Goal: Task Accomplishment & Management: Complete application form

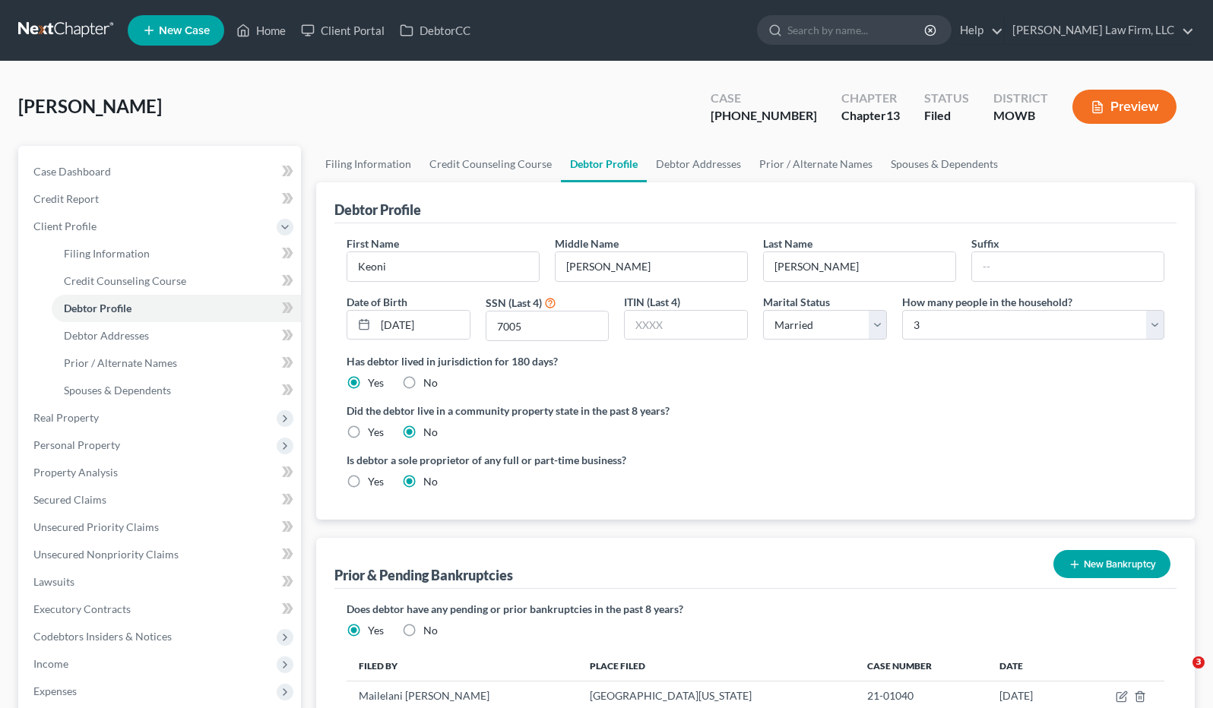
select select "1"
select select "2"
click at [746, 24] on ul "New Case Home Client Portal DebtorCC - No Result - See all results Or Press Ent…" at bounding box center [661, 31] width 1067 height 40
click at [905, 31] on input "search" at bounding box center [856, 30] width 139 height 28
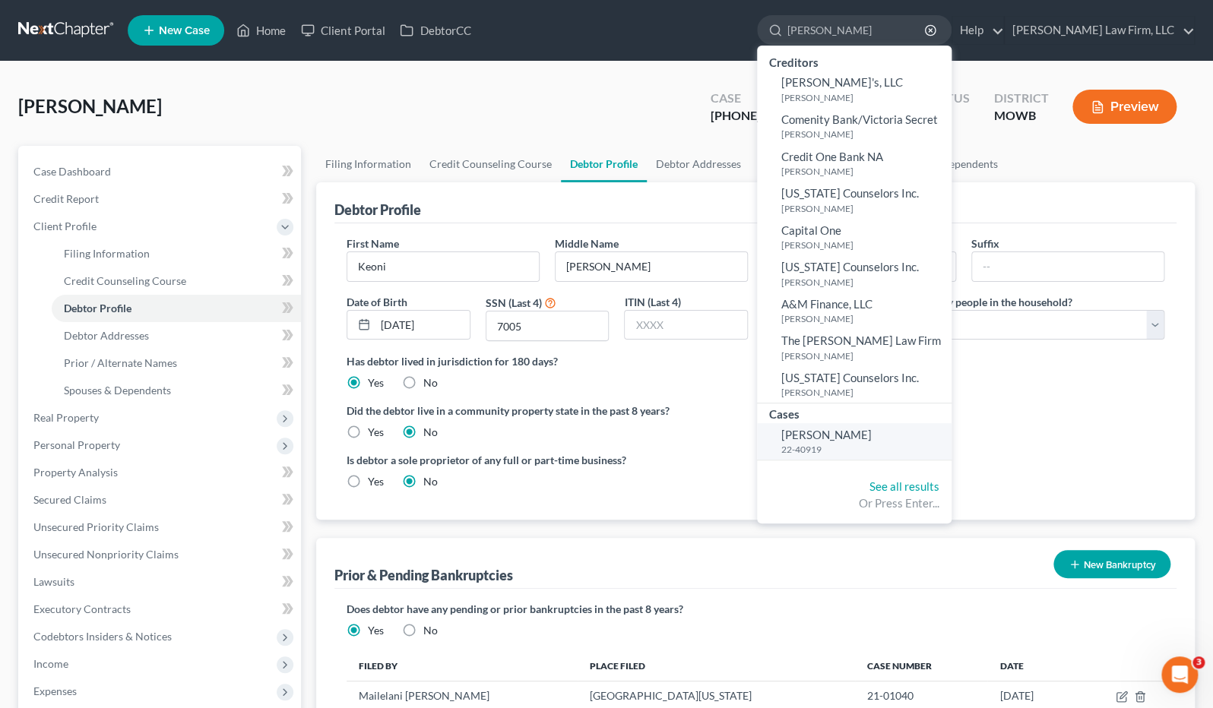
type input "arbogast"
click at [927, 424] on link "Arbogast, Alexis 22-40919" at bounding box center [854, 441] width 195 height 37
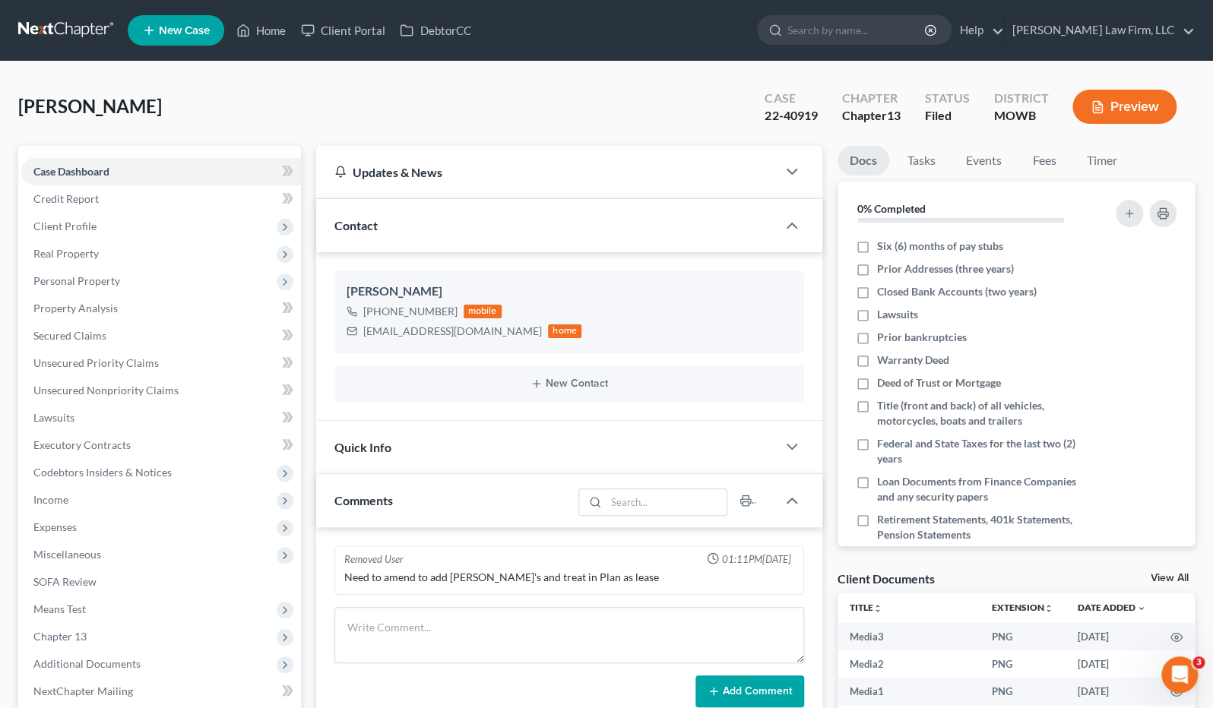
scroll to position [12486, 0]
click at [182, 441] on link "Executory Contracts" at bounding box center [161, 445] width 280 height 27
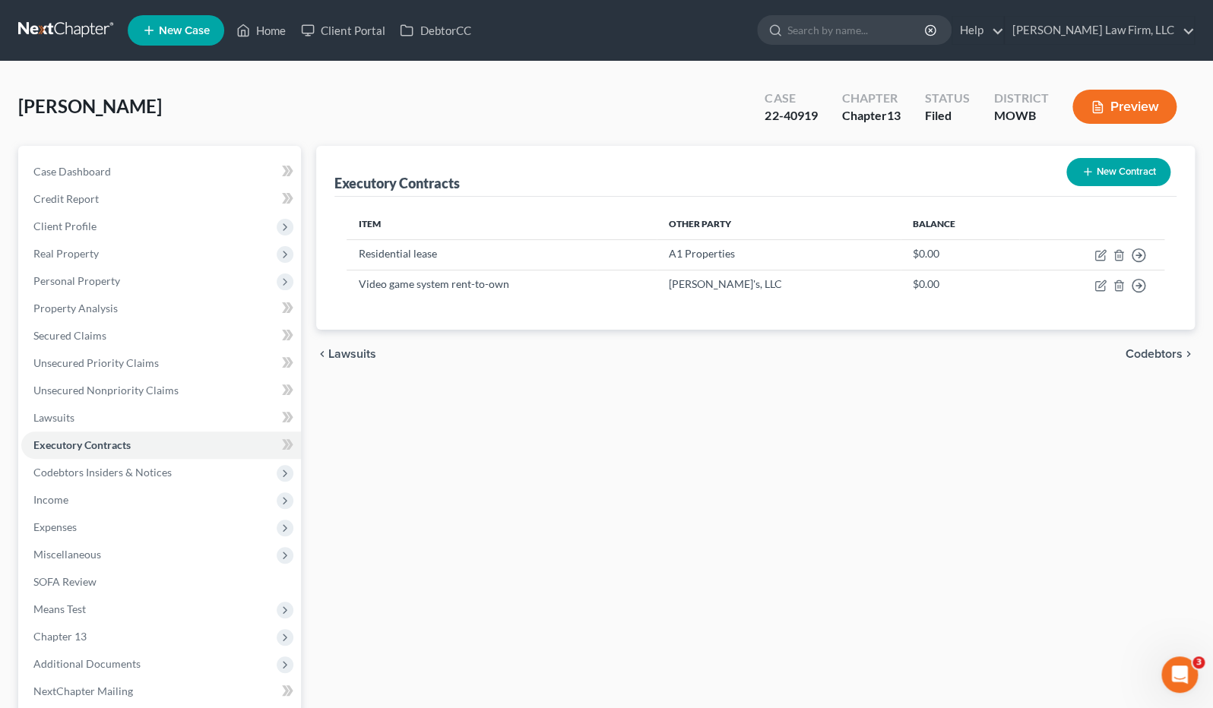
drag, startPoint x: 645, startPoint y: 436, endPoint x: 796, endPoint y: 315, distance: 194.1
click at [648, 436] on div "Executory Contracts New Contract Item Other Party Balance Residential lease A1 …" at bounding box center [756, 475] width 894 height 659
click at [65, 27] on link at bounding box center [66, 30] width 97 height 27
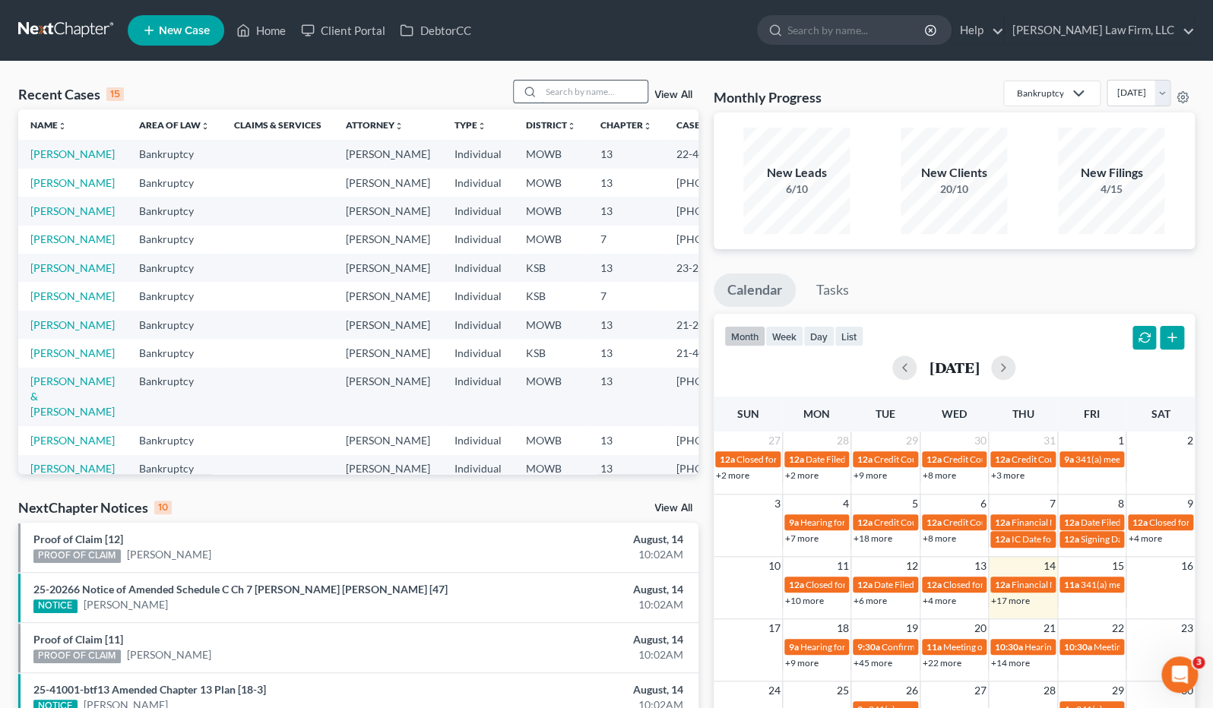
click at [615, 89] on input "search" at bounding box center [594, 92] width 106 height 22
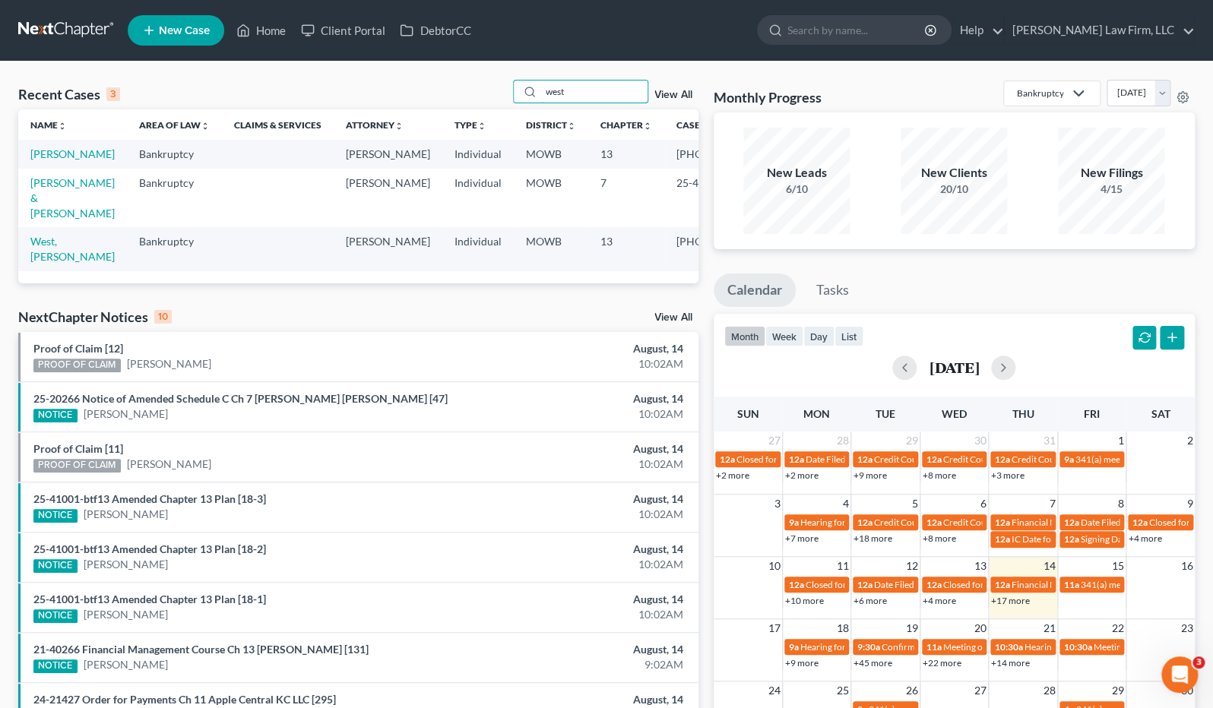
type input "west"
click at [25, 271] on td "West, [PERSON_NAME]" at bounding box center [72, 248] width 109 height 43
click at [43, 263] on link "West, [PERSON_NAME]" at bounding box center [72, 249] width 84 height 28
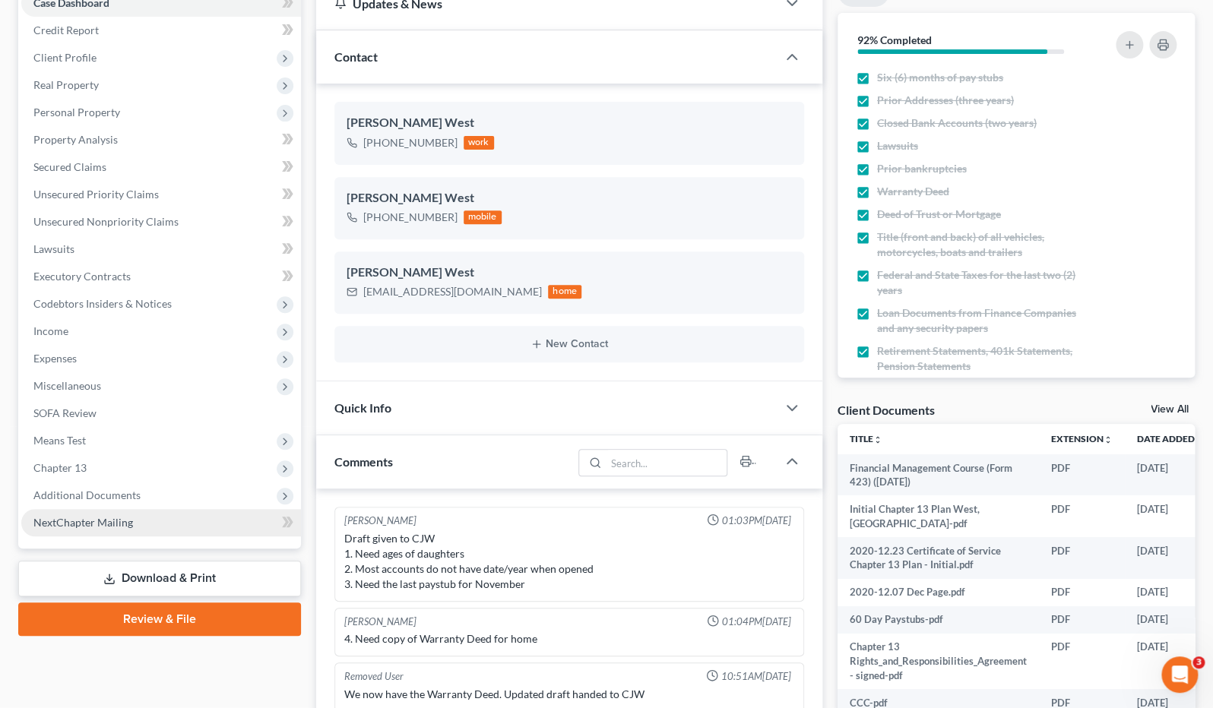
scroll to position [182, 0]
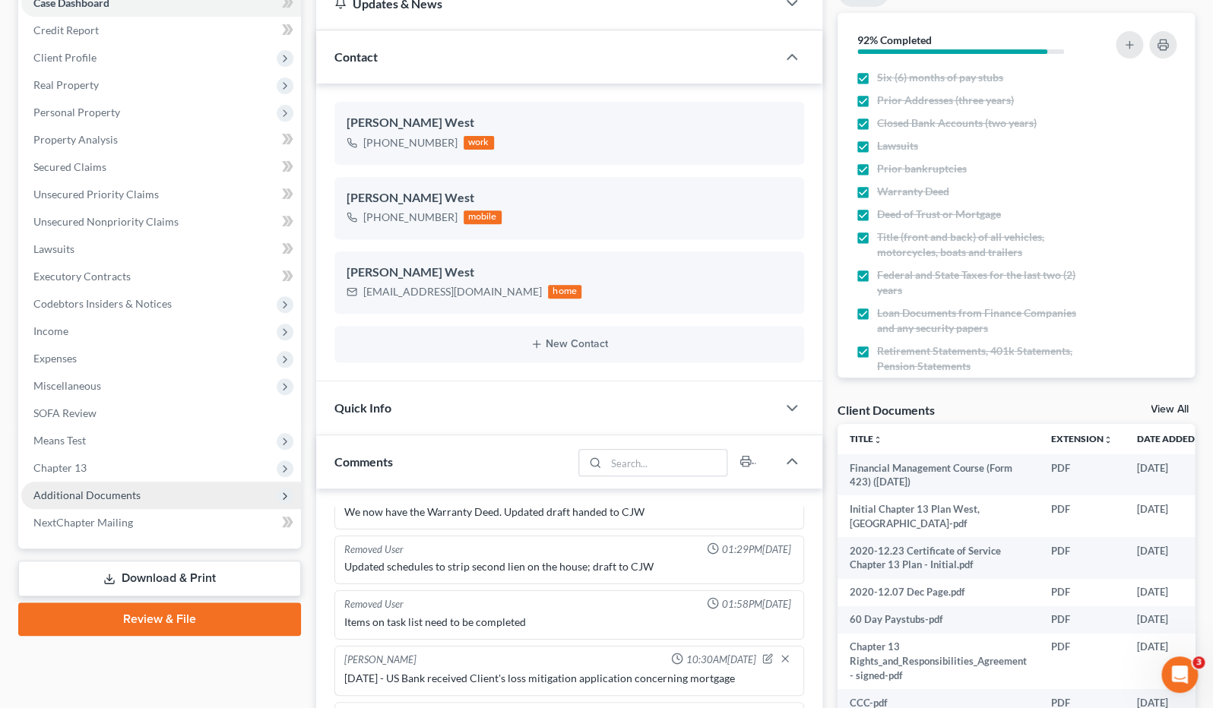
click at [138, 496] on span "Additional Documents" at bounding box center [161, 495] width 280 height 27
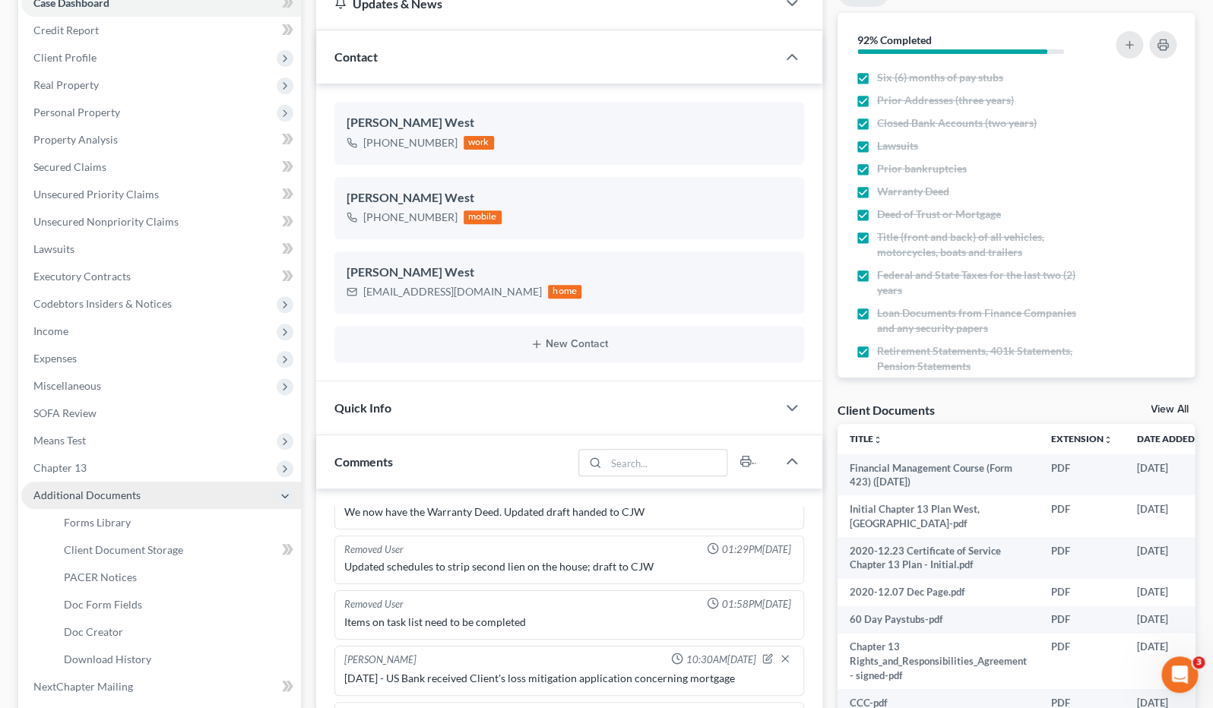
scroll to position [1406, 0]
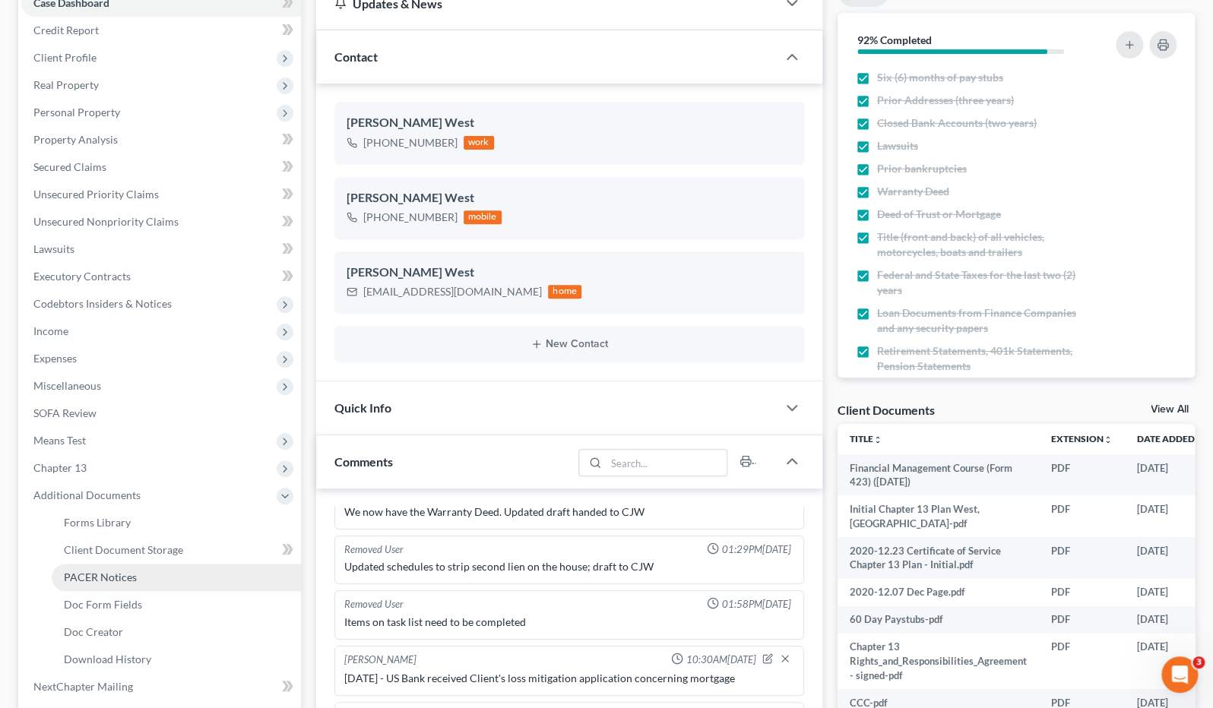
click at [122, 574] on span "PACER Notices" at bounding box center [100, 577] width 73 height 13
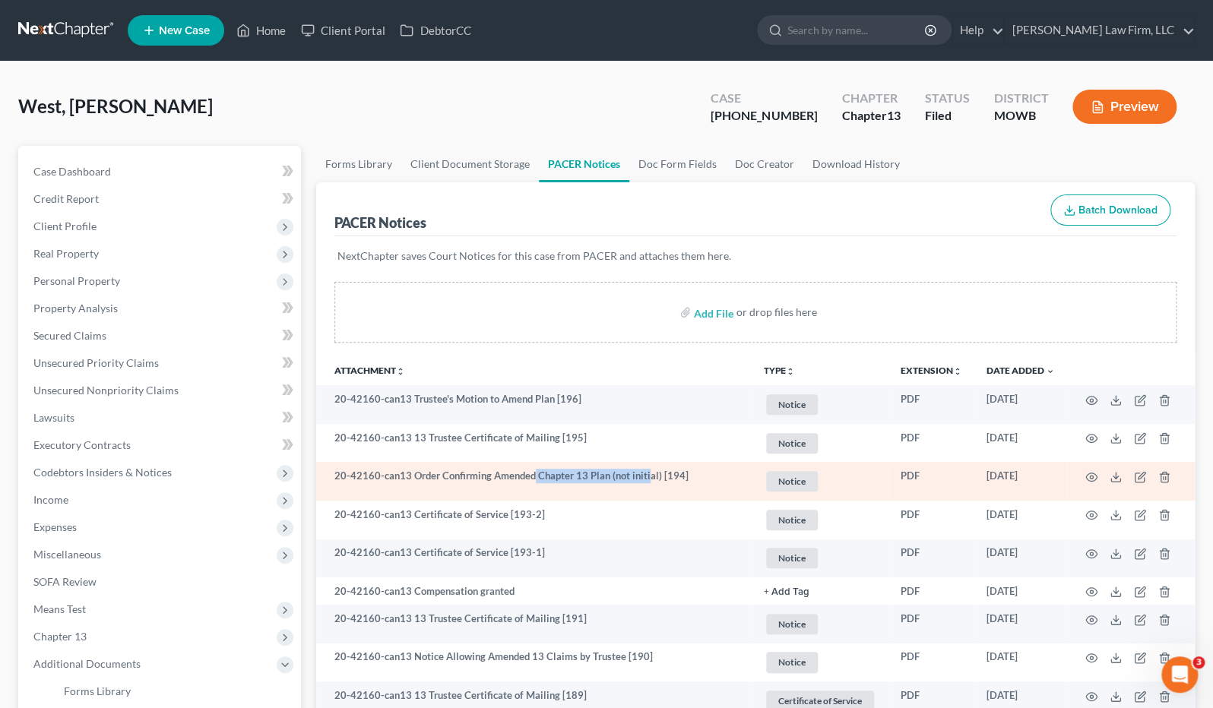
drag, startPoint x: 552, startPoint y: 480, endPoint x: 644, endPoint y: 479, distance: 92.7
click at [644, 479] on td "20-42160-can13 Order Confirming Amended Chapter 13 Plan (not initial) [194]" at bounding box center [533, 481] width 435 height 39
drag, startPoint x: 644, startPoint y: 479, endPoint x: 702, endPoint y: 479, distance: 57.8
click at [651, 479] on td "20-42160-can13 Order Confirming Amended Chapter 13 Plan (not initial) [194]" at bounding box center [533, 481] width 435 height 39
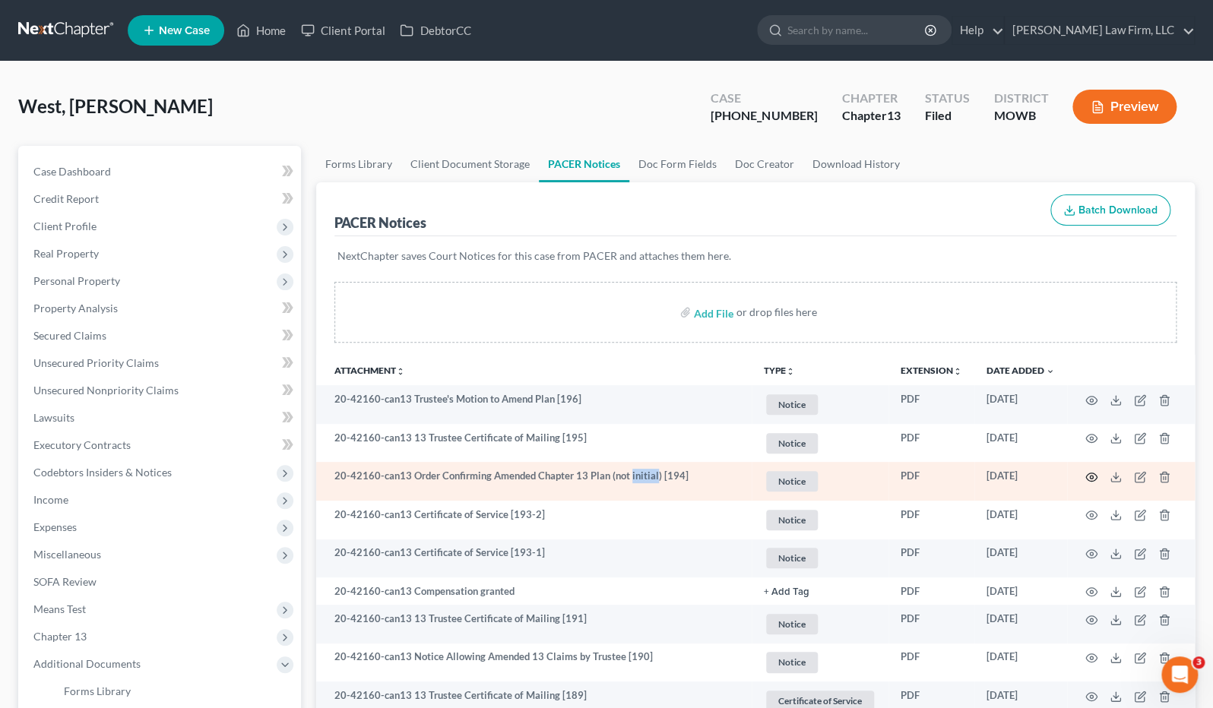
click at [1088, 471] on icon "button" at bounding box center [1091, 477] width 12 height 12
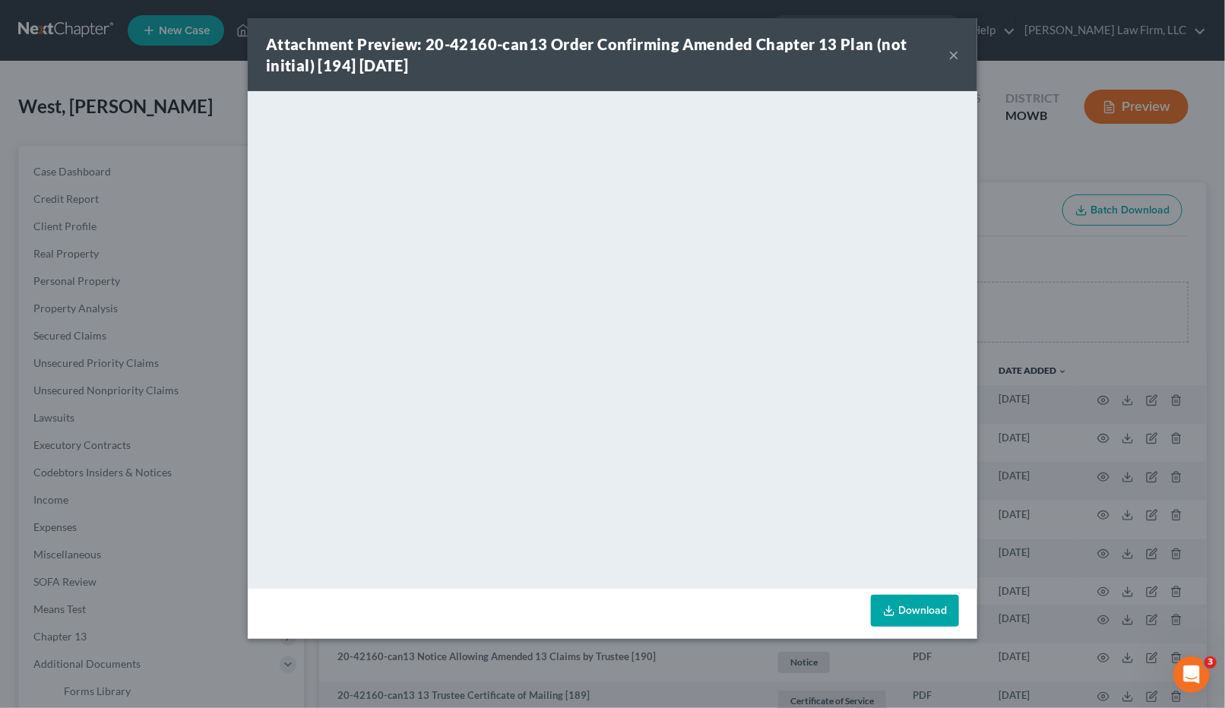
click at [204, 196] on div "Attachment Preview: 20-42160-can13 Order Confirming Amended Chapter 13 Plan (no…" at bounding box center [612, 354] width 1225 height 708
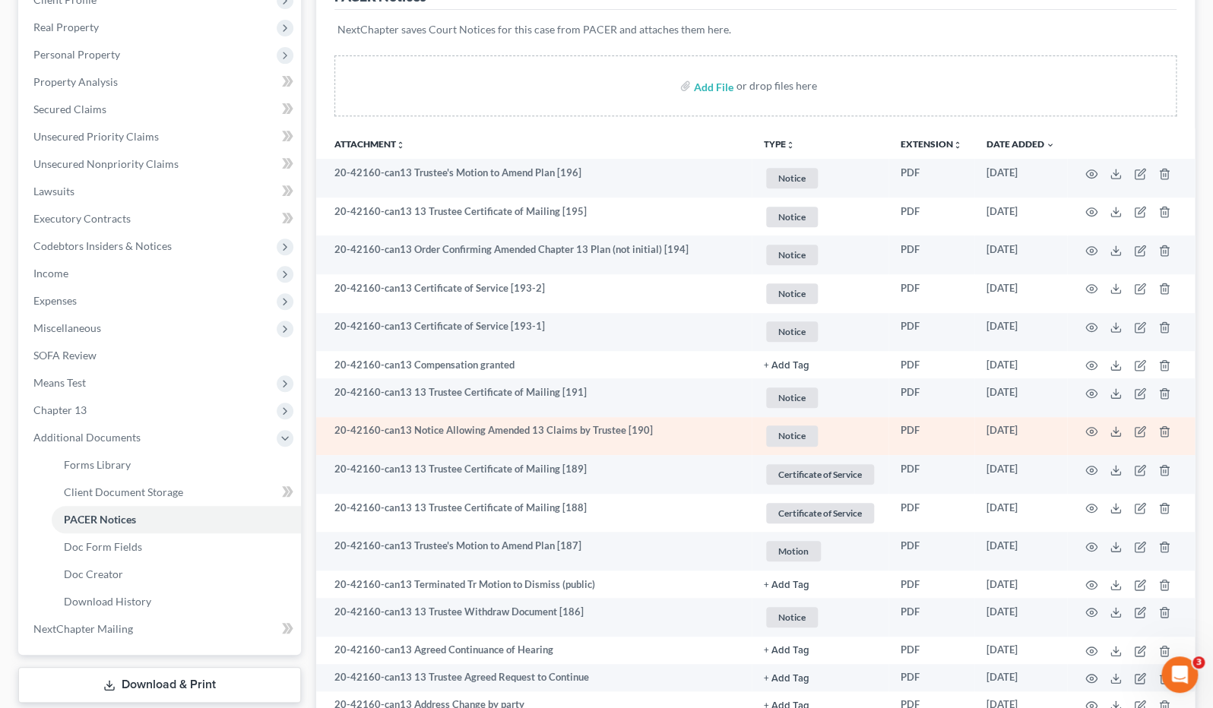
scroll to position [84, 0]
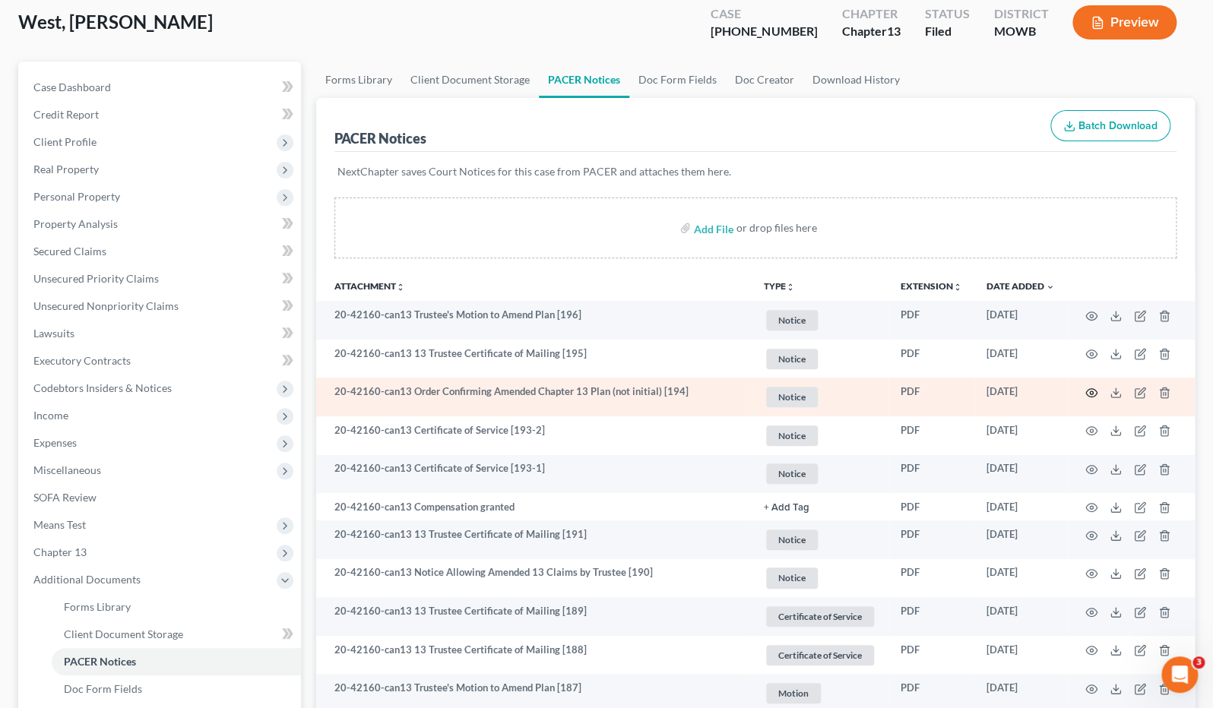
click at [1088, 390] on icon "button" at bounding box center [1091, 393] width 12 height 12
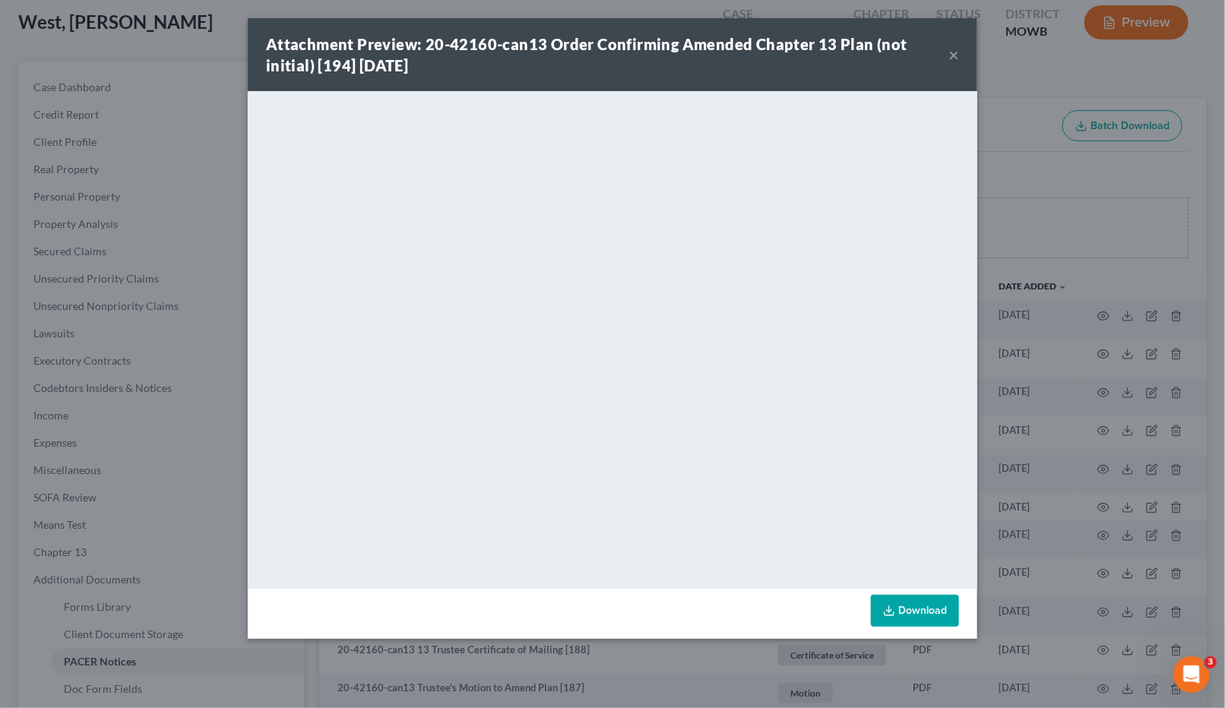
click at [1098, 203] on div "Attachment Preview: 20-42160-can13 Order Confirming Amended Chapter 13 Plan (no…" at bounding box center [612, 354] width 1225 height 708
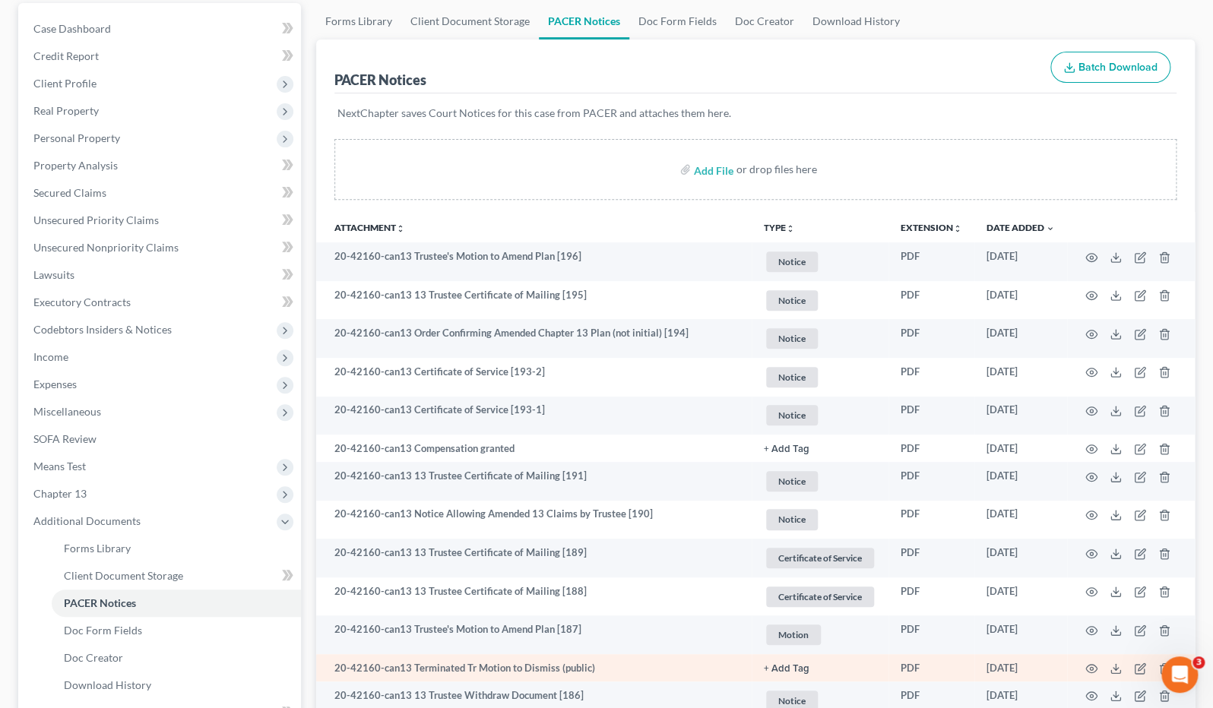
scroll to position [169, 0]
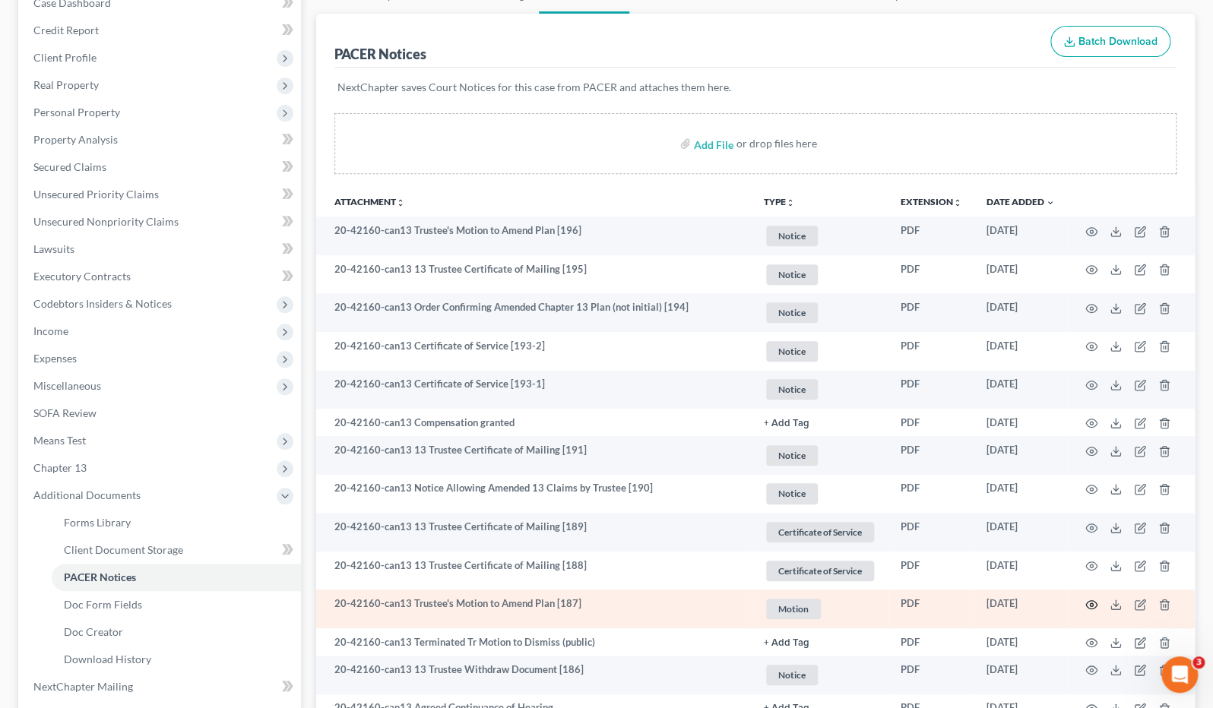
click at [1094, 602] on icon "button" at bounding box center [1091, 605] width 12 height 12
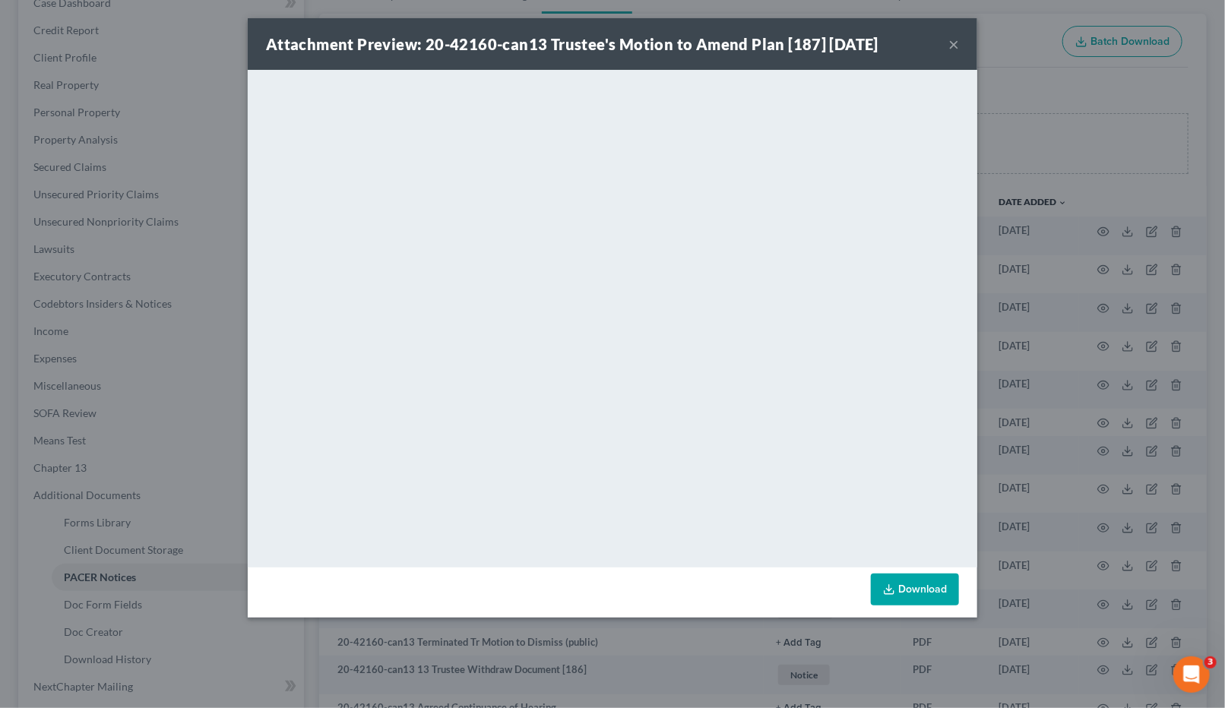
click at [1026, 59] on div "Attachment Preview: 20-42160-can13 Trustee's Motion to Amend Plan [187] 07/14/2…" at bounding box center [612, 354] width 1225 height 708
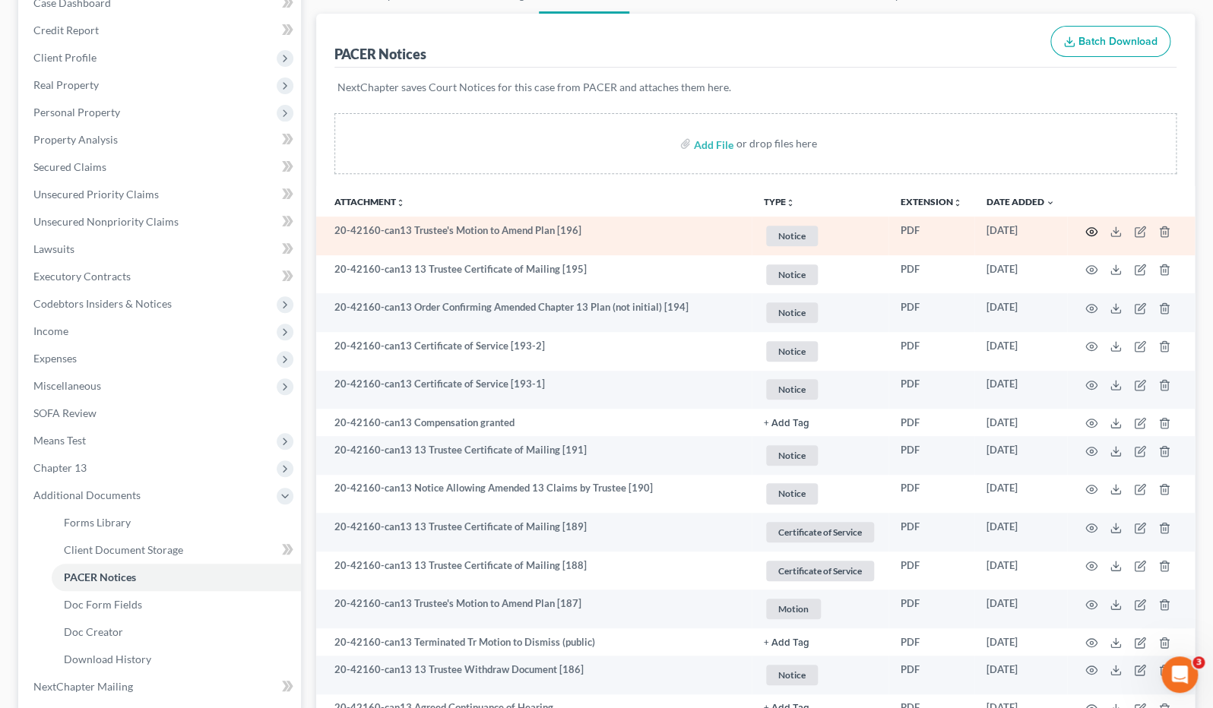
click at [1090, 230] on circle "button" at bounding box center [1091, 231] width 3 height 3
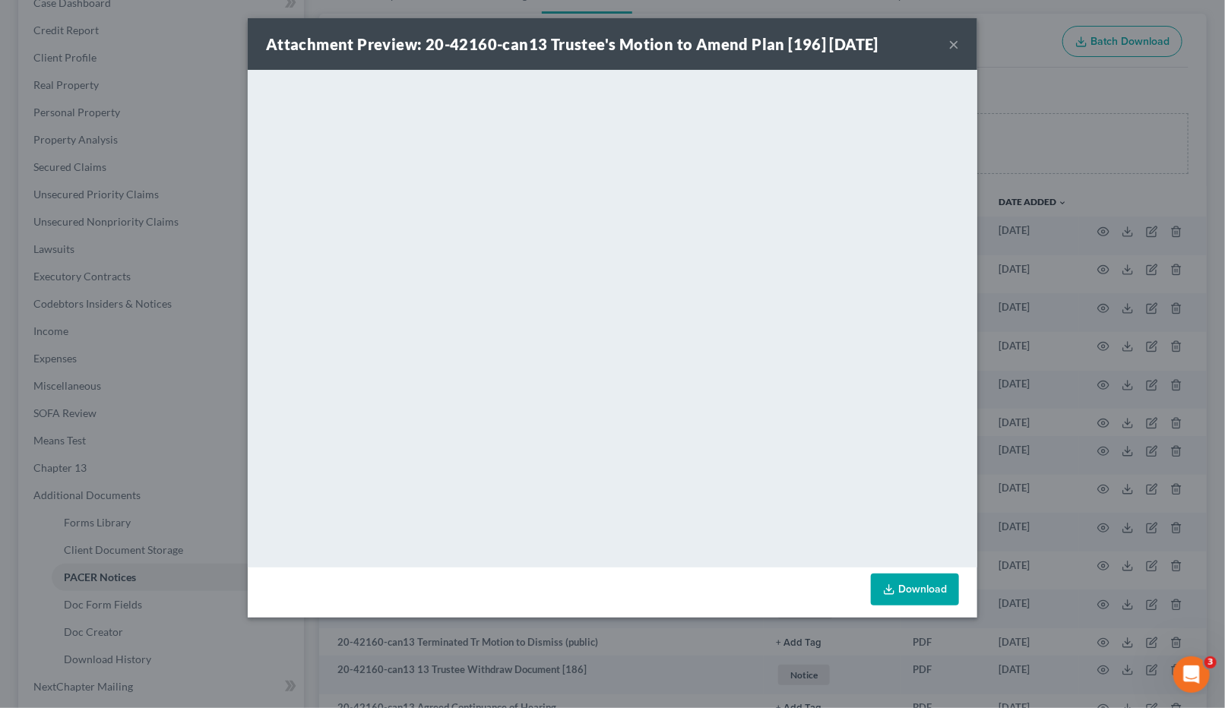
click at [981, 253] on div "Attachment Preview: 20-42160-can13 Trustee's Motion to Amend Plan [196] 08/13/2…" at bounding box center [612, 354] width 1225 height 708
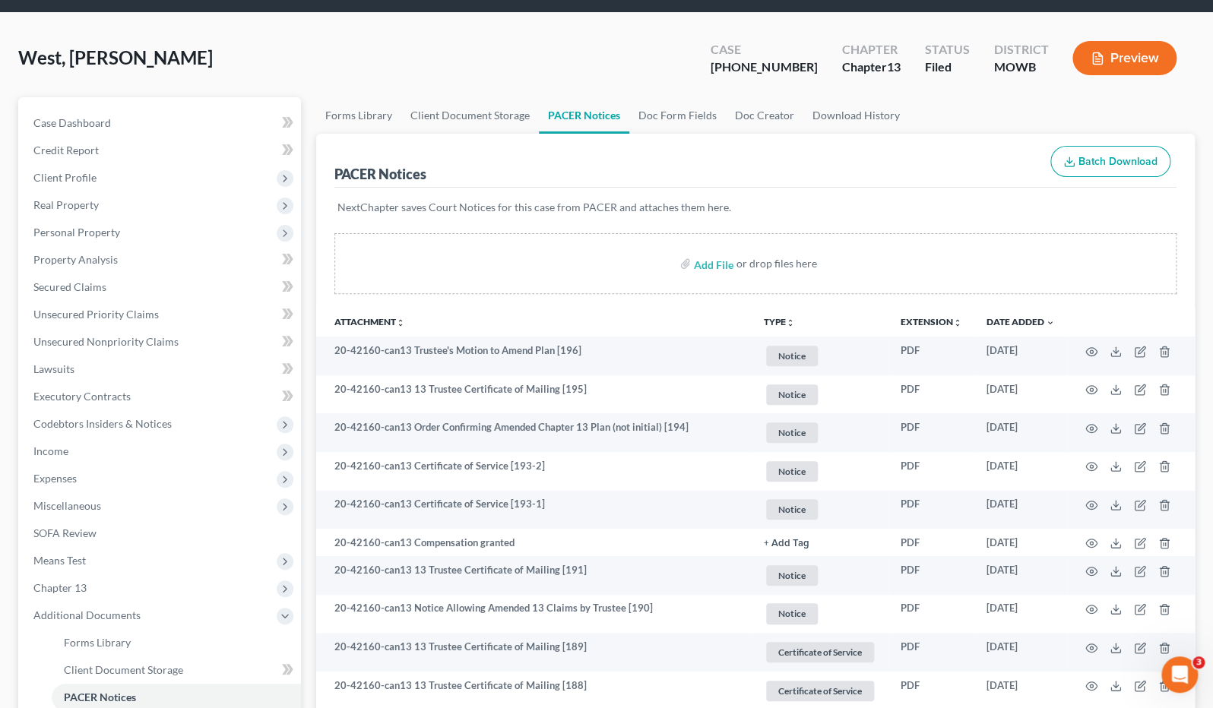
scroll to position [0, 0]
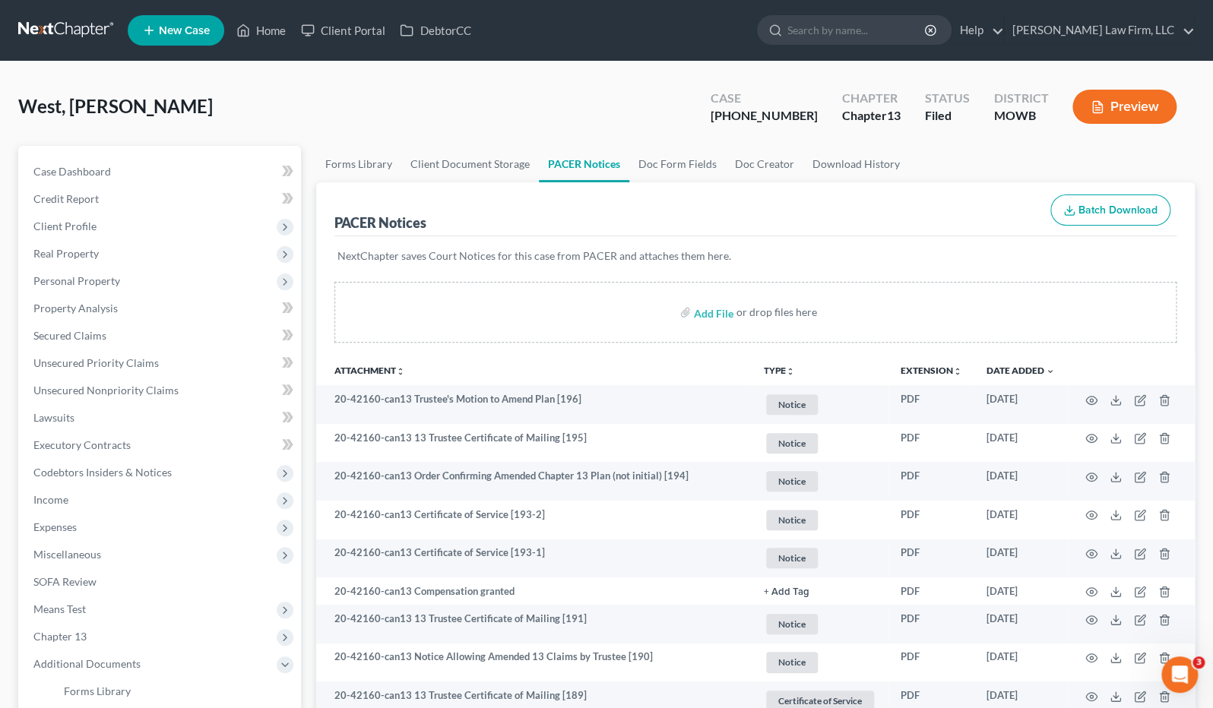
click at [961, 6] on nav "Home New Case Client Portal DebtorCC Sader Law Firm, LLC jlee@saderlawfirm.com …" at bounding box center [606, 30] width 1213 height 61
click at [926, 40] on input "search" at bounding box center [856, 30] width 139 height 28
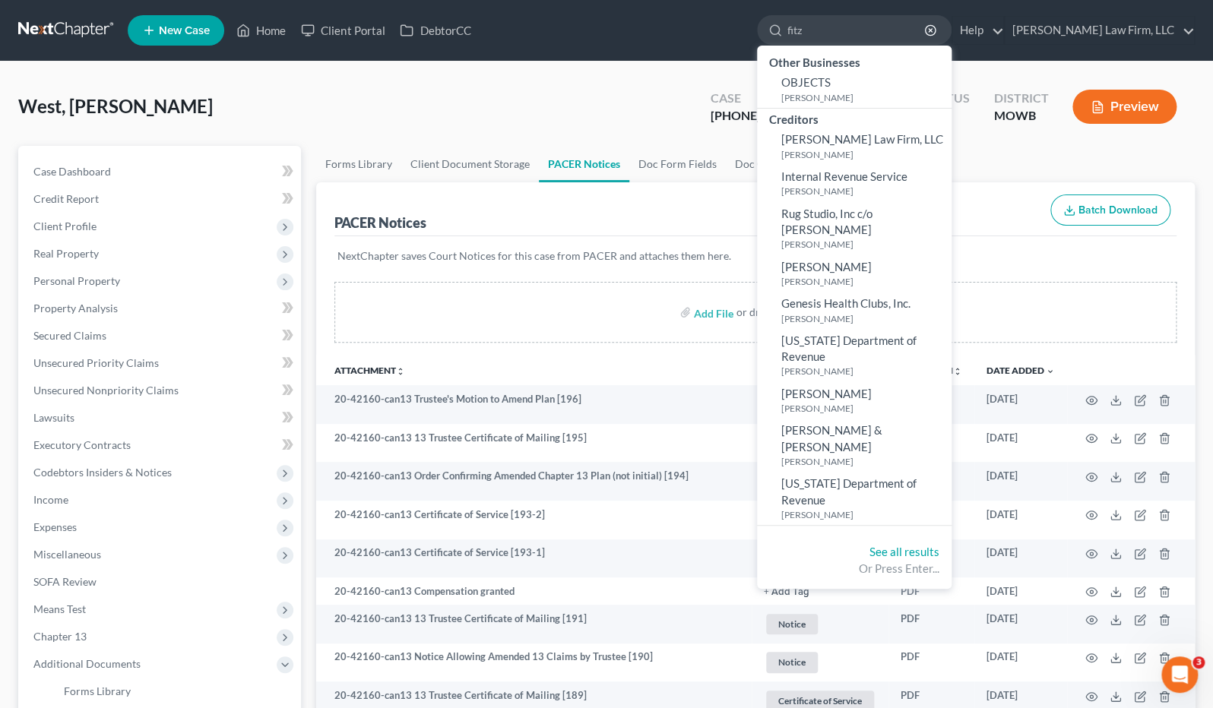
type input "fitz"
click at [274, 108] on div "West, La'Nez Upgraded Case 20-42160-13 Chapter Chapter 13 Status Filed District…" at bounding box center [606, 113] width 1176 height 66
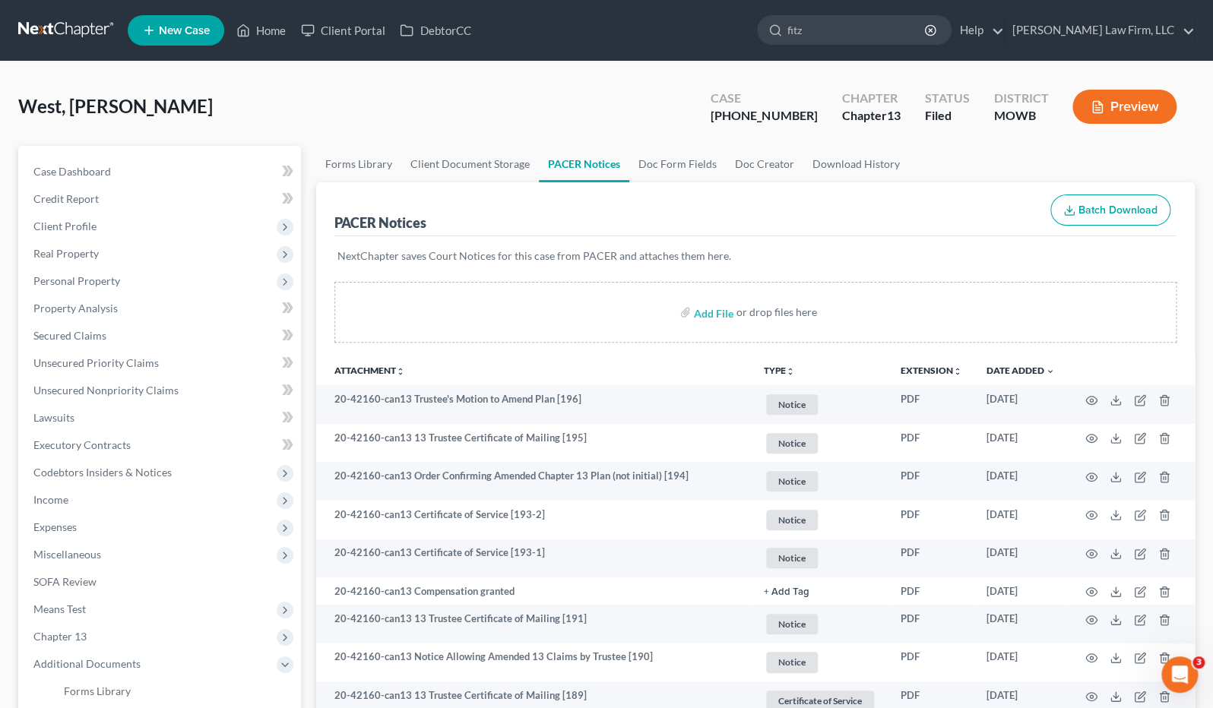
click at [59, 46] on nav "Home New Case Client Portal DebtorCC Sader Law Firm, LLC jlee@saderlawfirm.com …" at bounding box center [606, 30] width 1213 height 61
click at [50, 28] on link at bounding box center [66, 30] width 97 height 27
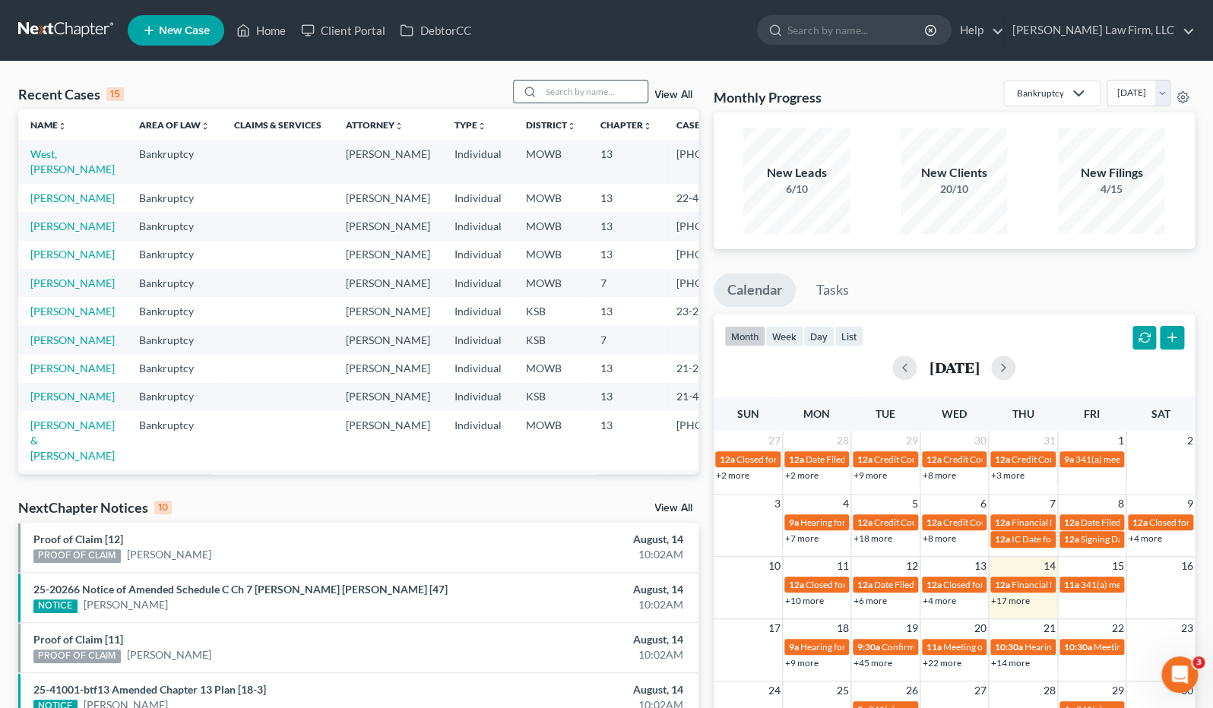
click at [591, 82] on input "search" at bounding box center [594, 92] width 106 height 22
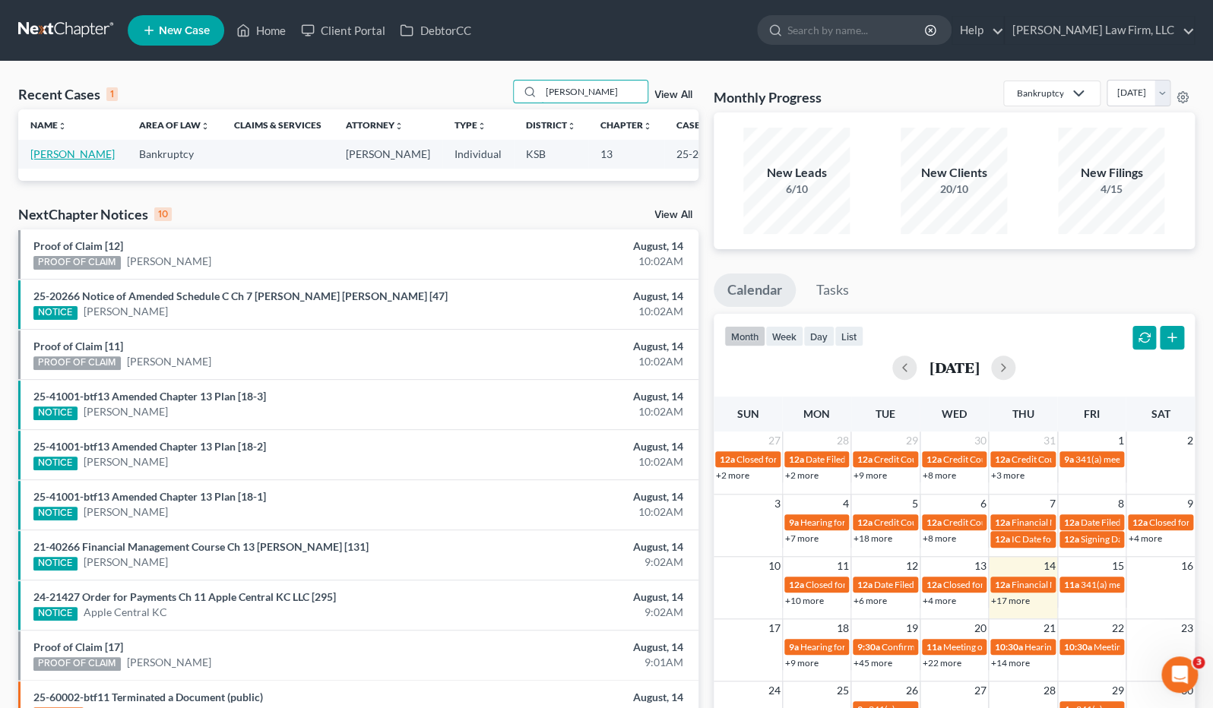
type input "[PERSON_NAME]"
click at [39, 157] on link "[PERSON_NAME]" at bounding box center [72, 153] width 84 height 13
select select "6"
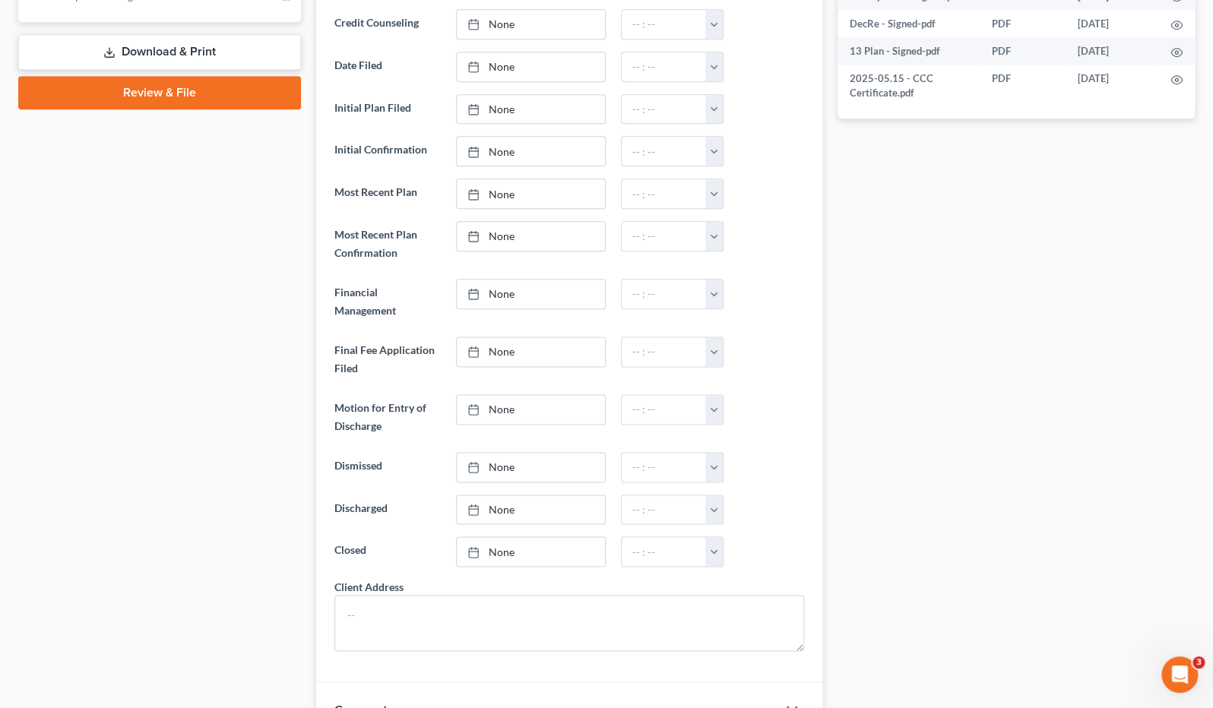
scroll to position [486, 0]
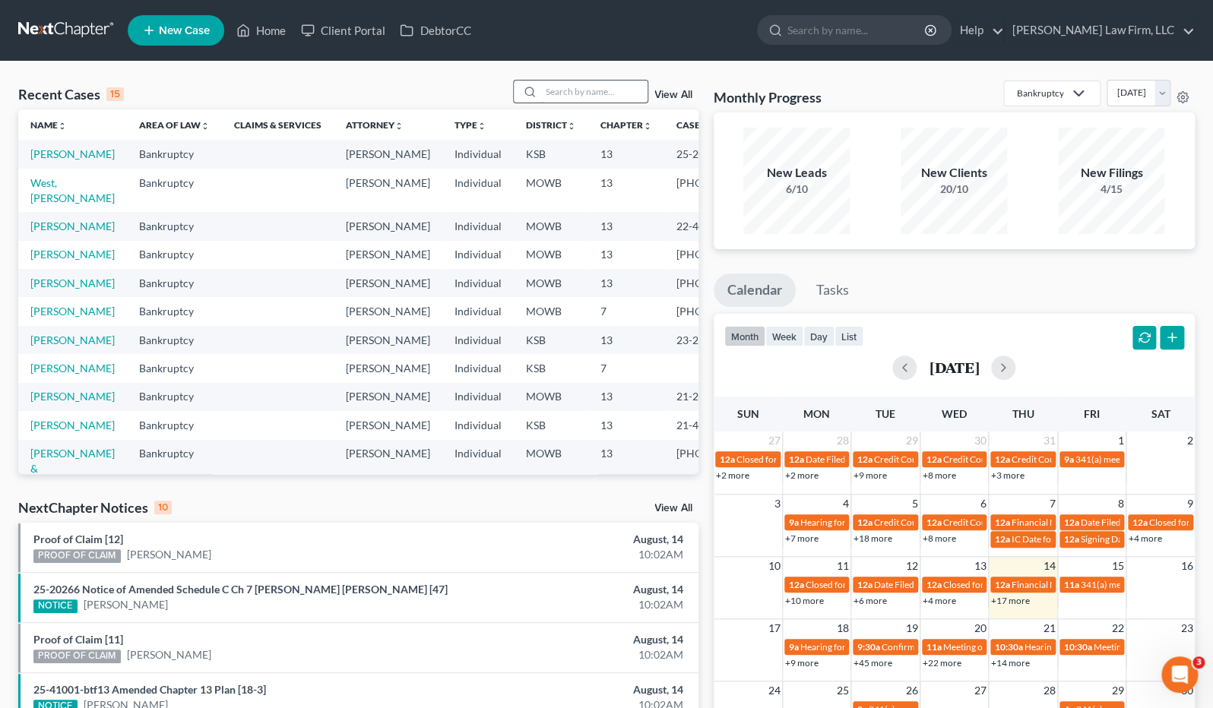
click at [614, 103] on div at bounding box center [580, 92] width 135 height 24
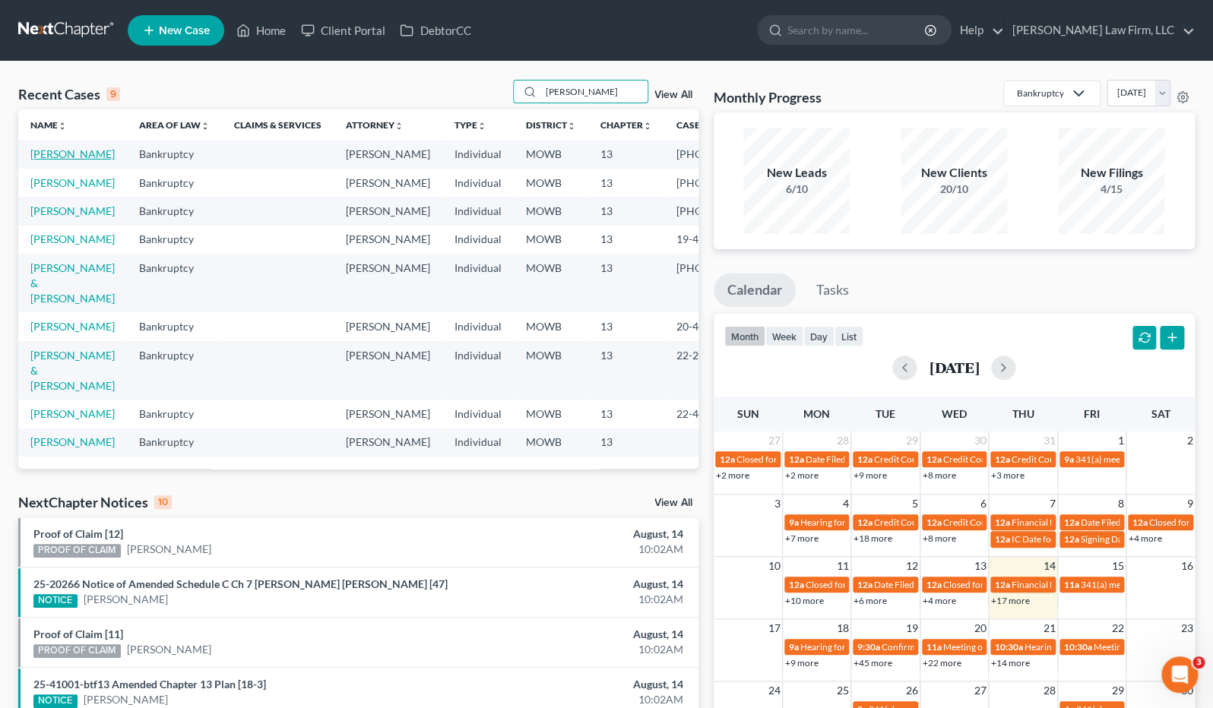
type input "johnson"
click at [40, 160] on link "Johnson, Chevez" at bounding box center [72, 153] width 84 height 13
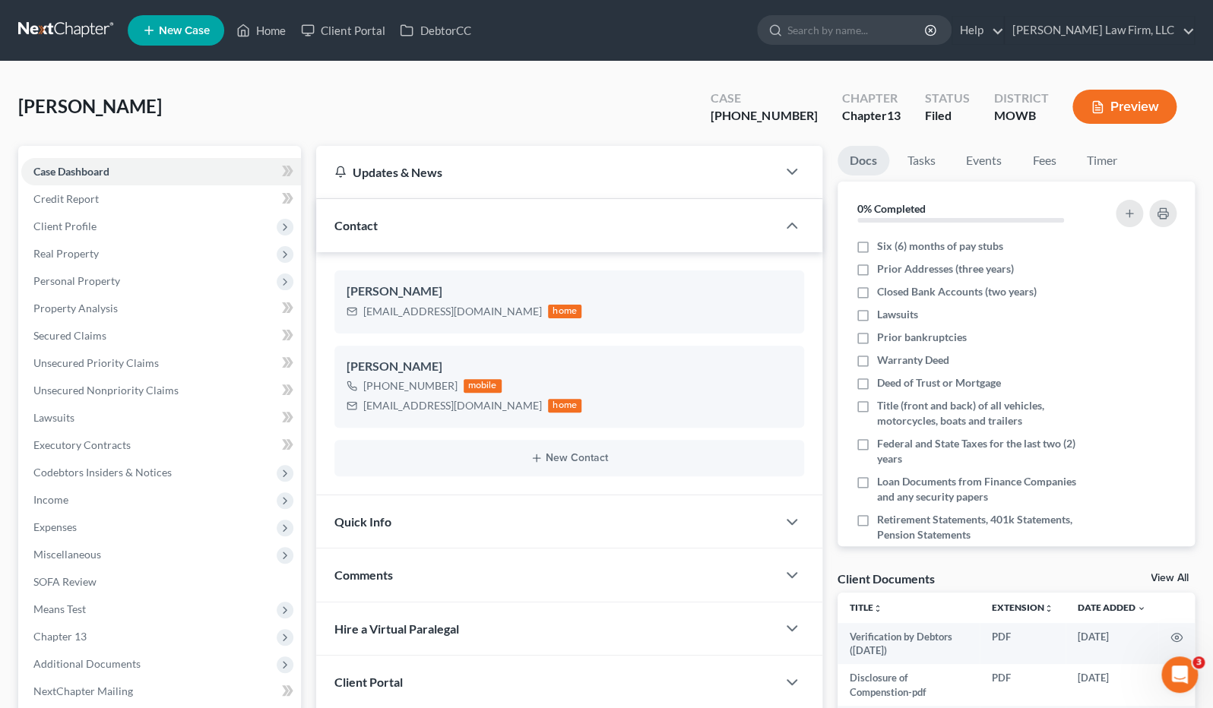
scroll to position [714, 0]
click at [50, 457] on link "Executory Contracts" at bounding box center [161, 445] width 280 height 27
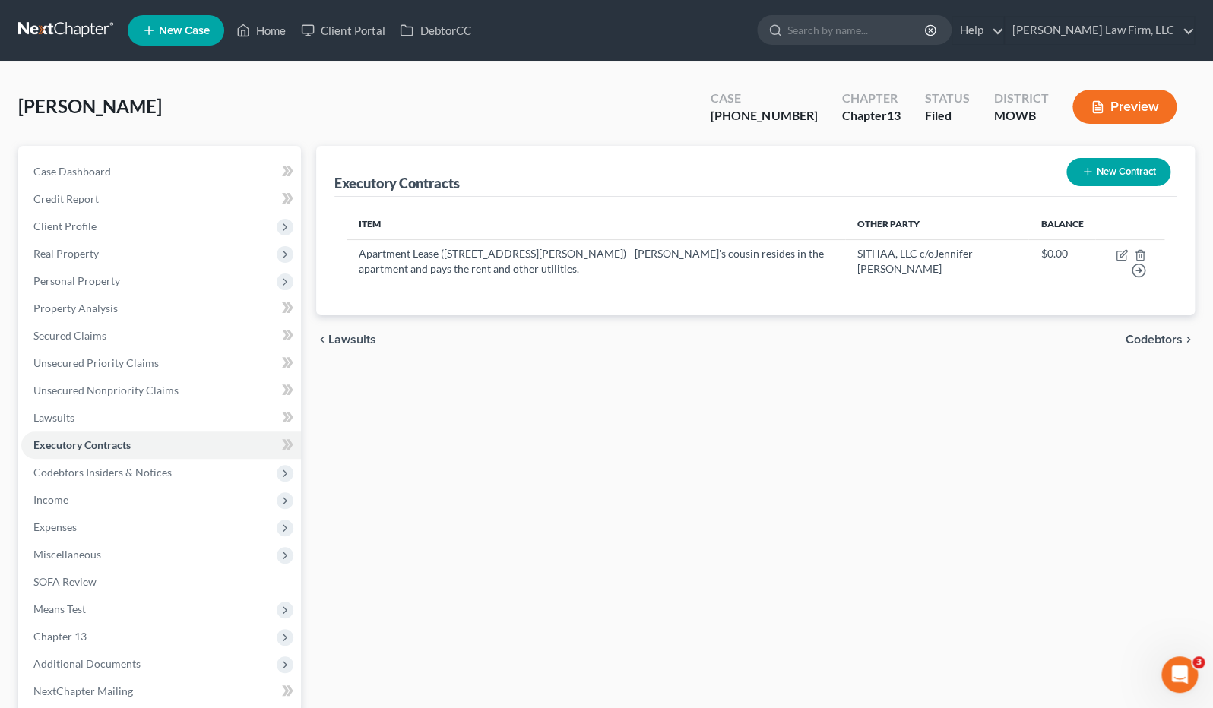
click at [518, 383] on div "Executory Contracts New Contract Item Other Party Balance Apartment Lease (3510…" at bounding box center [756, 475] width 894 height 659
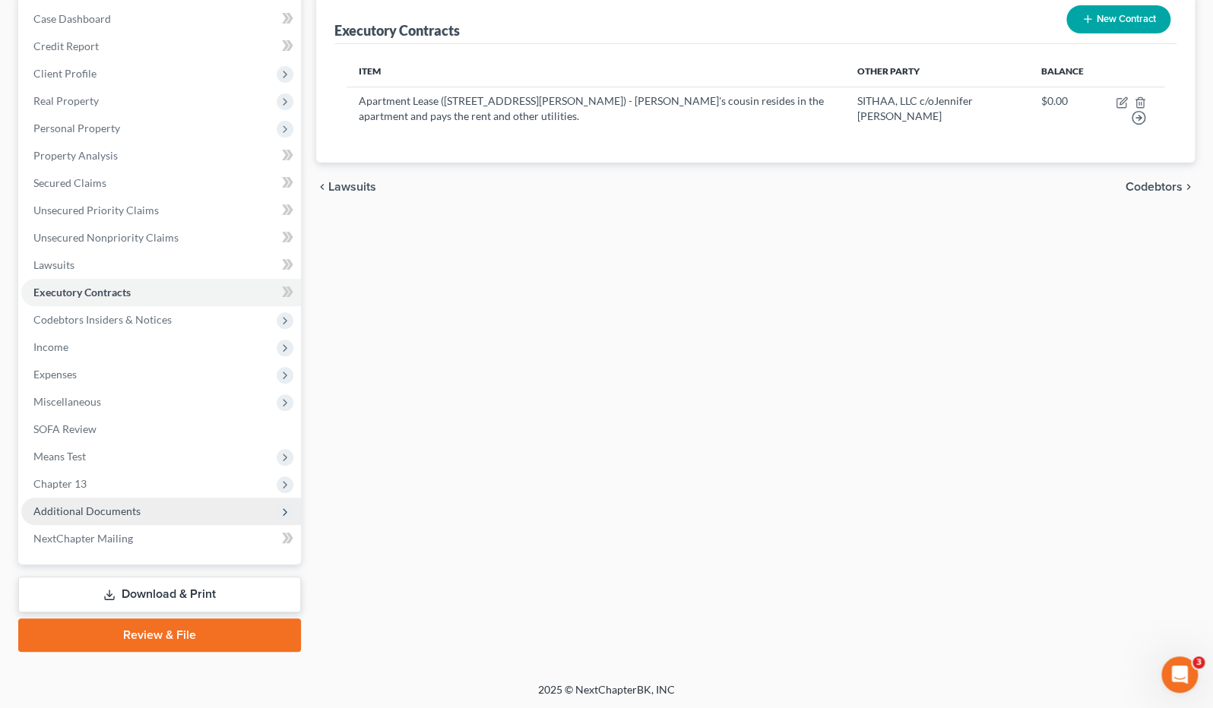
click at [116, 508] on span "Additional Documents" at bounding box center [86, 511] width 107 height 13
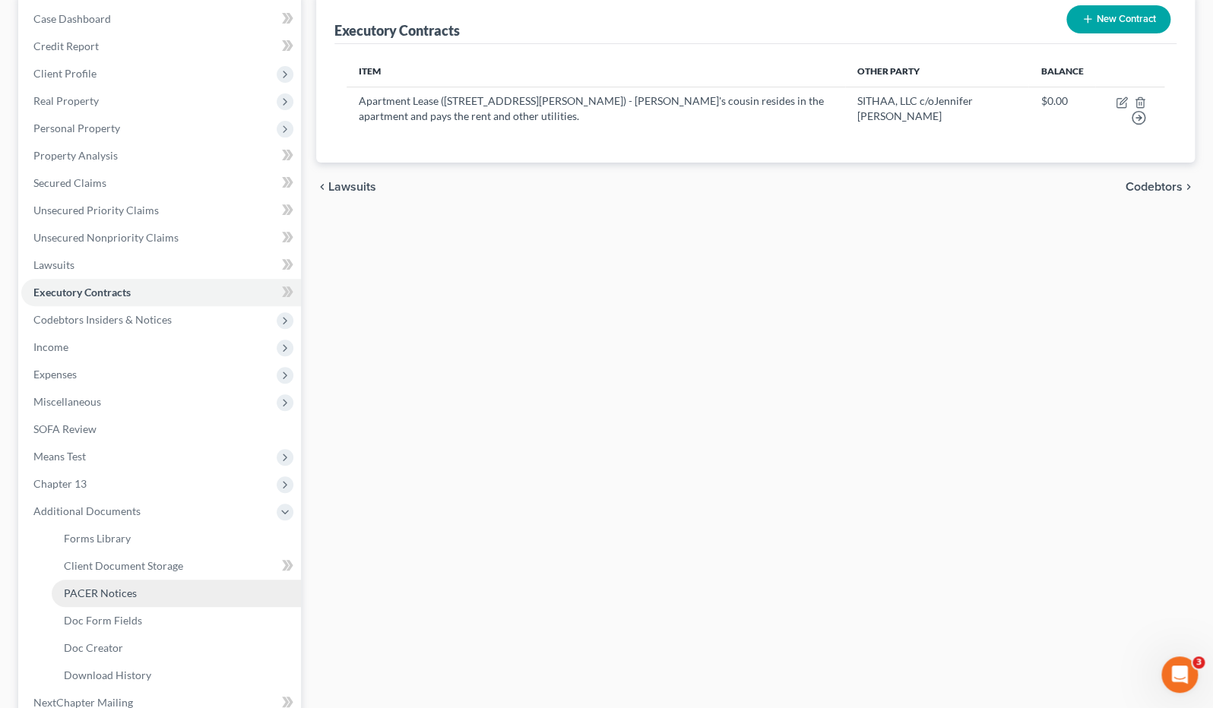
click at [128, 587] on span "PACER Notices" at bounding box center [100, 593] width 73 height 13
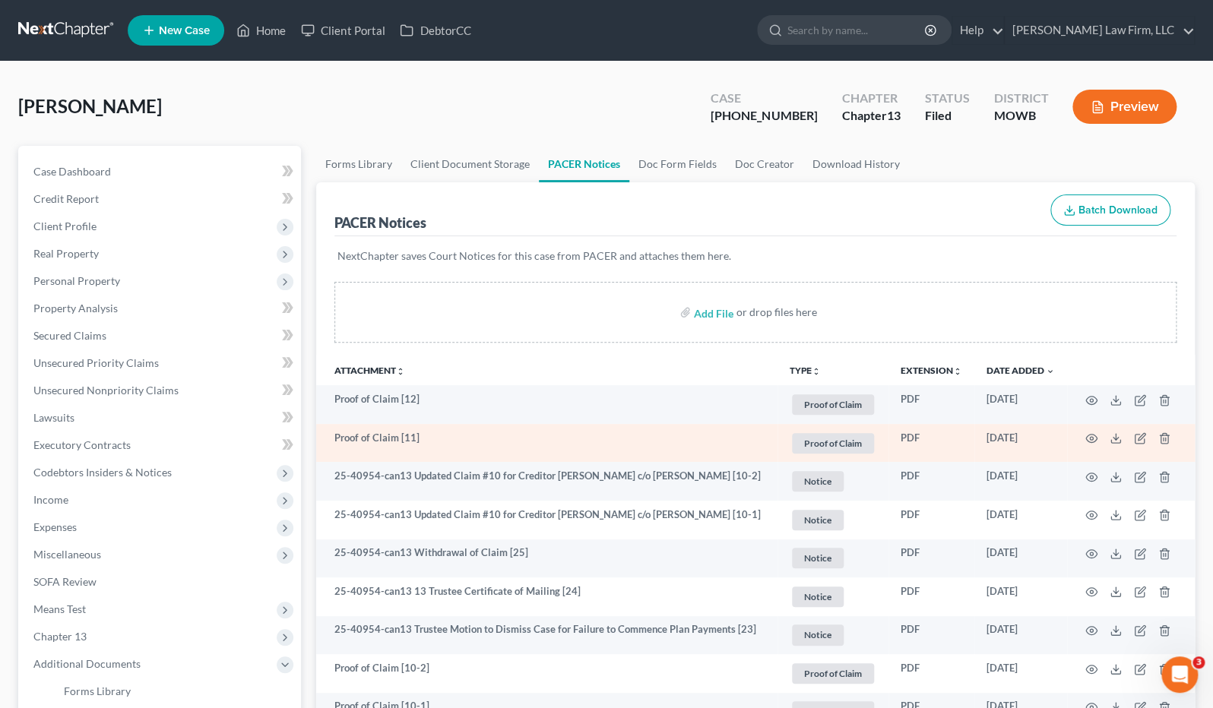
click at [1097, 432] on td at bounding box center [1131, 443] width 128 height 39
click at [1090, 438] on circle "button" at bounding box center [1091, 438] width 3 height 3
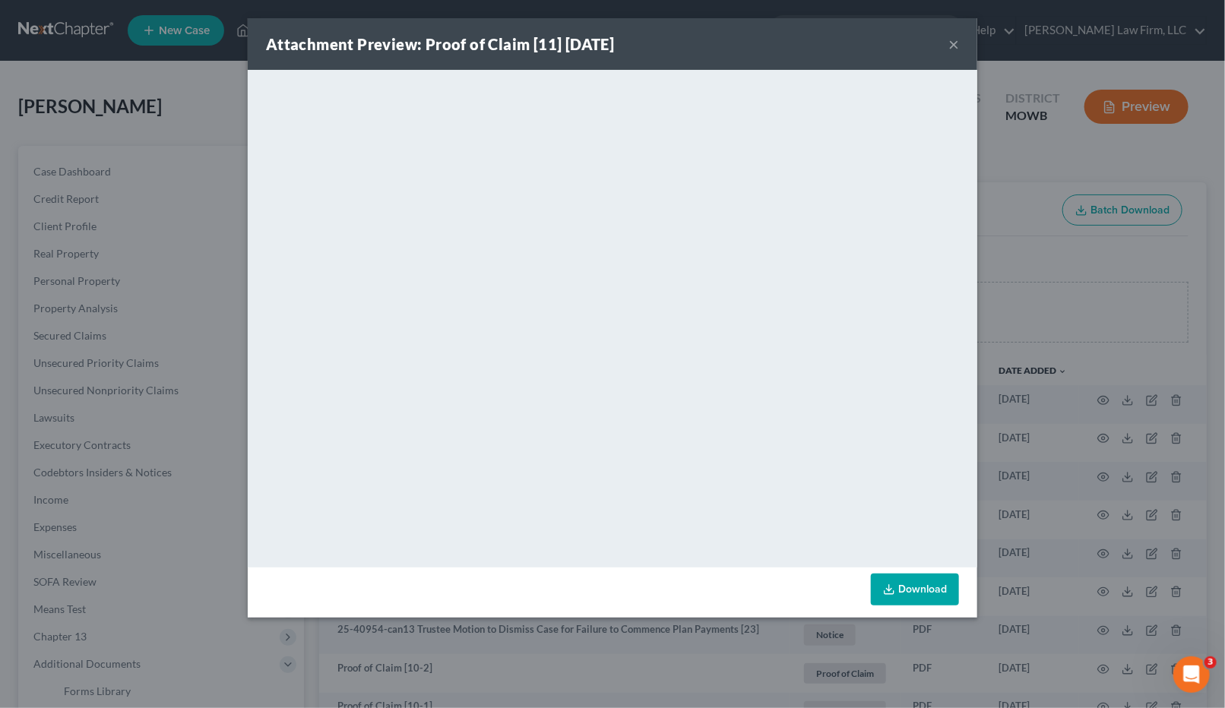
click at [15, 537] on div "Attachment Preview: Proof of Claim [11] 08/14/2025 × <object ng-attr-data='http…" at bounding box center [612, 354] width 1225 height 708
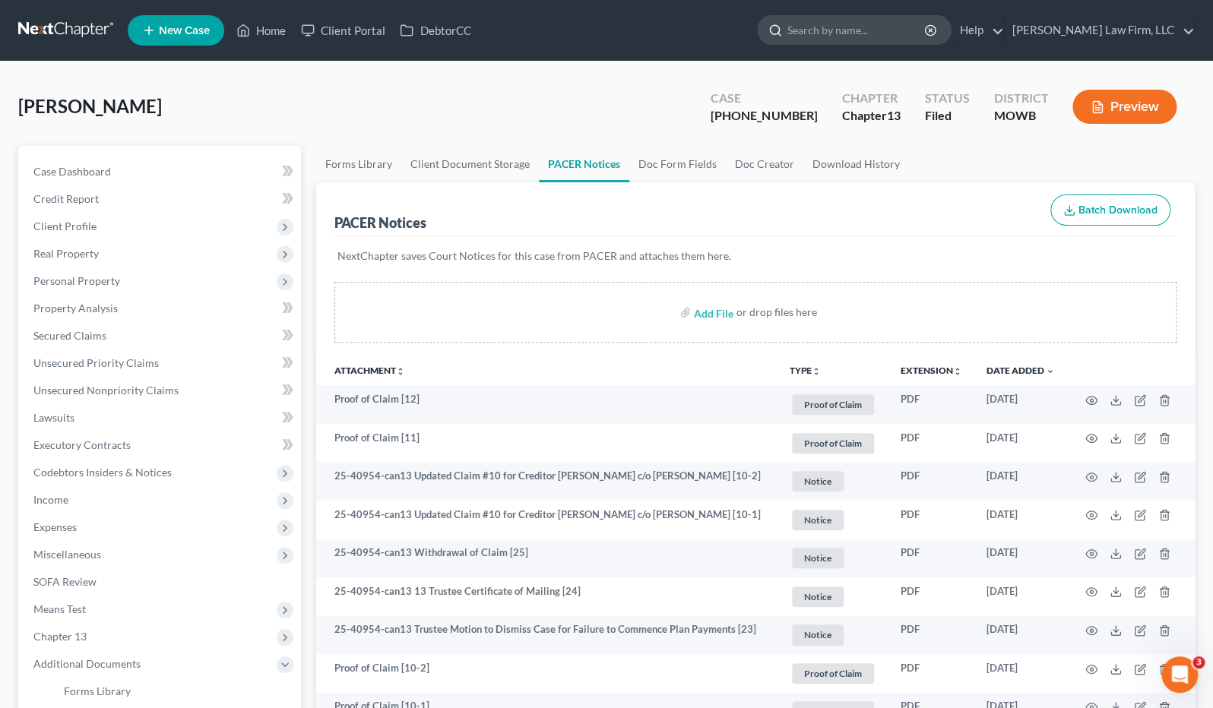
click at [922, 27] on input "search" at bounding box center [856, 30] width 139 height 28
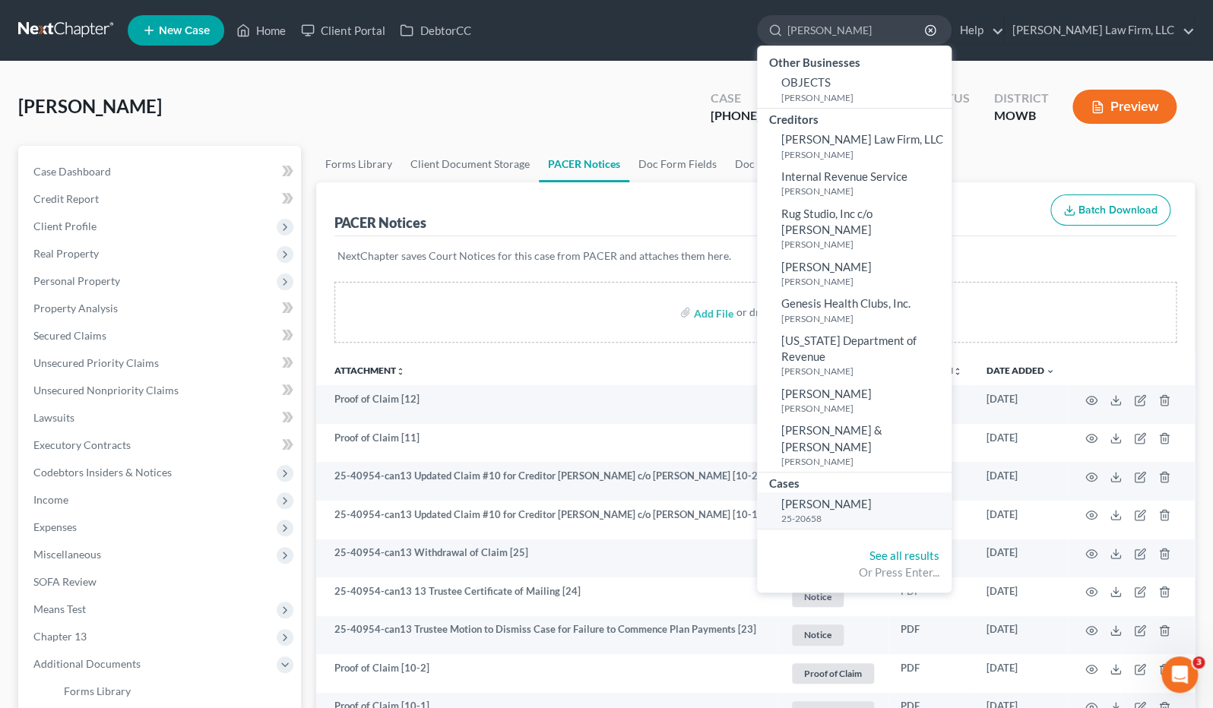
type input "fitzwater"
click at [884, 512] on small "25-20658" at bounding box center [864, 518] width 166 height 13
select select "6"
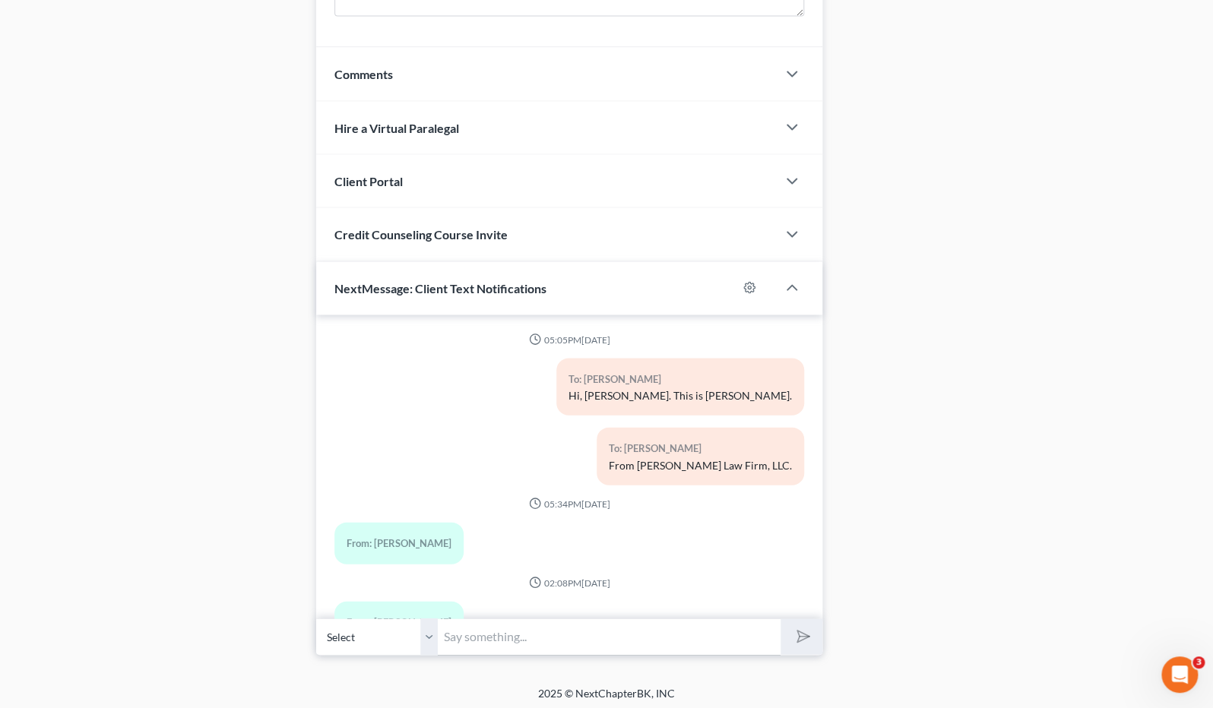
scroll to position [2716, 0]
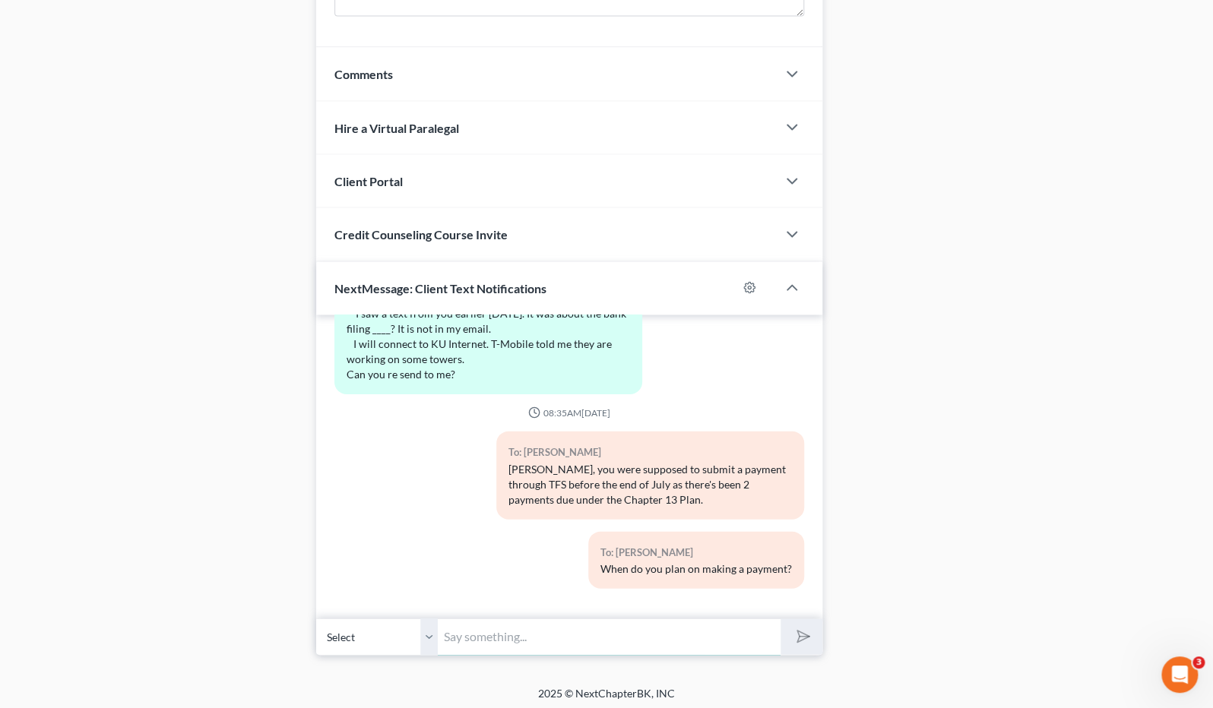
click at [511, 632] on input "text" at bounding box center [609, 636] width 343 height 37
click at [781, 619] on button "submit" at bounding box center [802, 637] width 42 height 36
type input "Anna, is there a different email address you use?I ne"
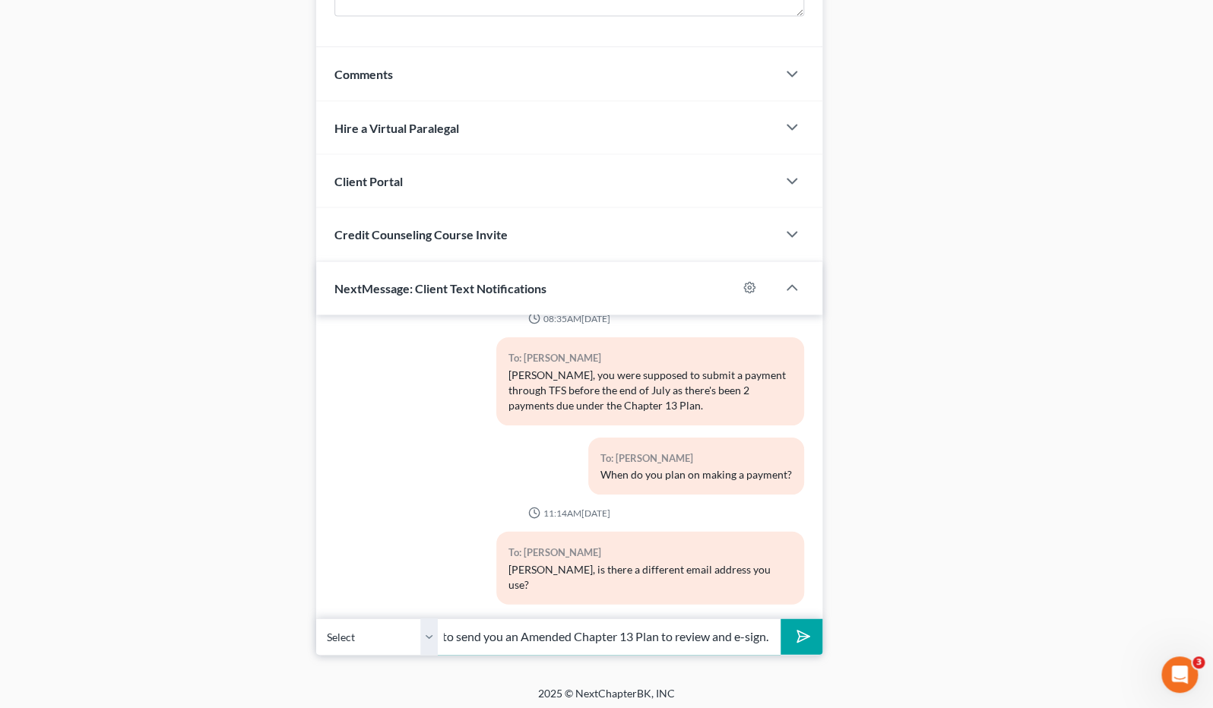
scroll to position [0, 40]
type input "I need to send you an Amended Chapter 13 Plan to review and e-sign."
click at [781, 619] on button "submit" at bounding box center [802, 637] width 42 height 36
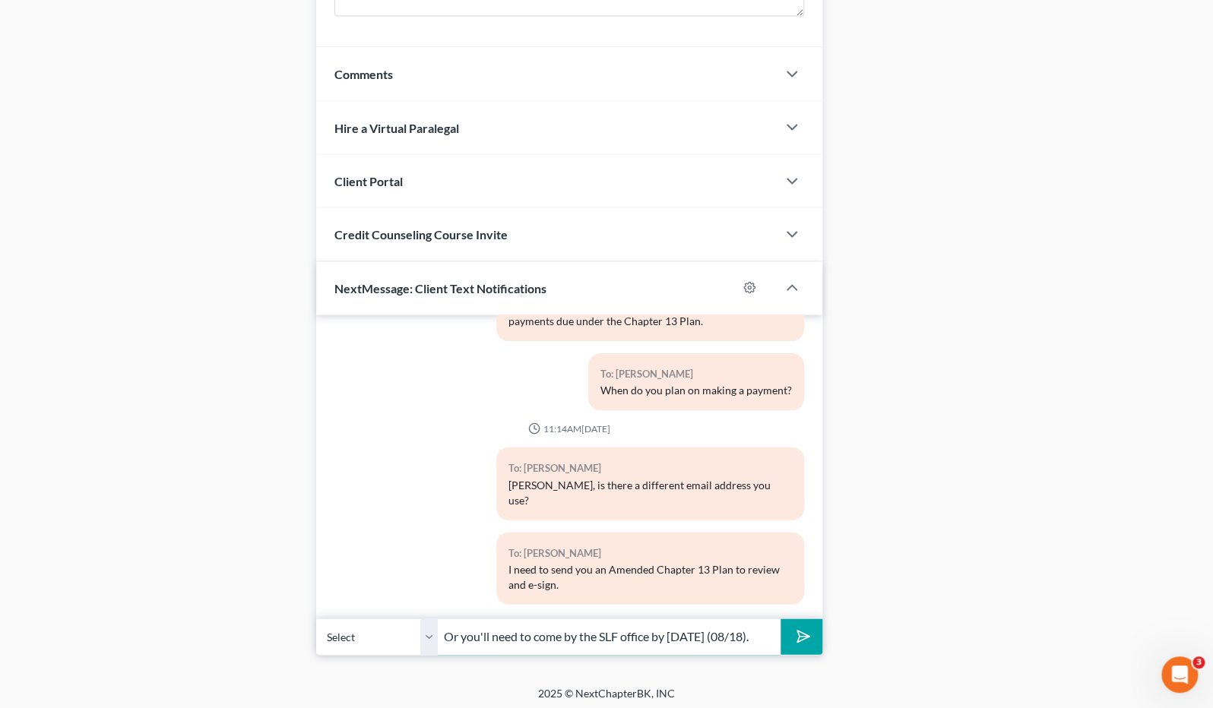
scroll to position [0, 16]
type input "Or you'll need to come by the SLF office by next Monday (08/18)."
click at [781, 619] on button "submit" at bounding box center [802, 637] width 42 height 36
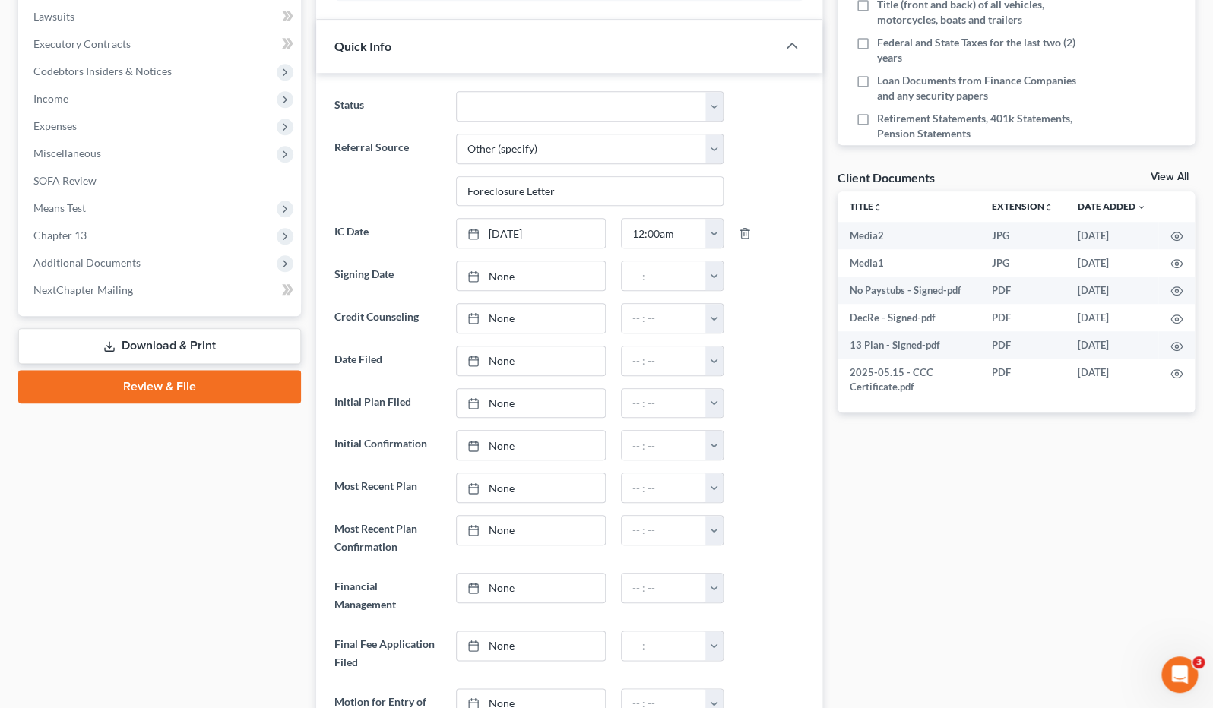
scroll to position [148, 0]
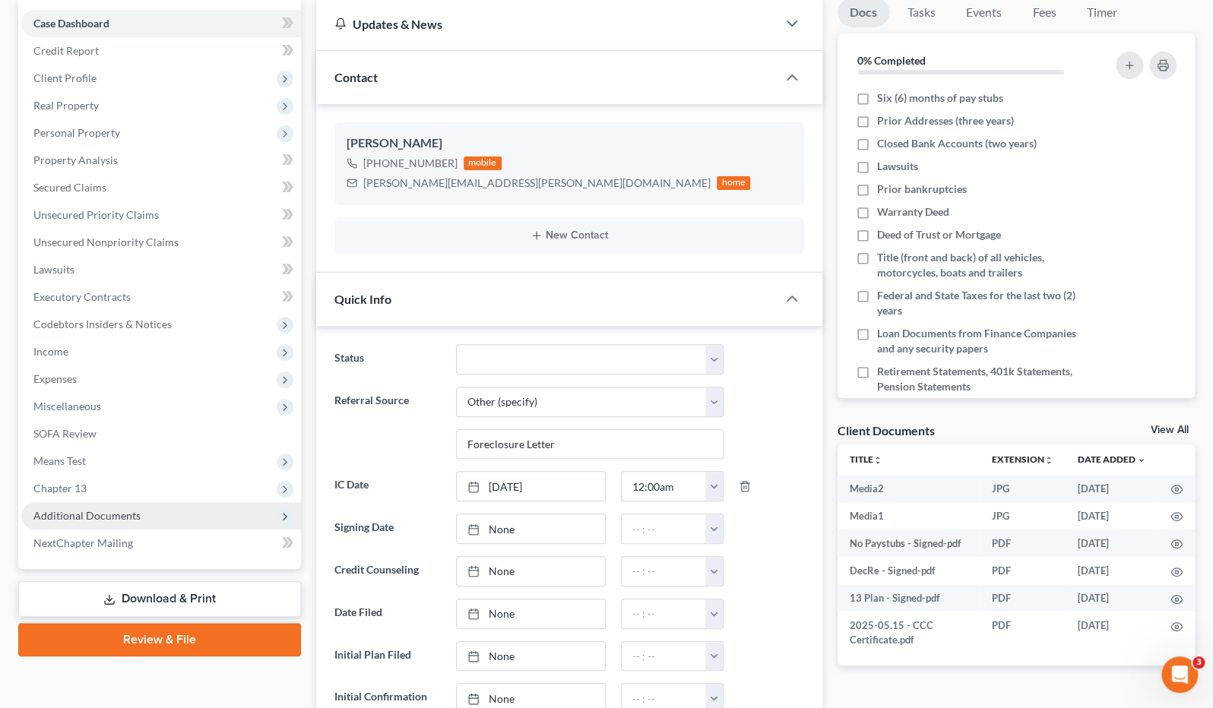
click at [135, 516] on span "Additional Documents" at bounding box center [86, 515] width 107 height 13
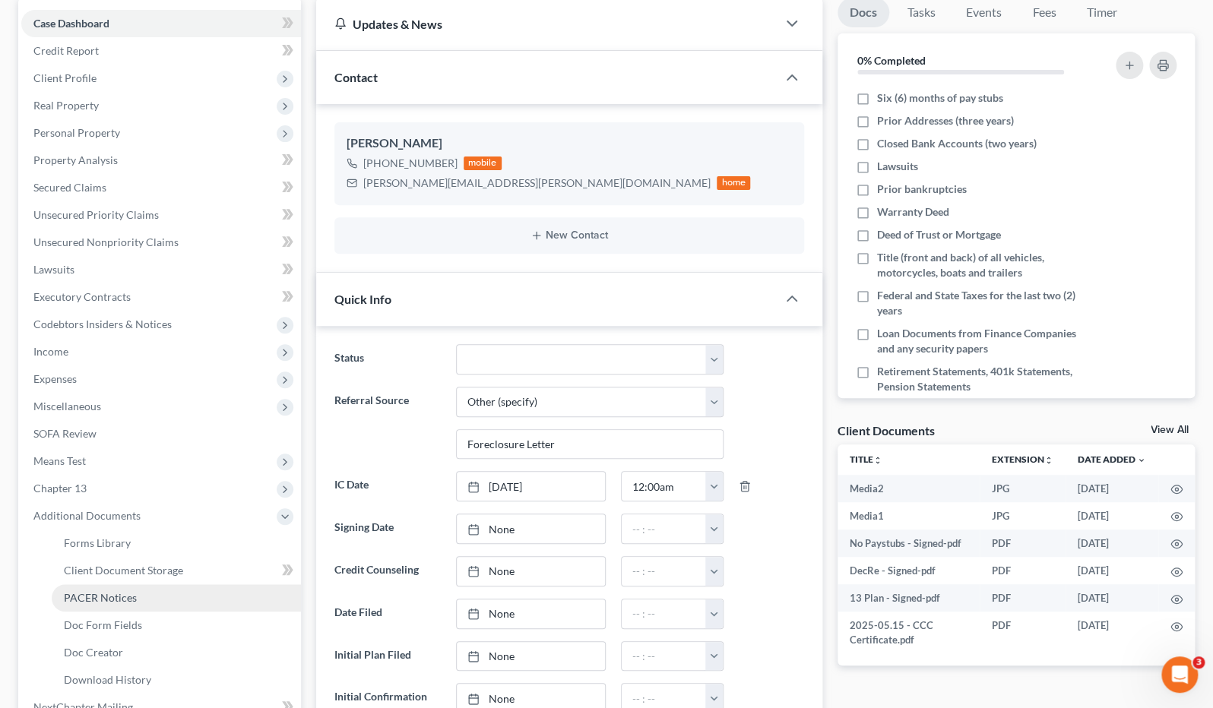
click at [144, 600] on link "PACER Notices" at bounding box center [176, 597] width 249 height 27
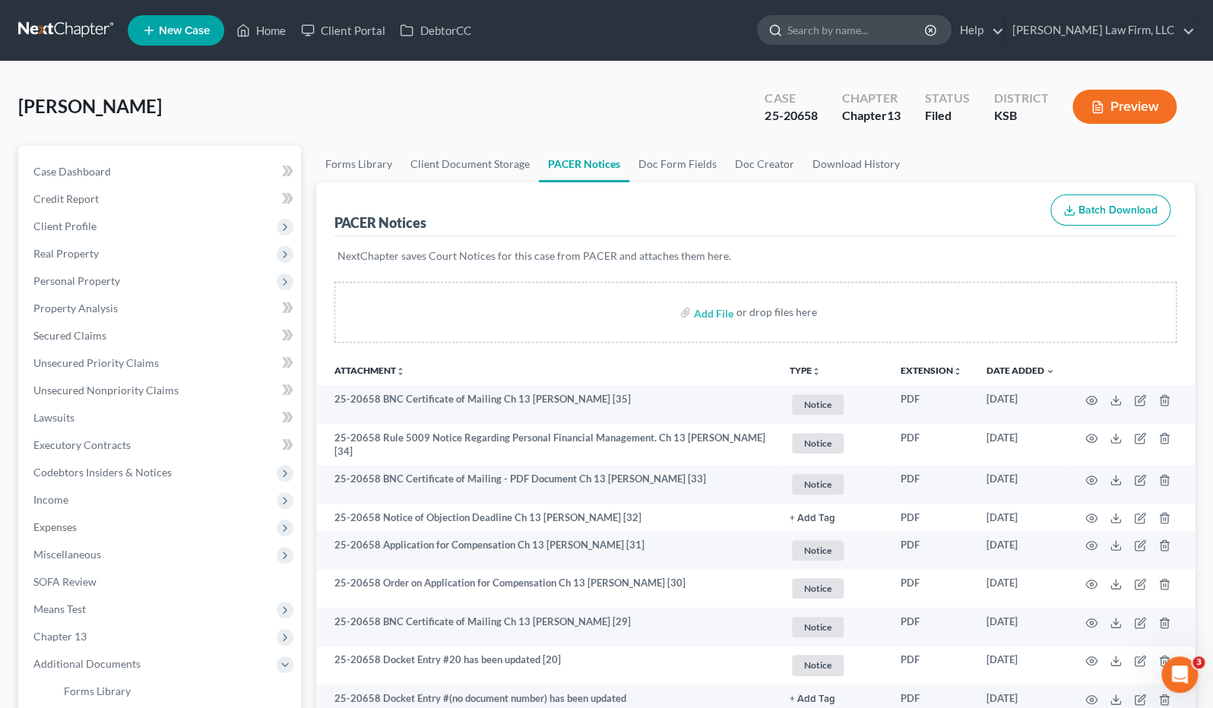
click at [926, 28] on input "search" at bounding box center [856, 30] width 139 height 28
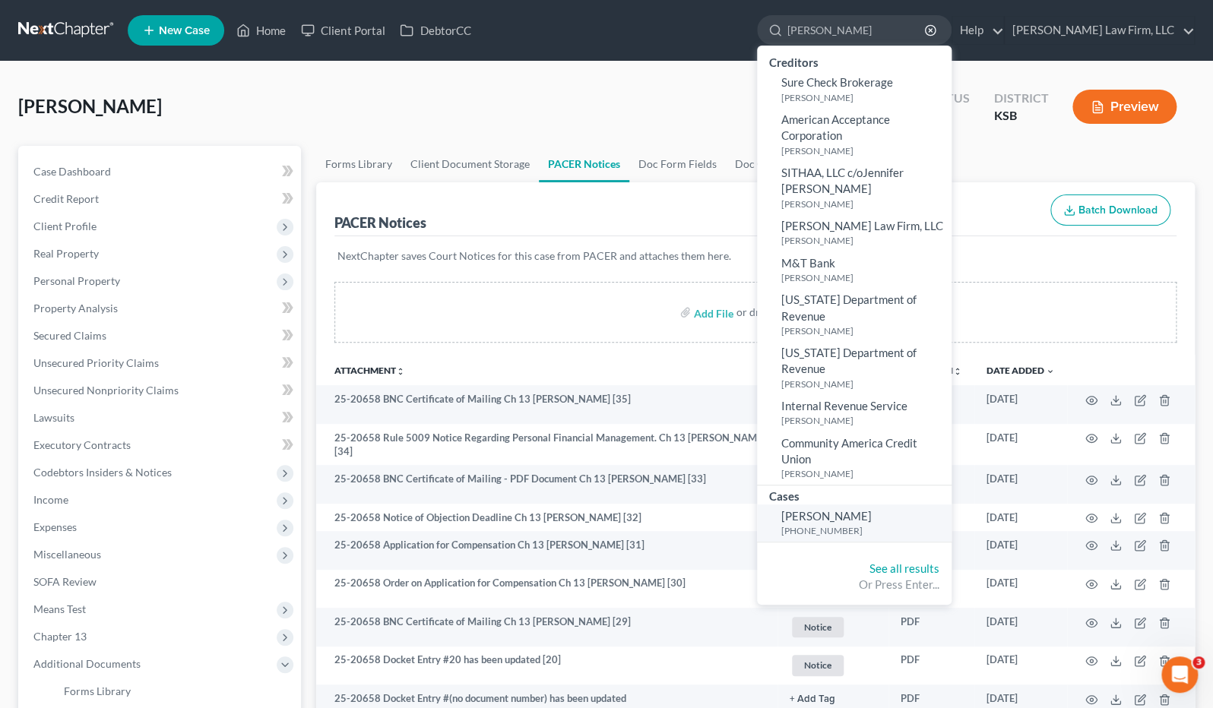
type input "chevez"
click at [872, 509] on span "[PERSON_NAME]" at bounding box center [826, 516] width 90 height 14
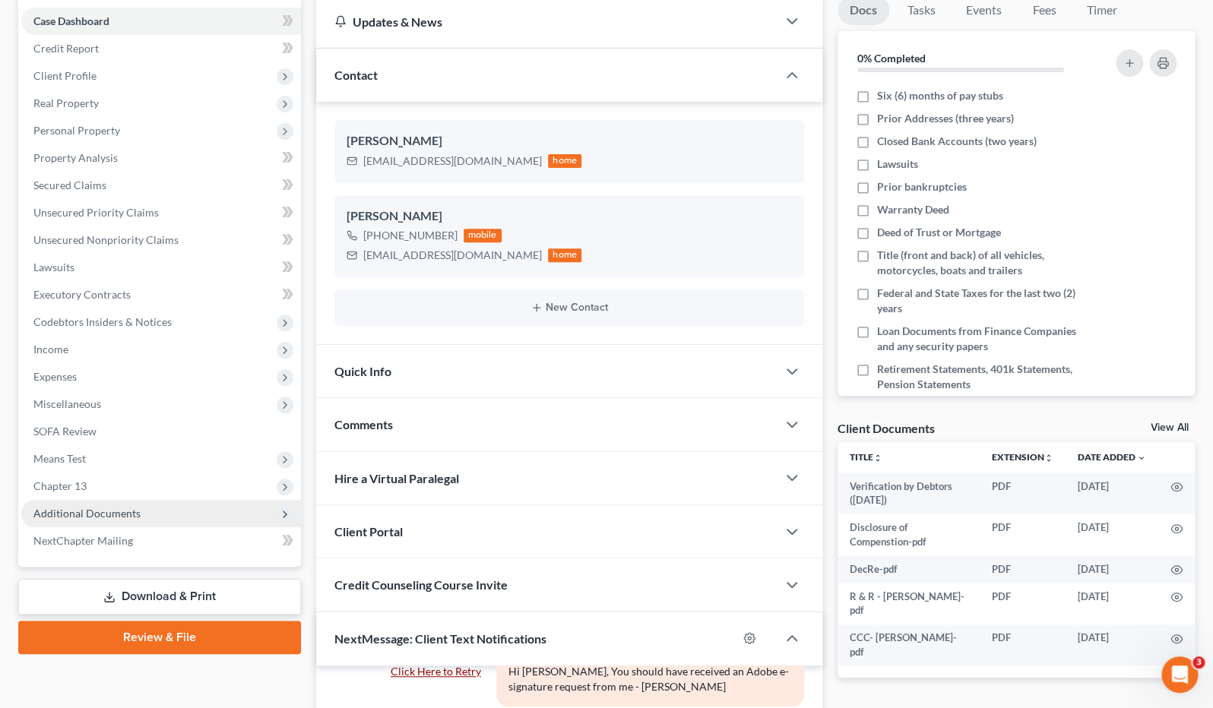
scroll to position [253, 0]
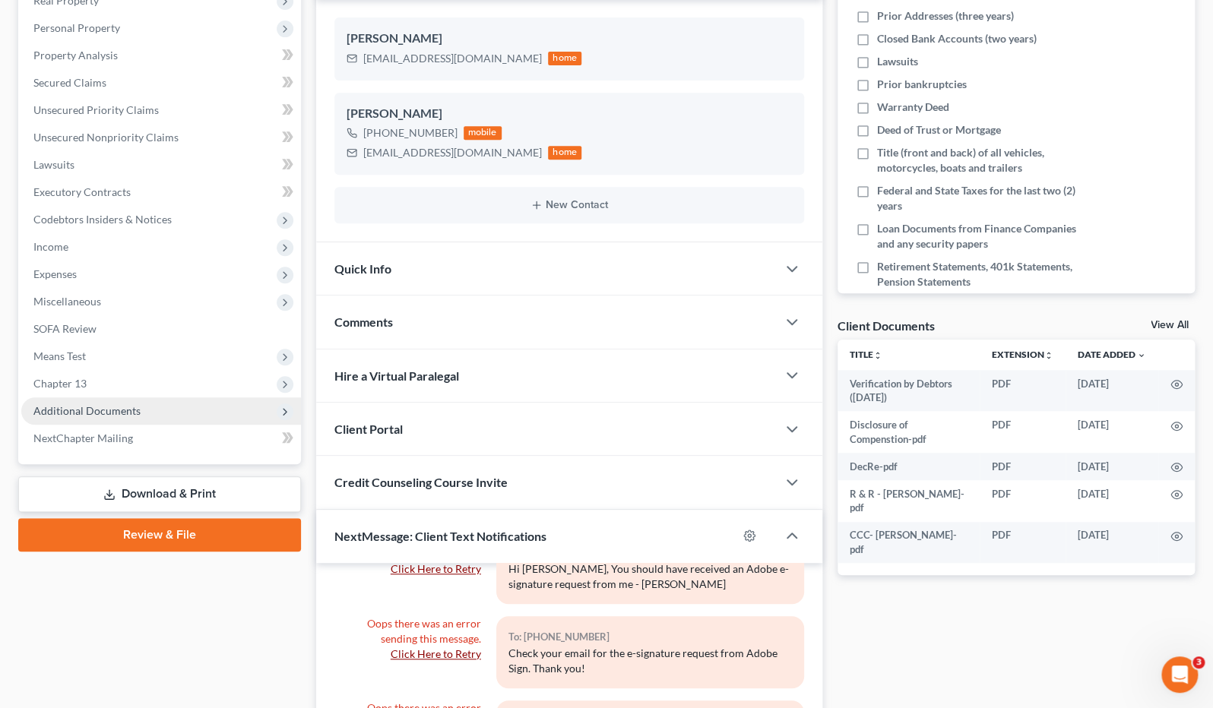
click at [134, 408] on span "Additional Documents" at bounding box center [86, 410] width 107 height 13
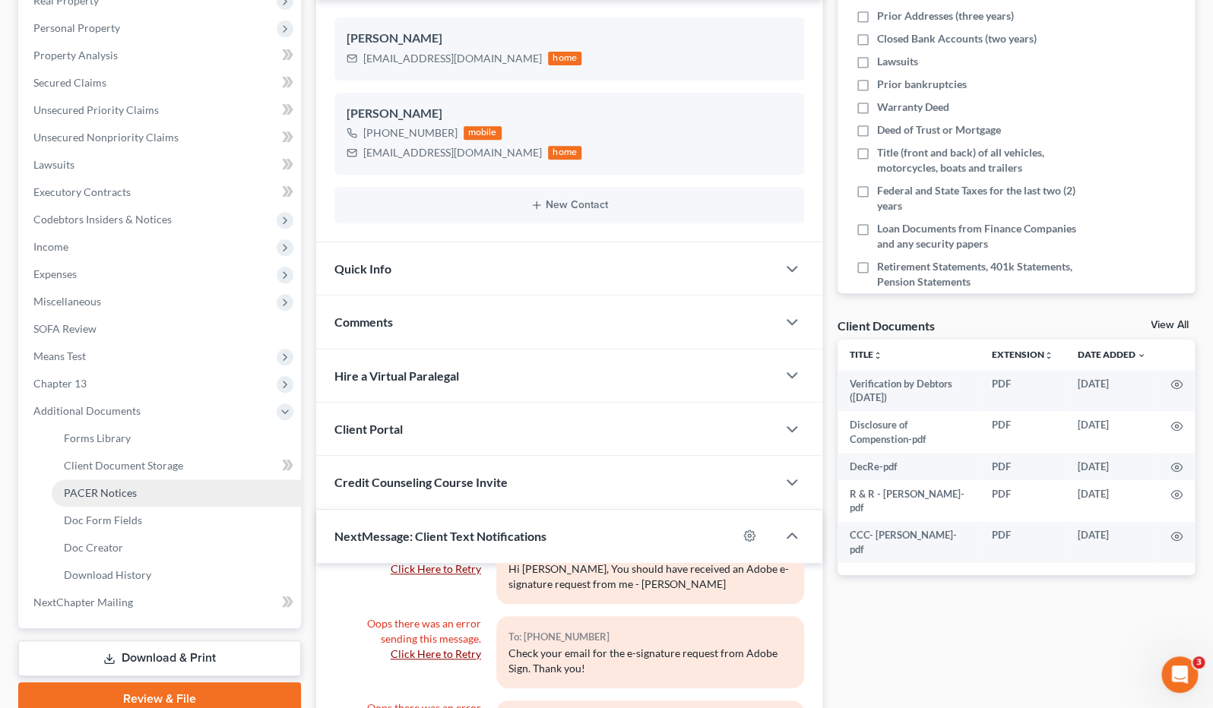
click at [128, 491] on span "PACER Notices" at bounding box center [100, 492] width 73 height 13
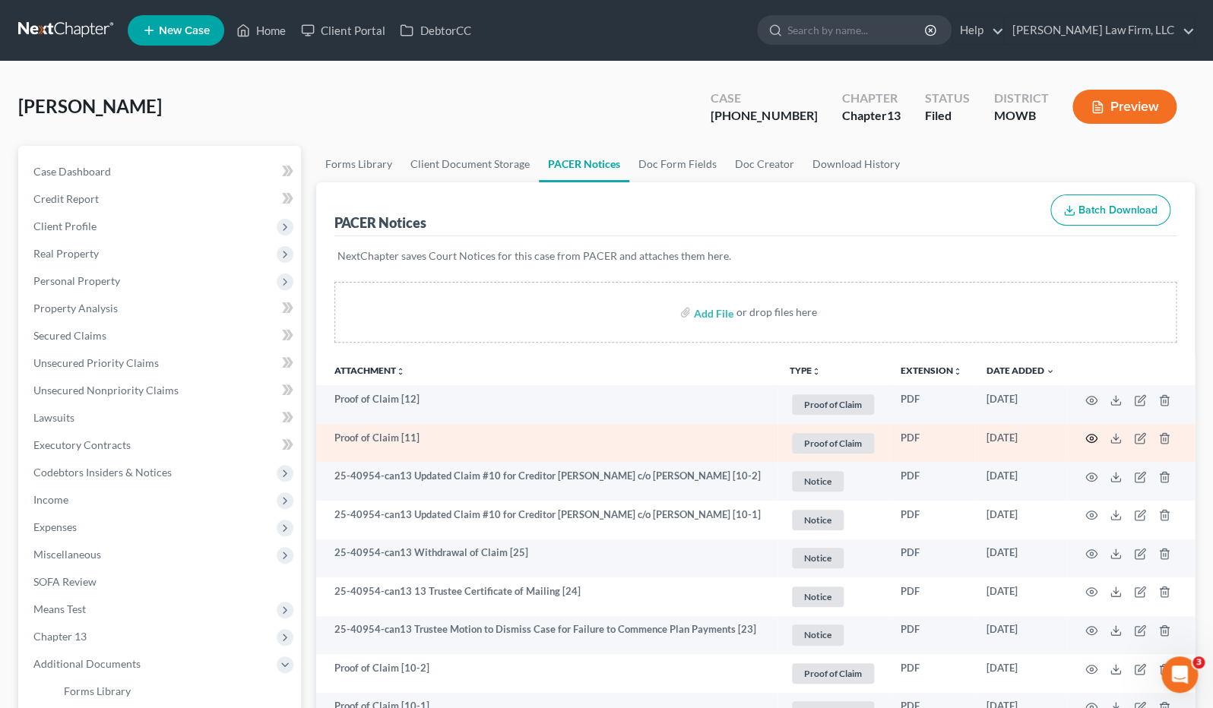
click at [1088, 435] on icon "button" at bounding box center [1091, 439] width 11 height 8
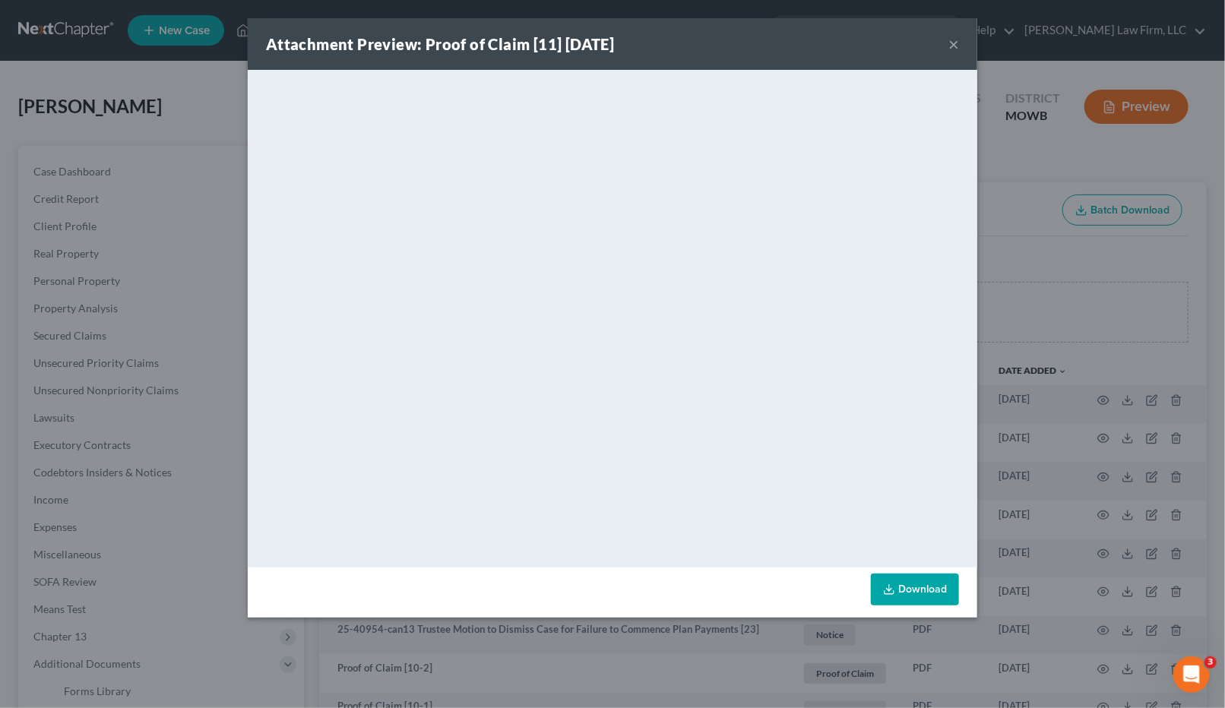
click at [1189, 332] on div "Attachment Preview: Proof of Claim [11] 08/14/2025 × <object ng-attr-data='http…" at bounding box center [612, 354] width 1225 height 708
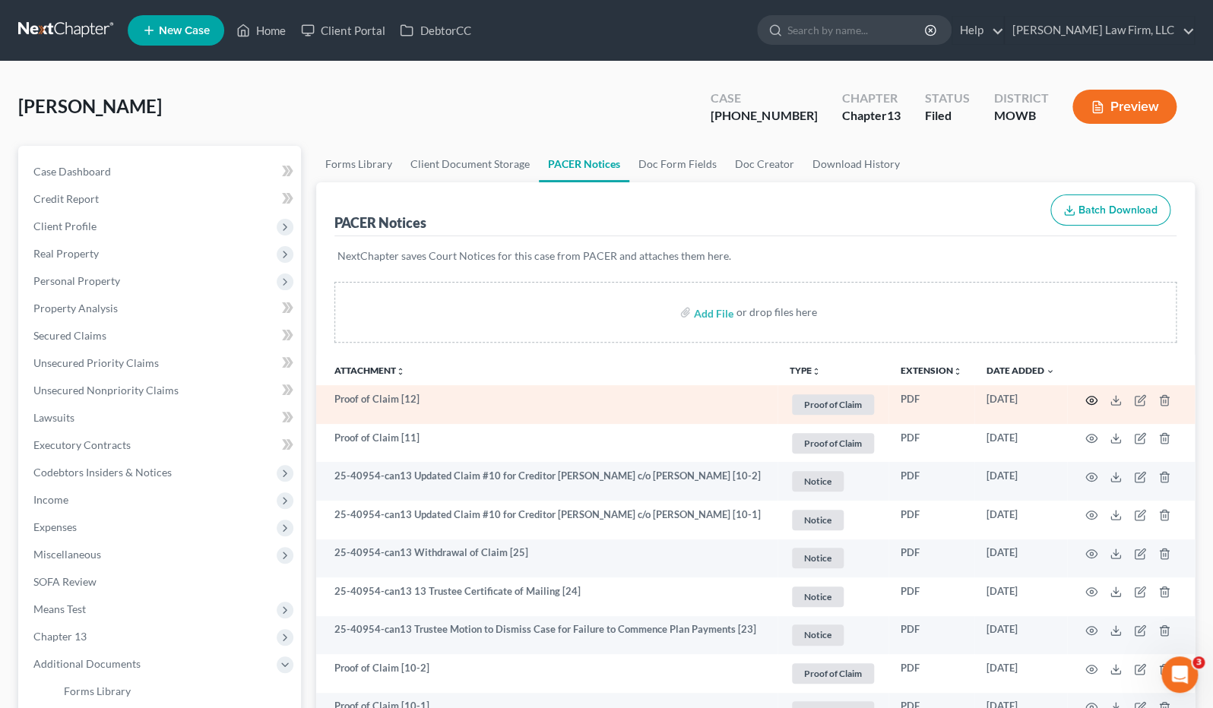
click at [1096, 399] on icon "button" at bounding box center [1091, 400] width 11 height 8
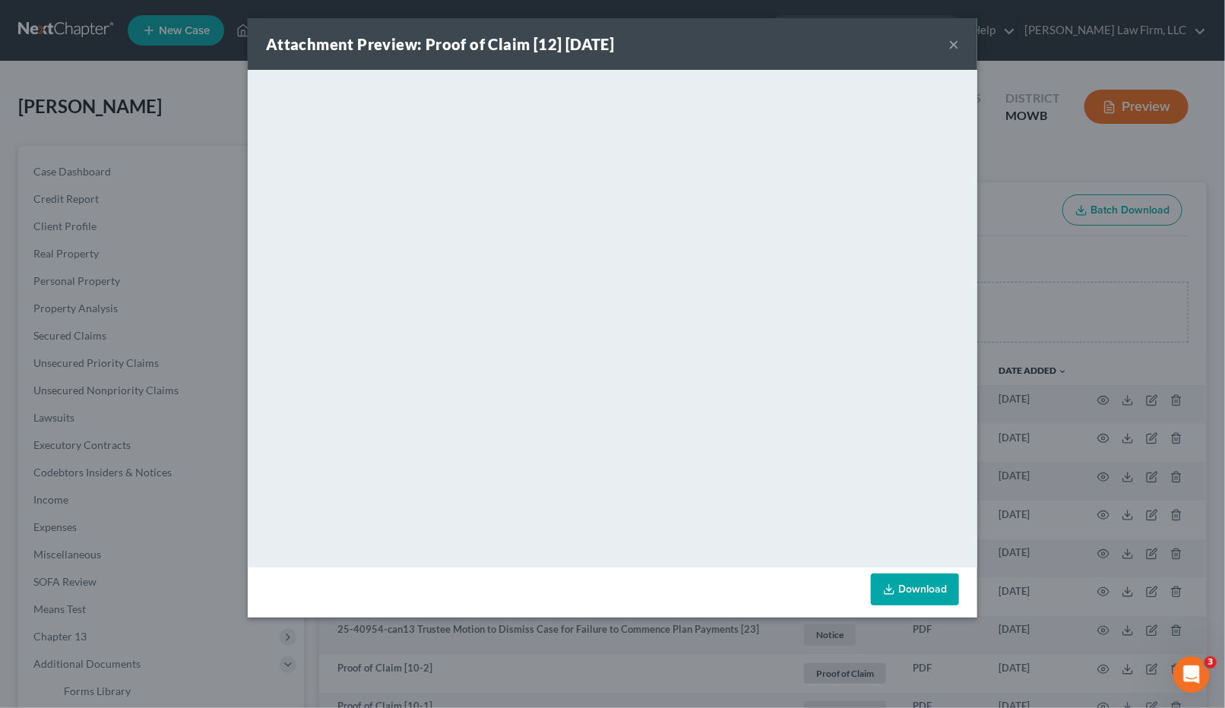
click at [1009, 234] on div "Attachment Preview: Proof of Claim [12] 08/14/2025 × <object ng-attr-data='http…" at bounding box center [612, 354] width 1225 height 708
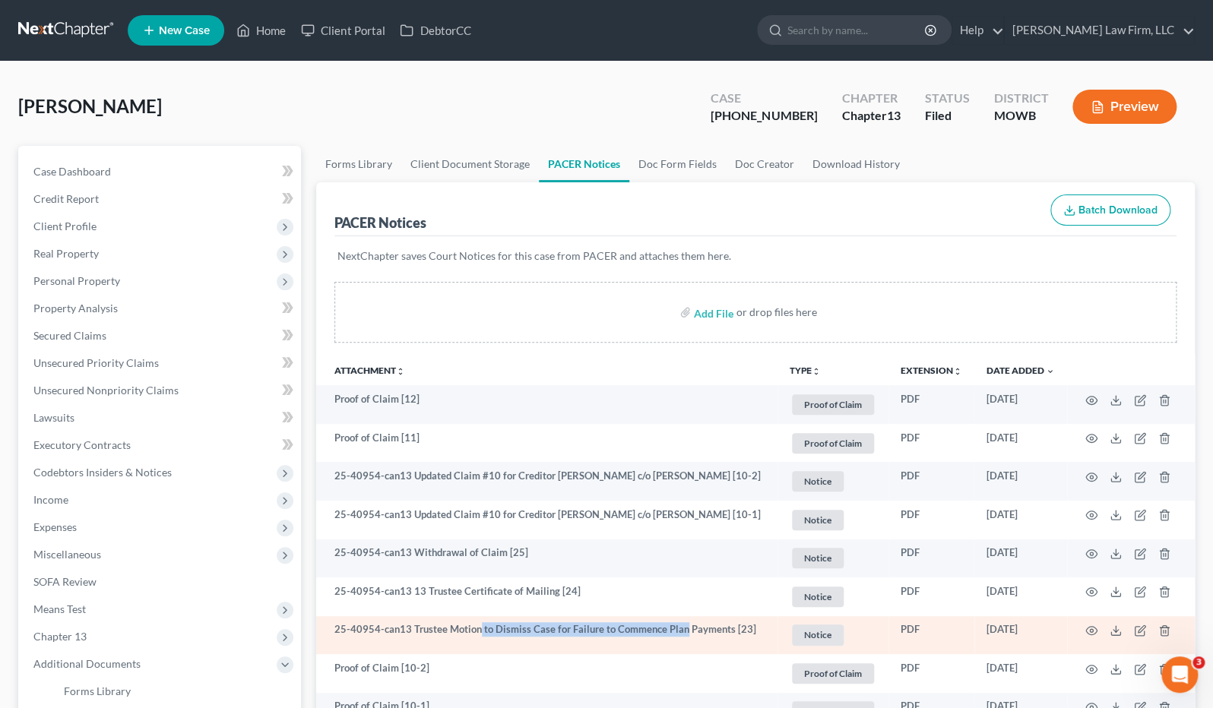
drag, startPoint x: 479, startPoint y: 633, endPoint x: 681, endPoint y: 639, distance: 202.3
click at [681, 639] on td "25-40954-can13 Trustee Motion to Dismiss Case for Failure to Commence Plan Paym…" at bounding box center [546, 635] width 461 height 39
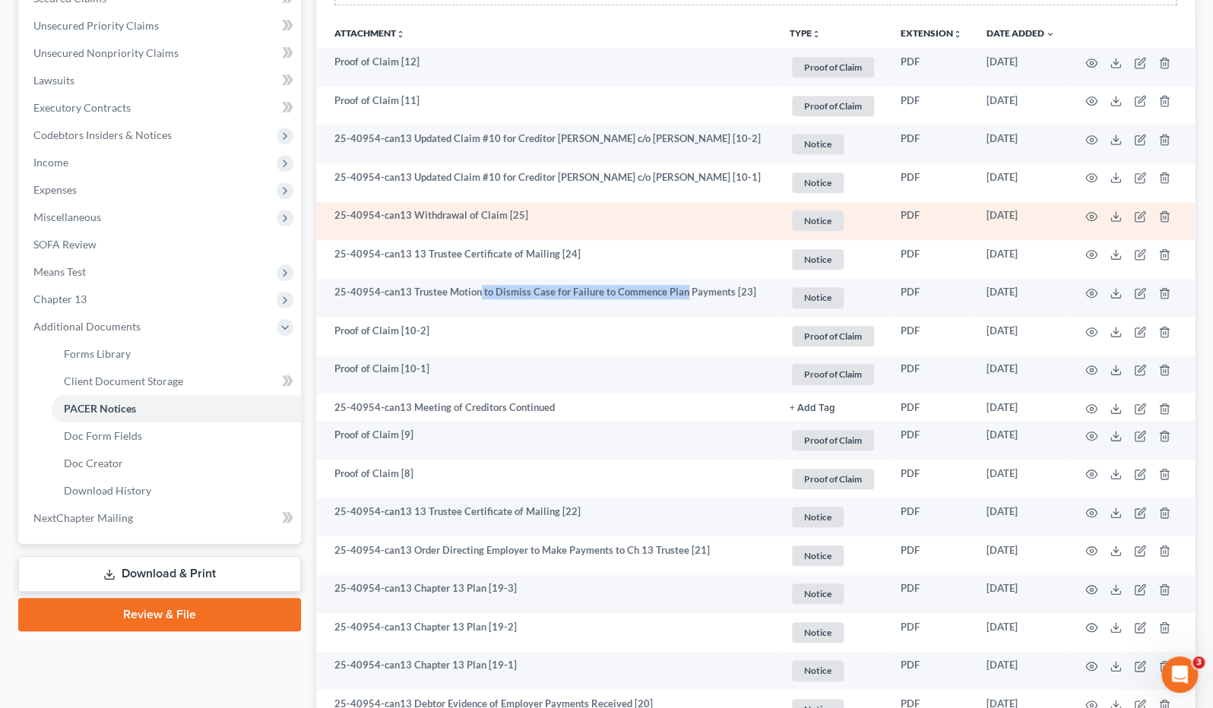
scroll to position [422, 0]
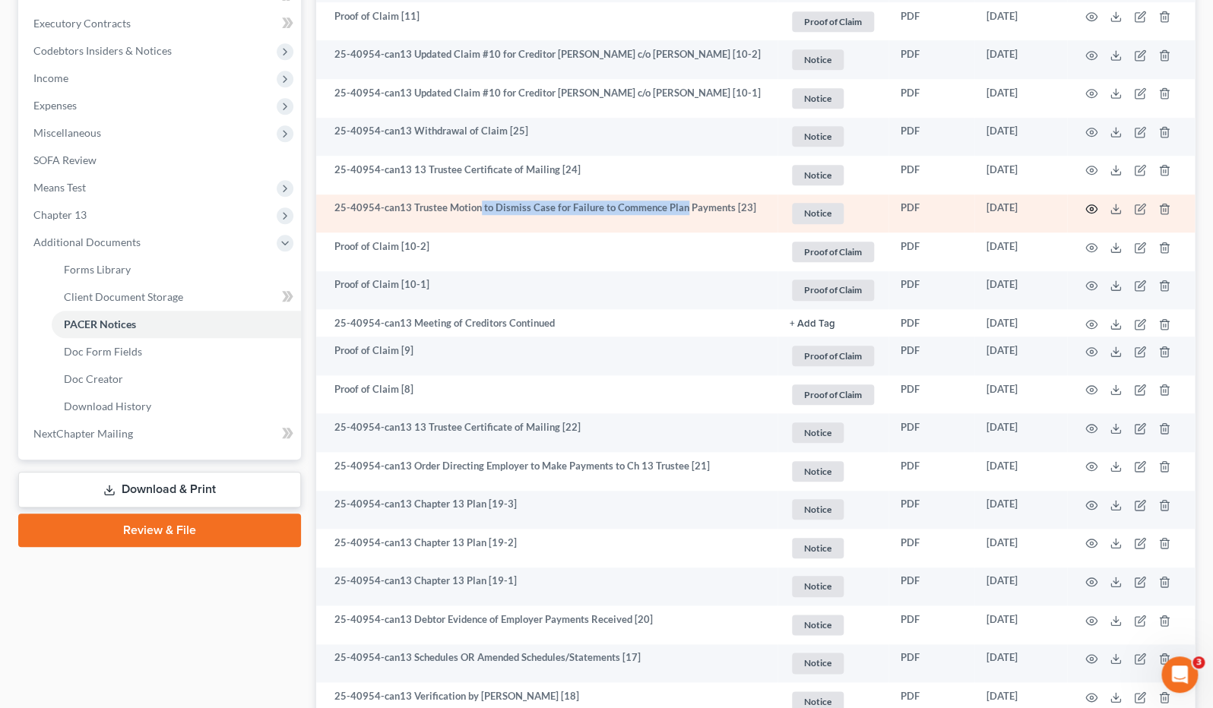
click at [1088, 205] on icon "button" at bounding box center [1091, 209] width 12 height 12
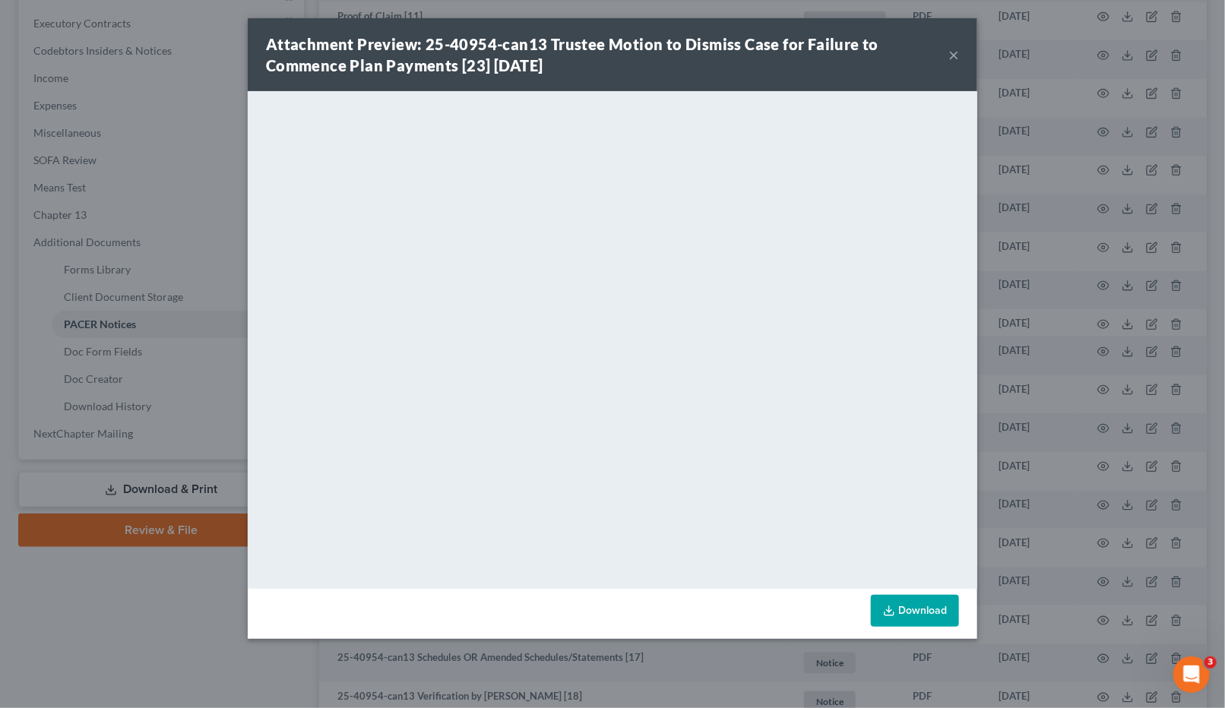
click at [163, 602] on div "Attachment Preview: 25-40954-can13 Trustee Motion to Dismiss Case for Failure t…" at bounding box center [612, 354] width 1225 height 708
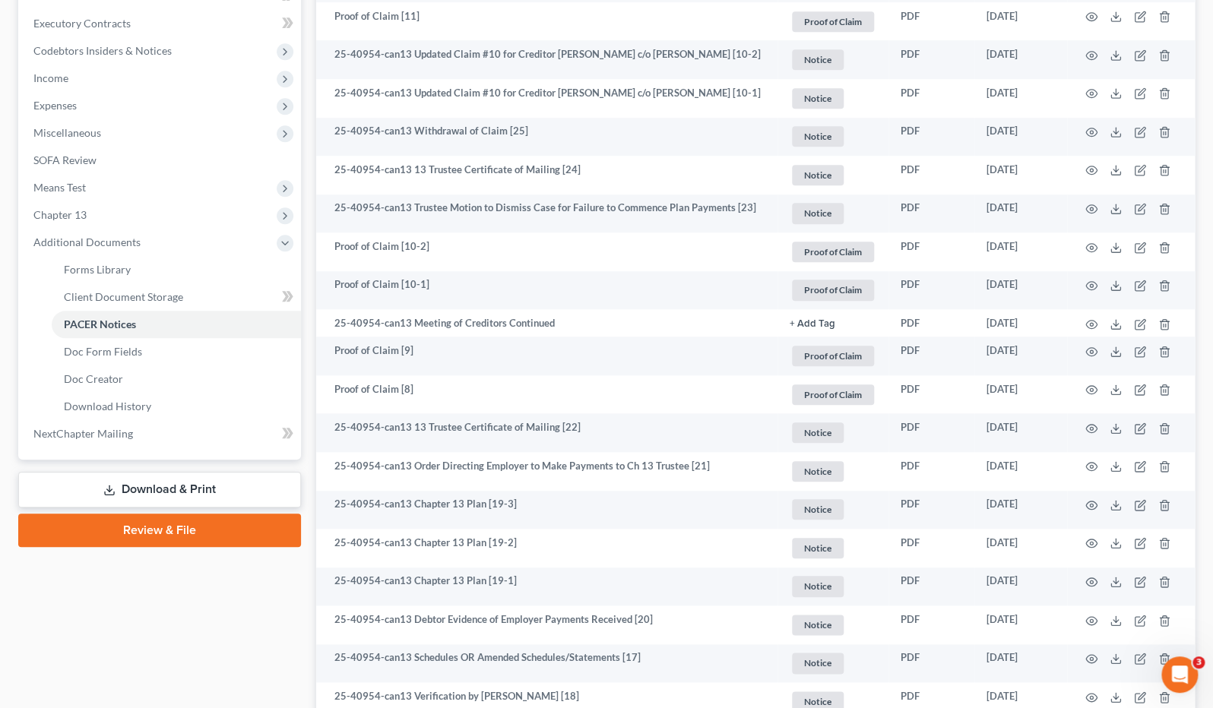
click at [150, 643] on div "Case Dashboard Payments Invoices Payments Payments Credit Report Client Profile" at bounding box center [160, 708] width 298 height 1969
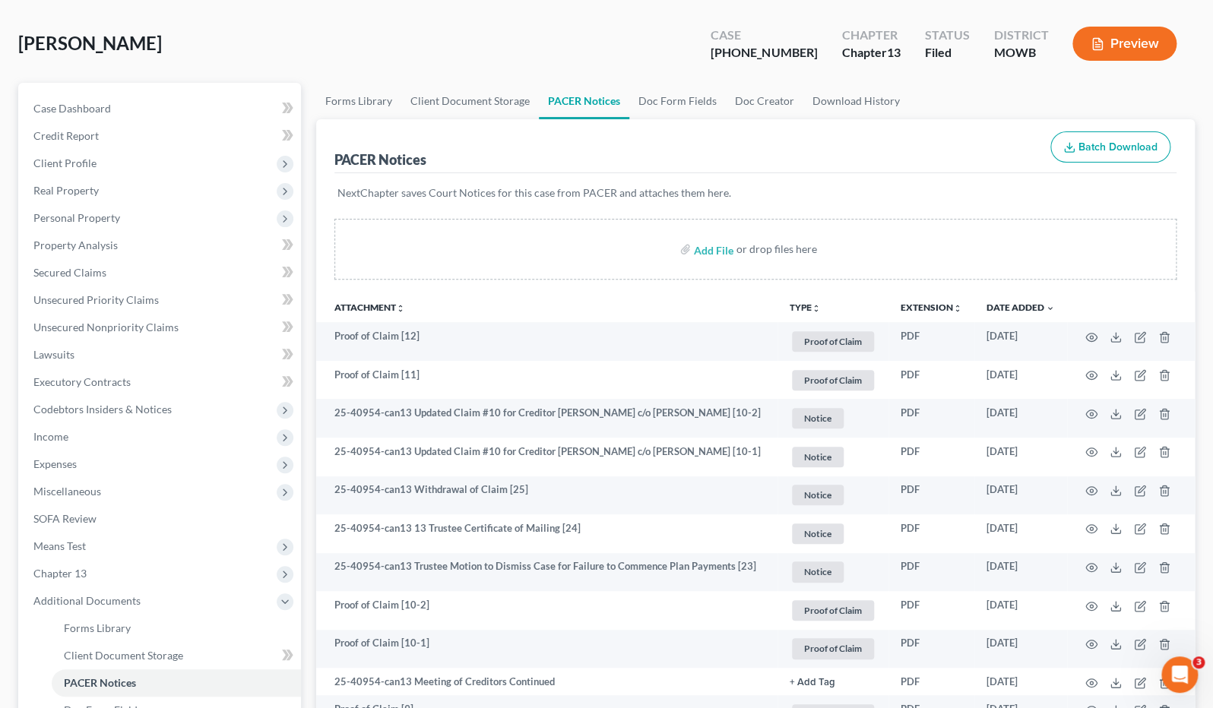
scroll to position [0, 0]
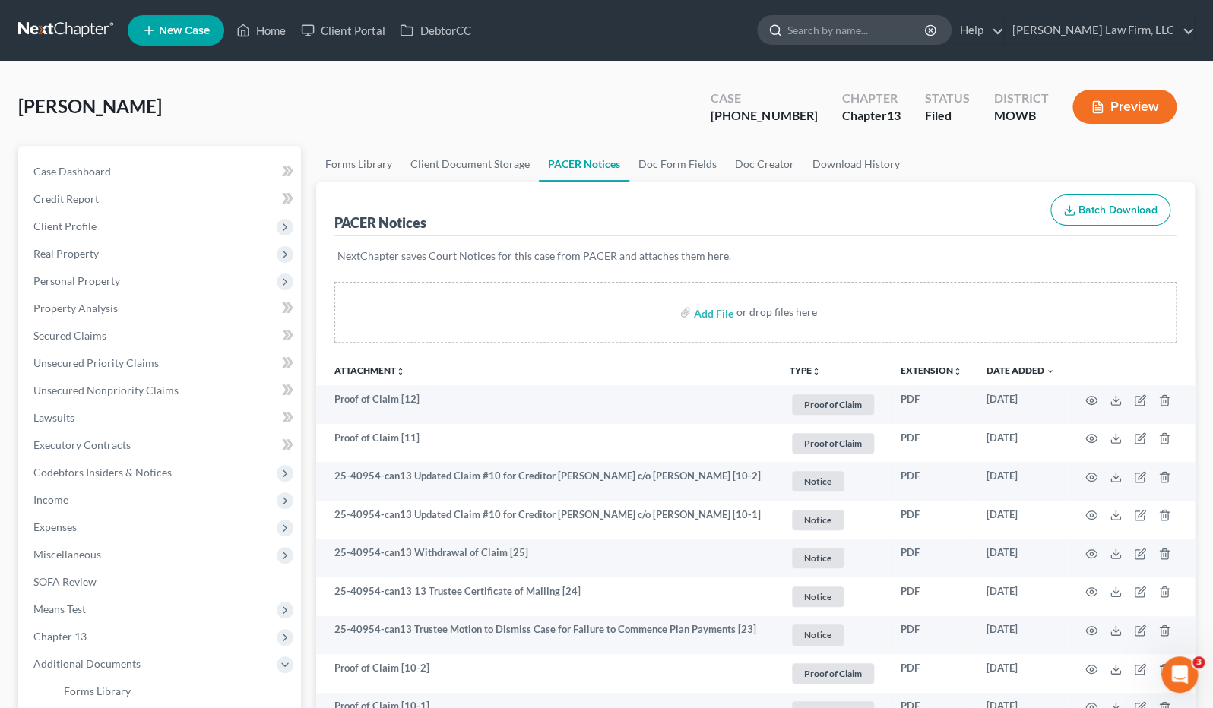
click at [926, 42] on input "search" at bounding box center [856, 30] width 139 height 28
click at [919, 35] on input "elliott" at bounding box center [856, 30] width 139 height 28
type input "elliott"
click at [75, 30] on link at bounding box center [66, 30] width 97 height 27
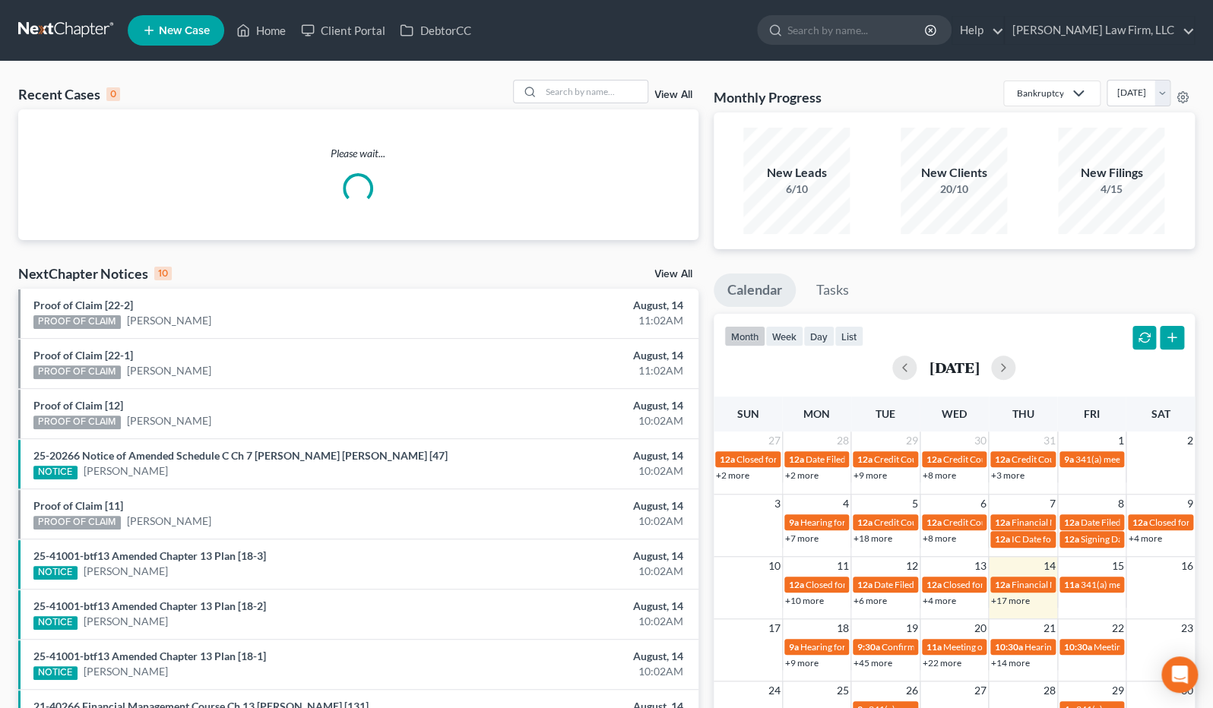
drag, startPoint x: 1161, startPoint y: 319, endPoint x: 1214, endPoint y: 323, distance: 53.3
click at [1161, 319] on div "month week day list [DATE]" at bounding box center [954, 350] width 496 height 73
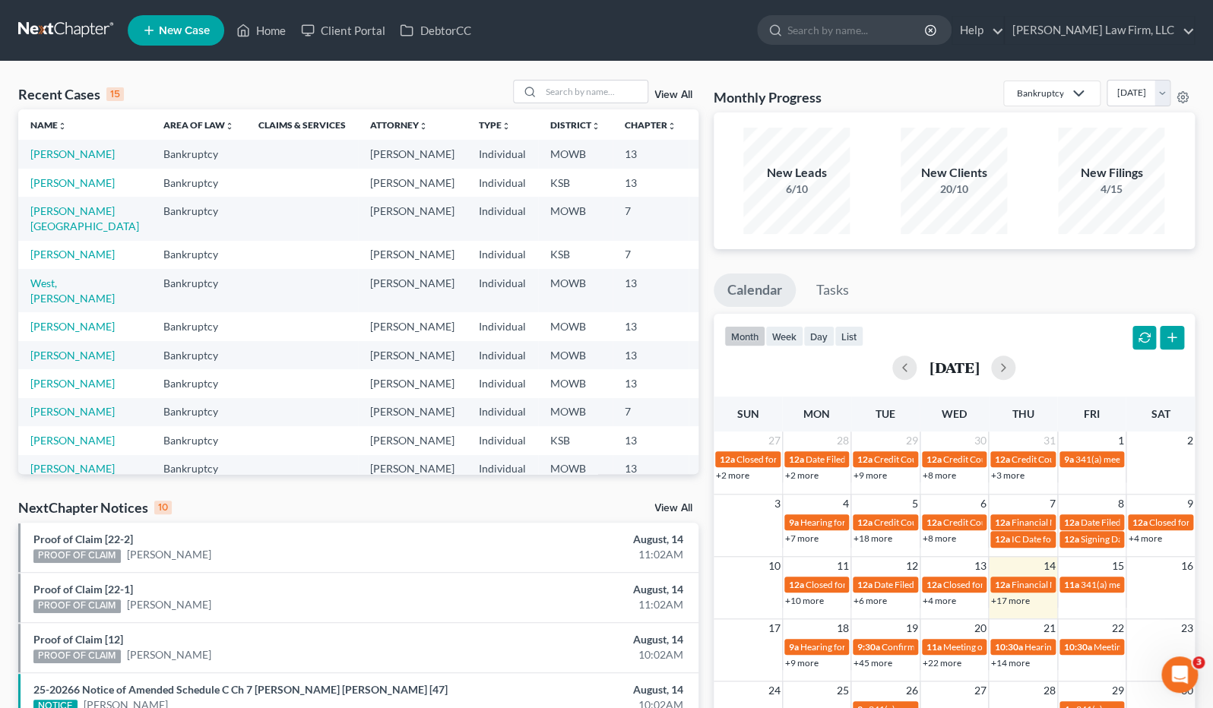
click at [291, 499] on div "NextChapter Notices 10 View All" at bounding box center [358, 511] width 680 height 24
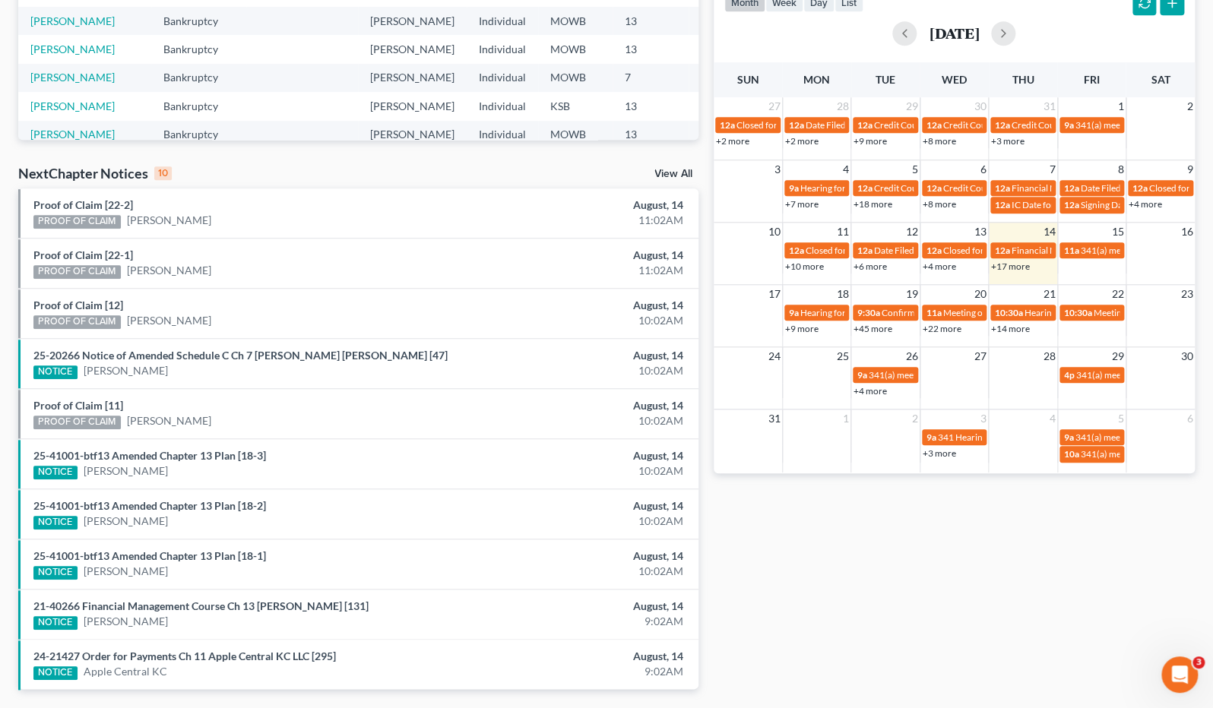
scroll to position [337, 0]
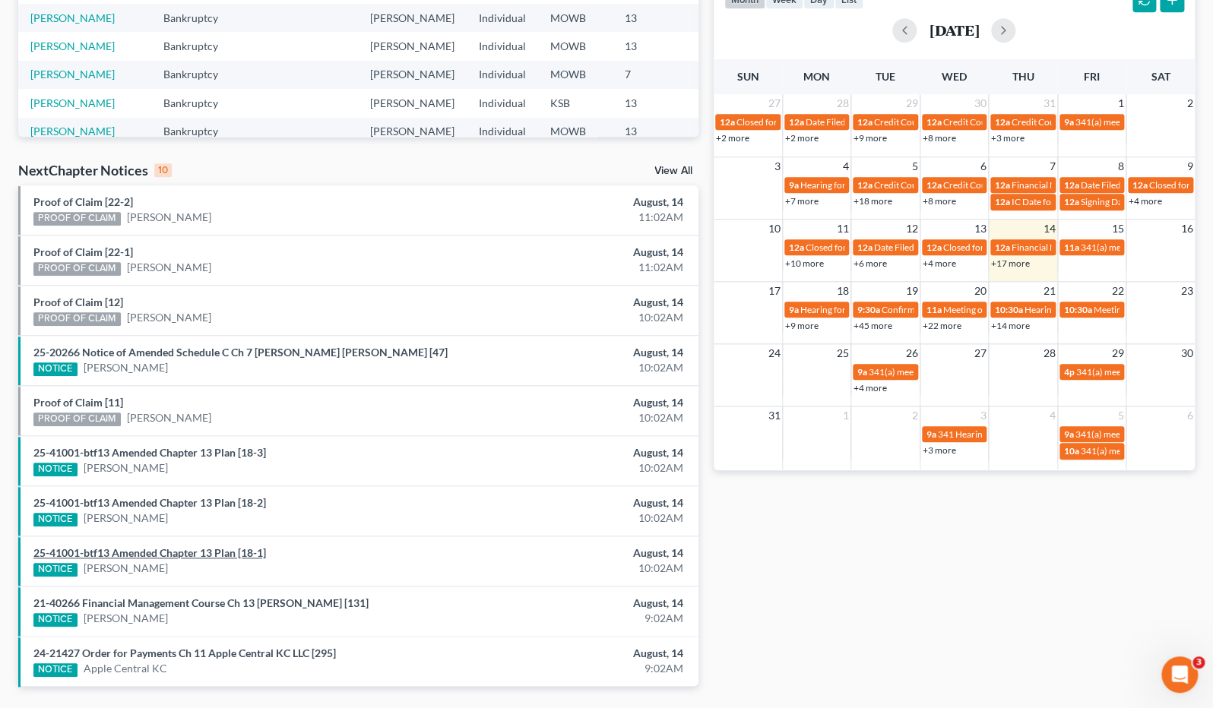
click at [216, 549] on link "25-41001-btf13 Amended Chapter 13 Plan [18-1]" at bounding box center [149, 552] width 233 height 13
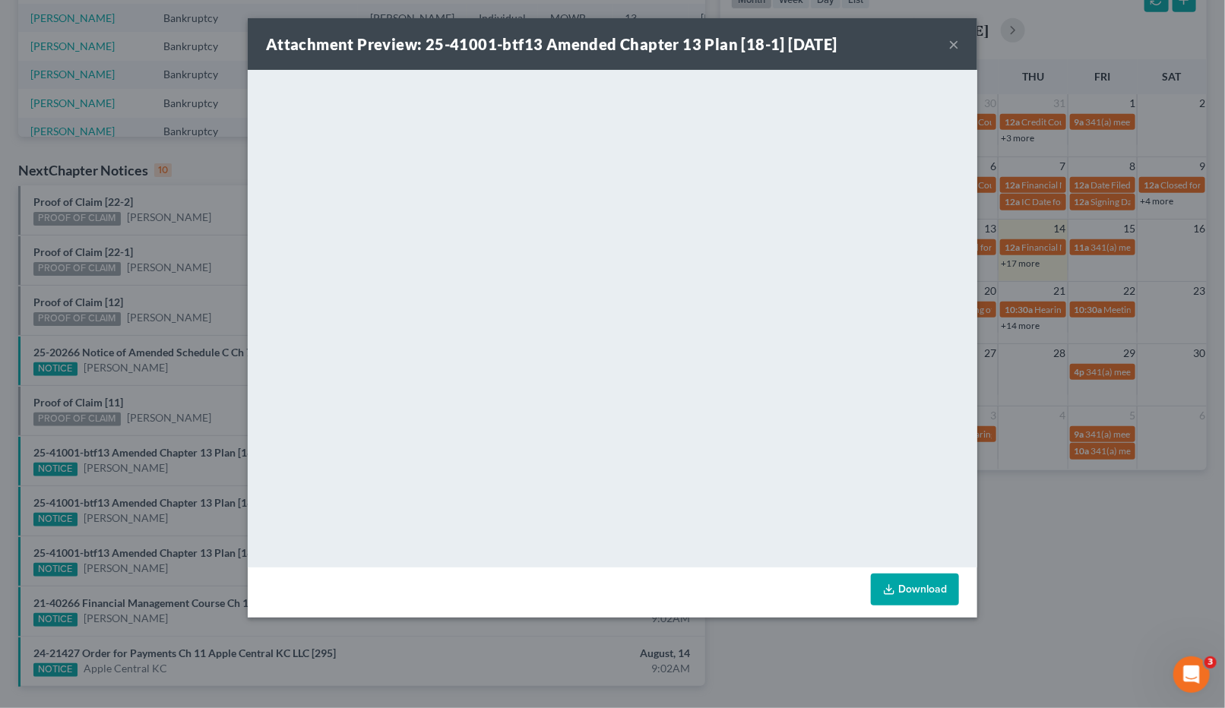
click at [146, 252] on div "Attachment Preview: 25-41001-btf13 Amended Chapter 13 Plan [18-1] [DATE] × <obj…" at bounding box center [612, 354] width 1225 height 708
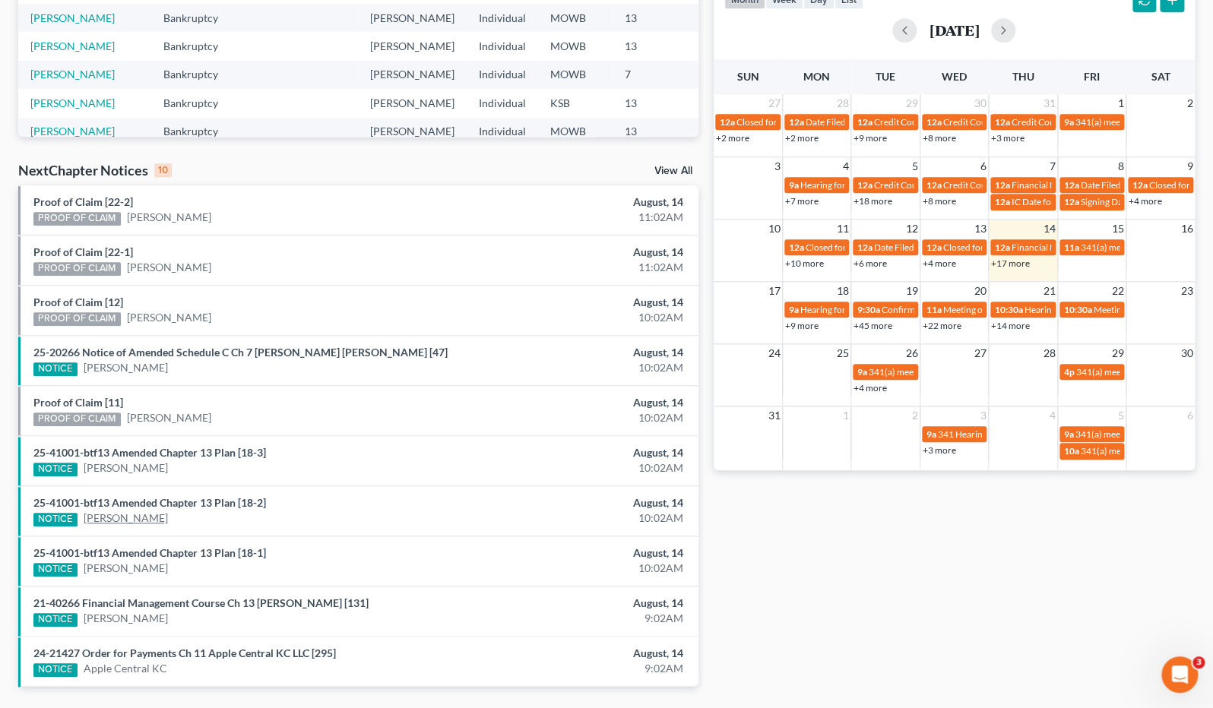
click at [135, 517] on link "[PERSON_NAME]" at bounding box center [126, 518] width 84 height 15
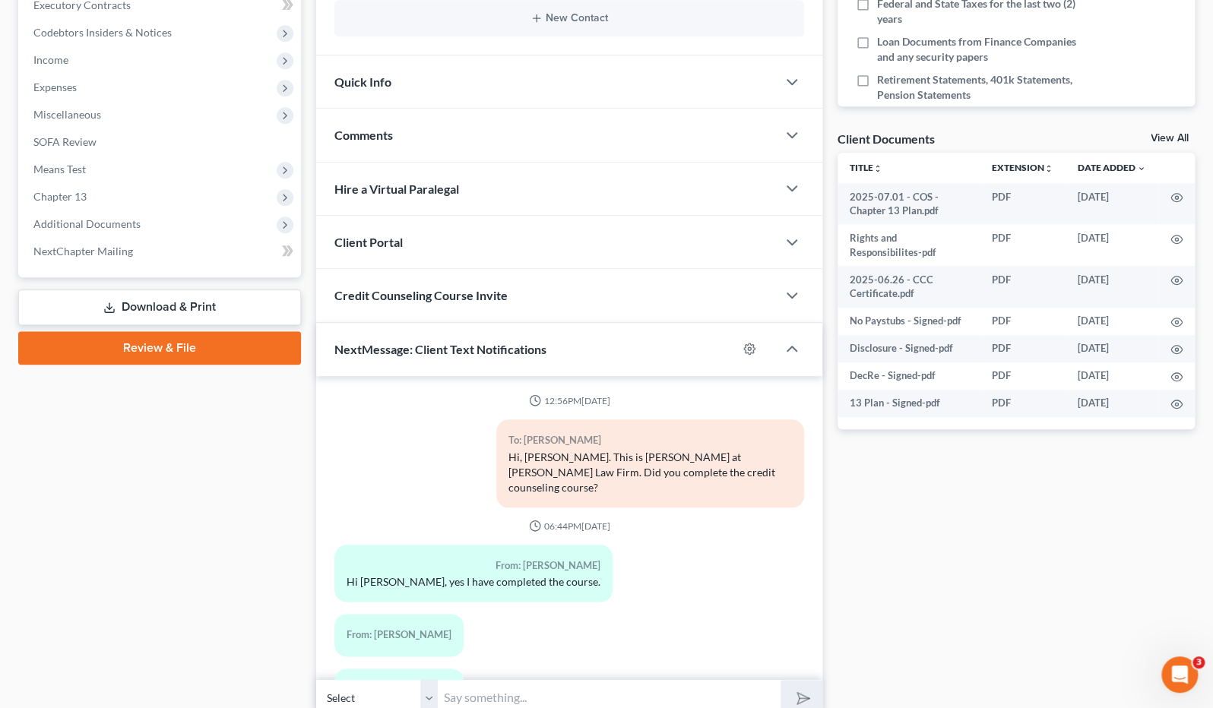
scroll to position [505, 0]
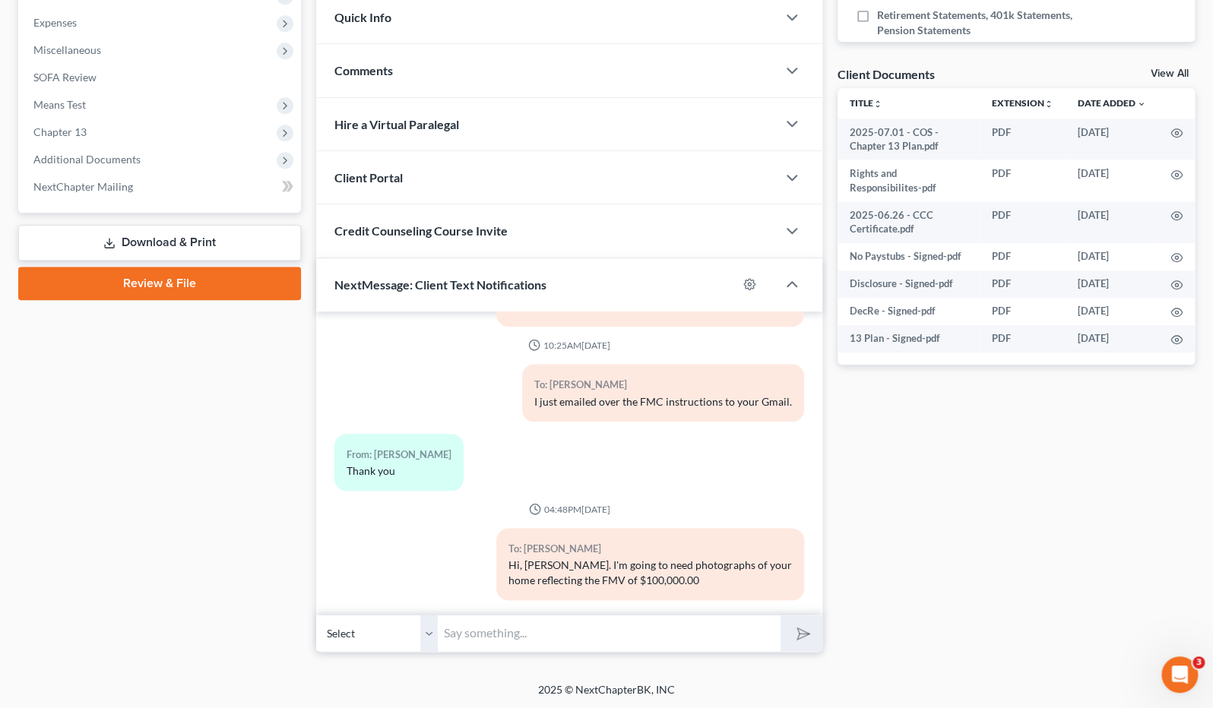
click at [565, 619] on input "text" at bounding box center [609, 633] width 343 height 37
type input "Hi, Geoff. Please check your email for an update in your case."
click at [781, 616] on button "submit" at bounding box center [802, 634] width 42 height 36
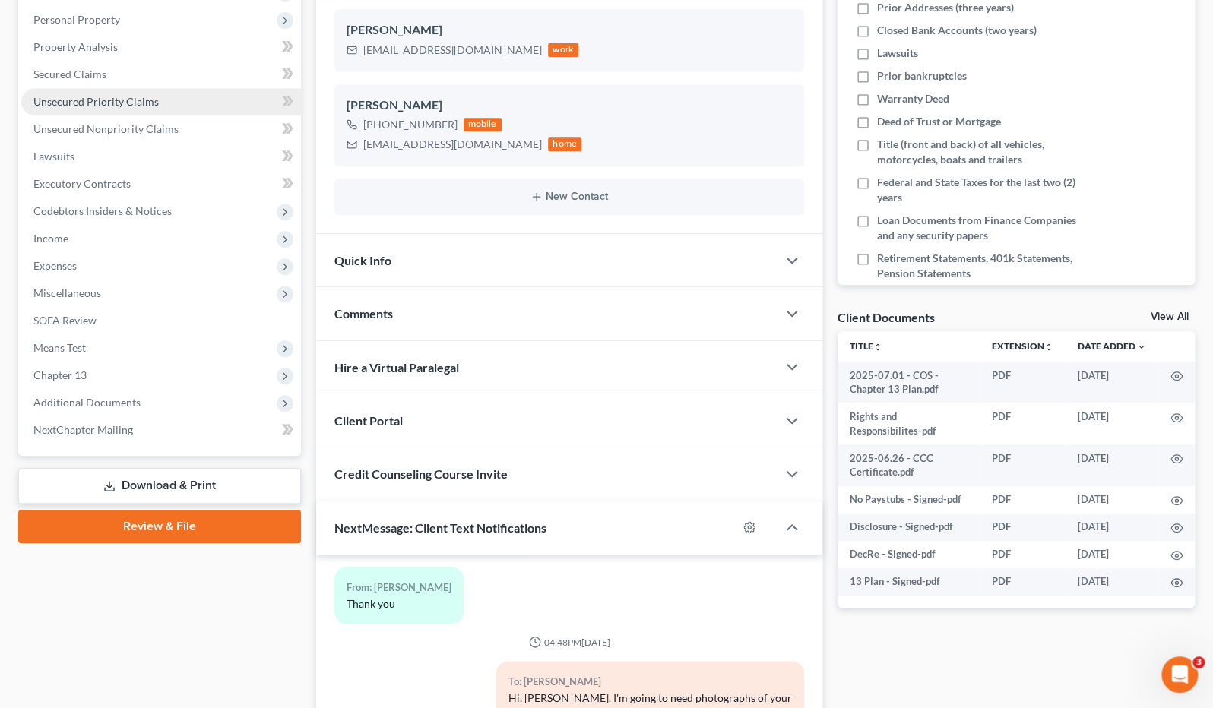
scroll to position [0, 0]
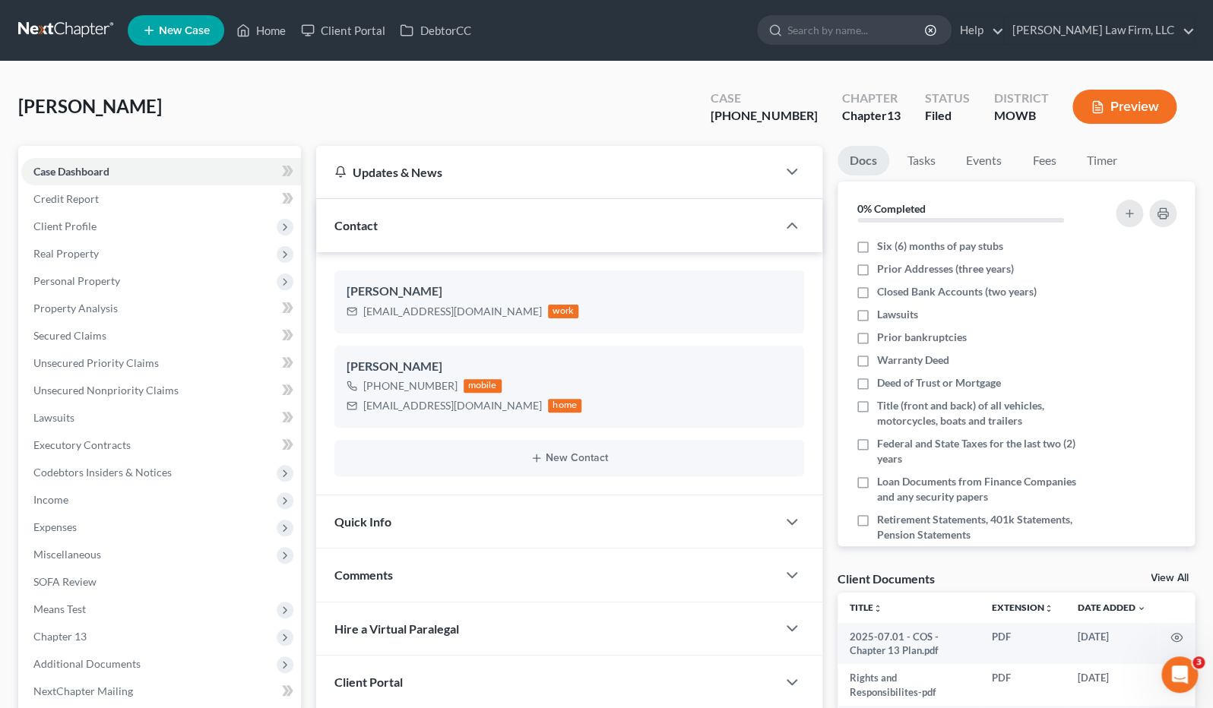
click at [68, 14] on nav "Home New Case Client Portal DebtorCC Sader Law Firm, LLC jlee@saderlawfirm.com …" at bounding box center [606, 30] width 1213 height 61
click at [67, 24] on link at bounding box center [66, 30] width 97 height 27
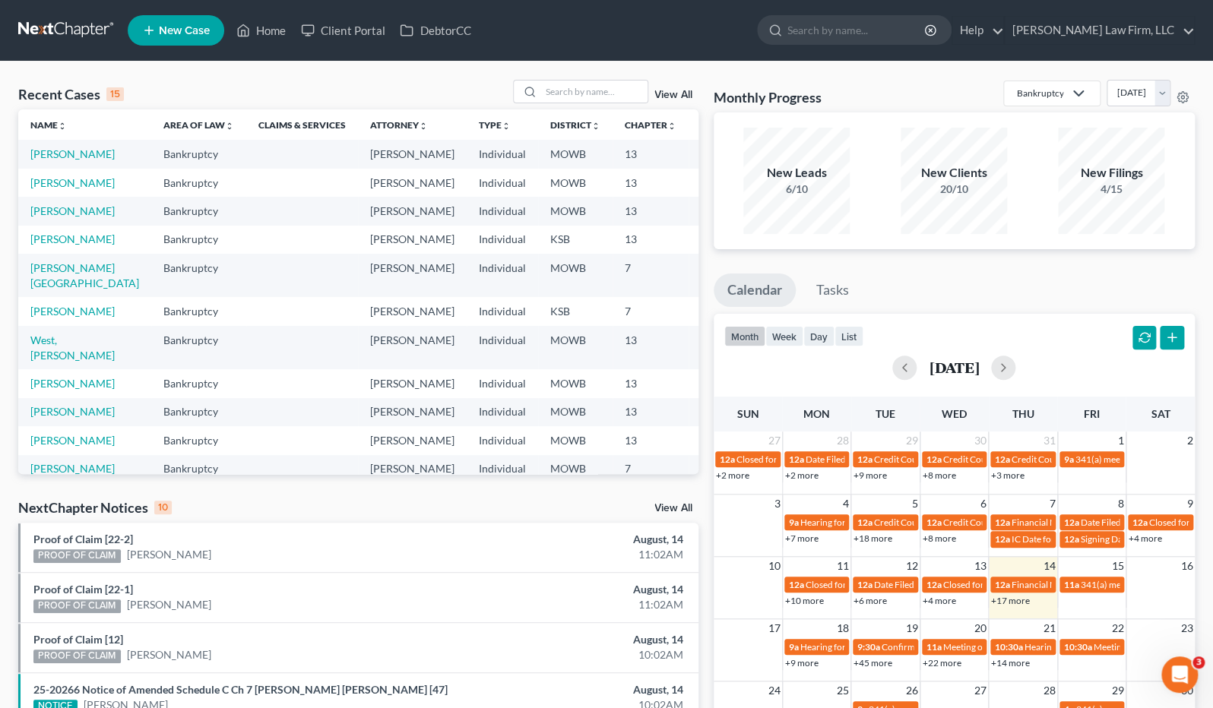
click at [606, 106] on div "Recent Cases 15 View All" at bounding box center [358, 95] width 680 height 30
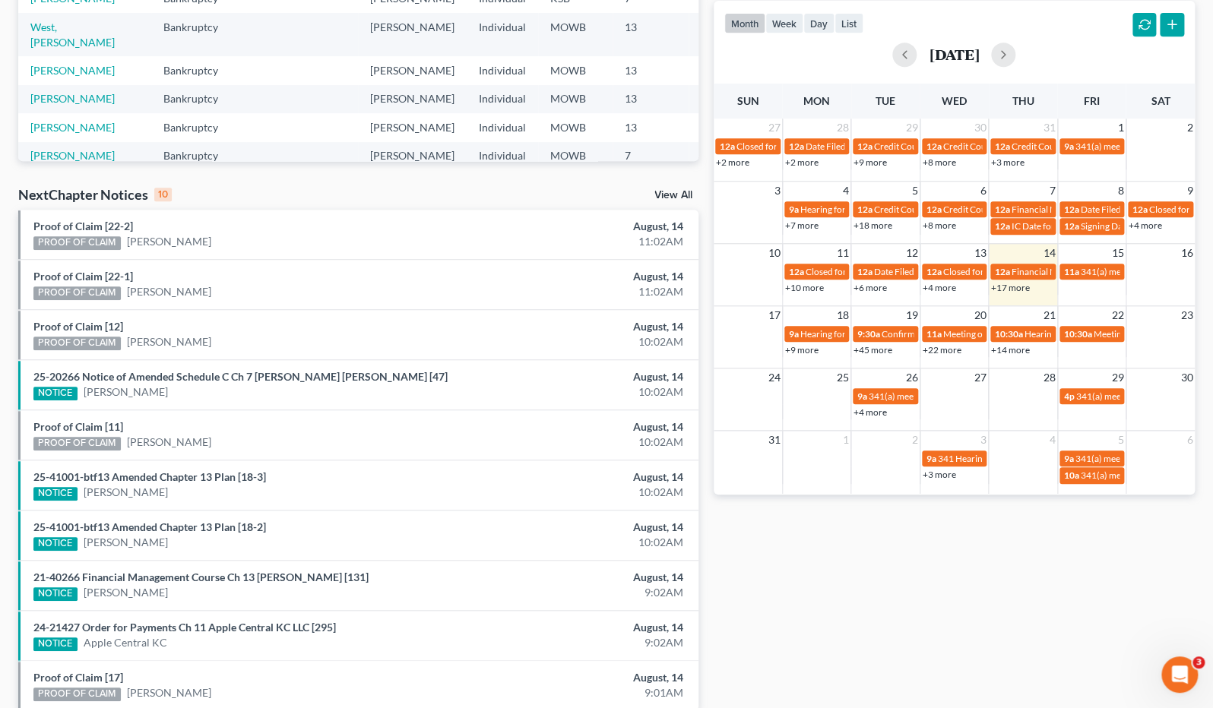
scroll to position [382, 0]
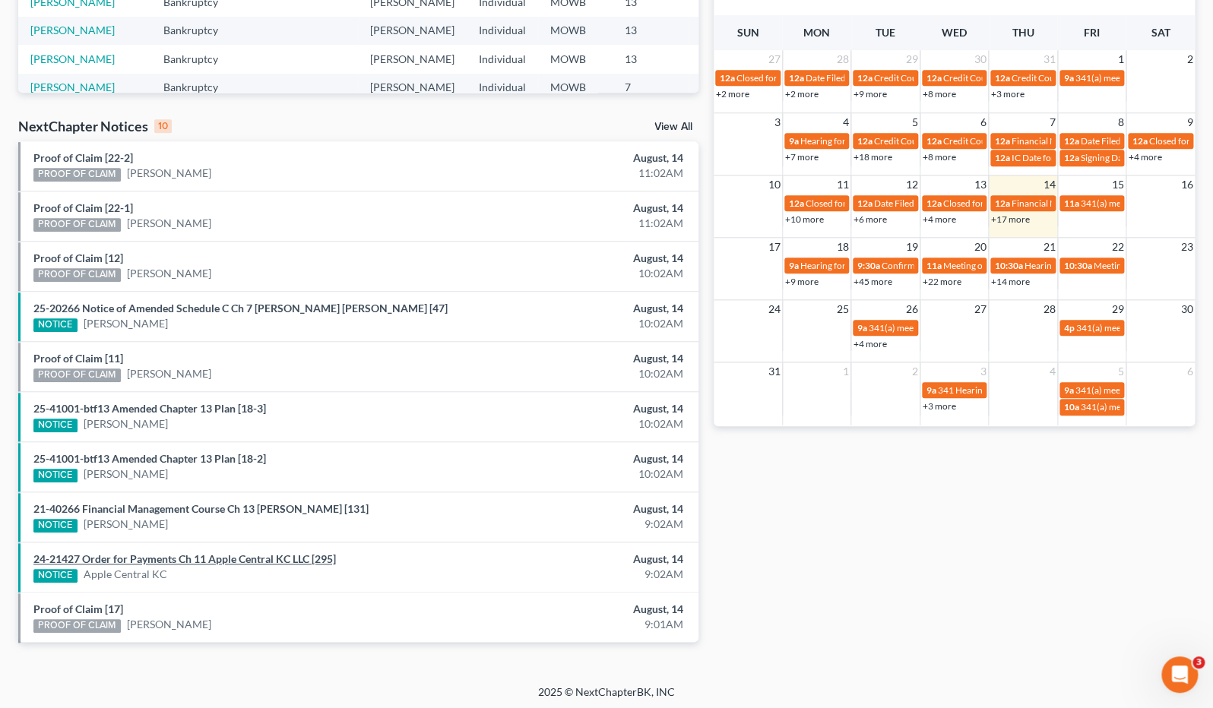
click at [304, 562] on link "24-21427 Order for Payments Ch 11 Apple Central KC LLC [295]" at bounding box center [184, 559] width 302 height 13
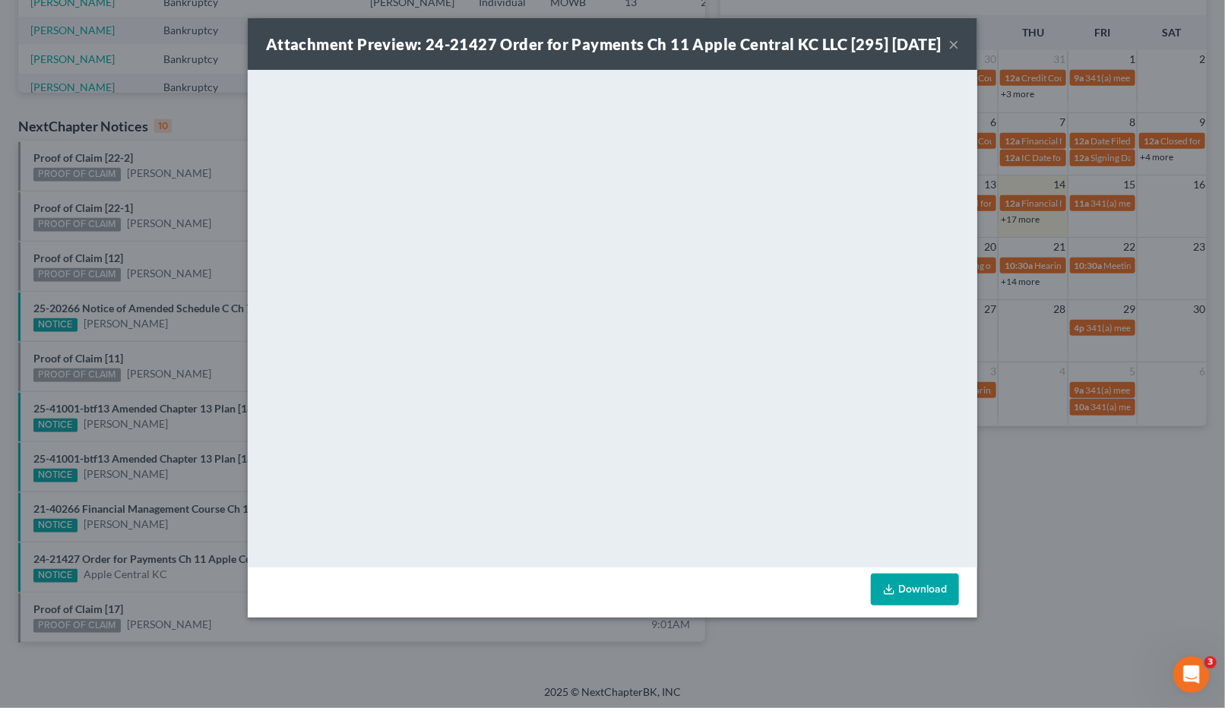
click at [1039, 592] on div "Attachment Preview: 24-21427 Order for Payments Ch 11 Apple Central KC LLC [295…" at bounding box center [612, 354] width 1225 height 708
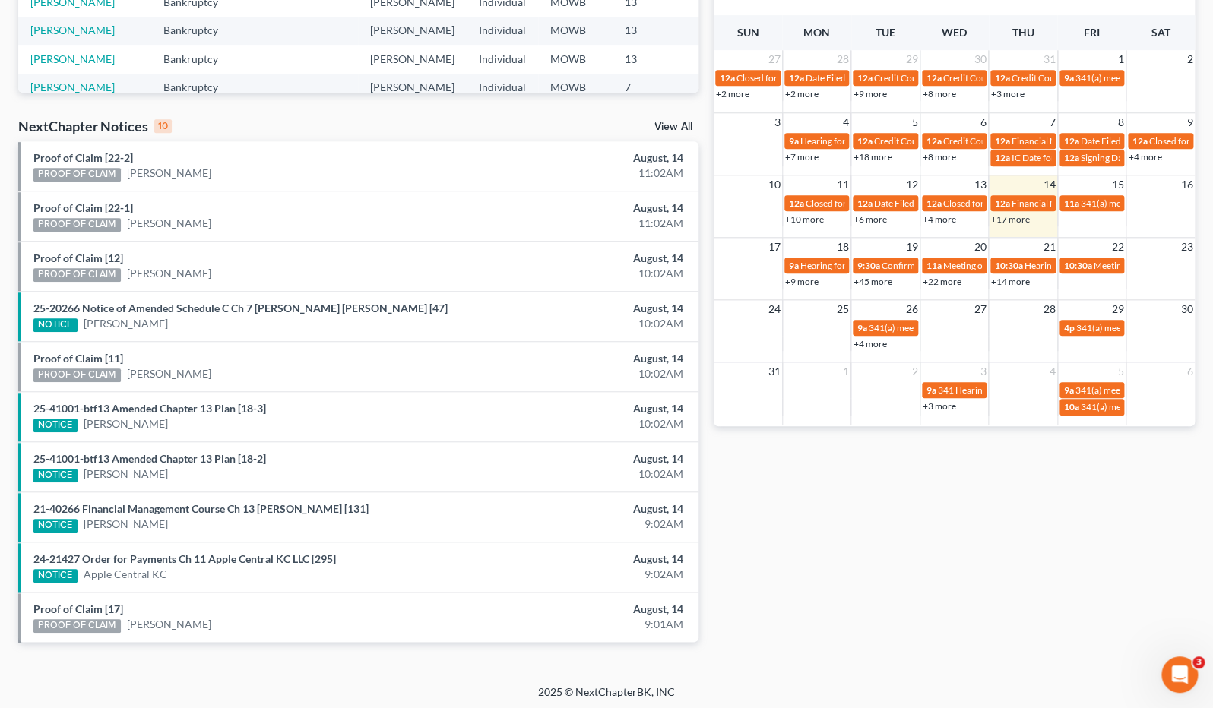
click at [657, 118] on div "NextChapter Notices 10 View All" at bounding box center [358, 129] width 680 height 24
click at [663, 128] on link "View All" at bounding box center [673, 127] width 38 height 11
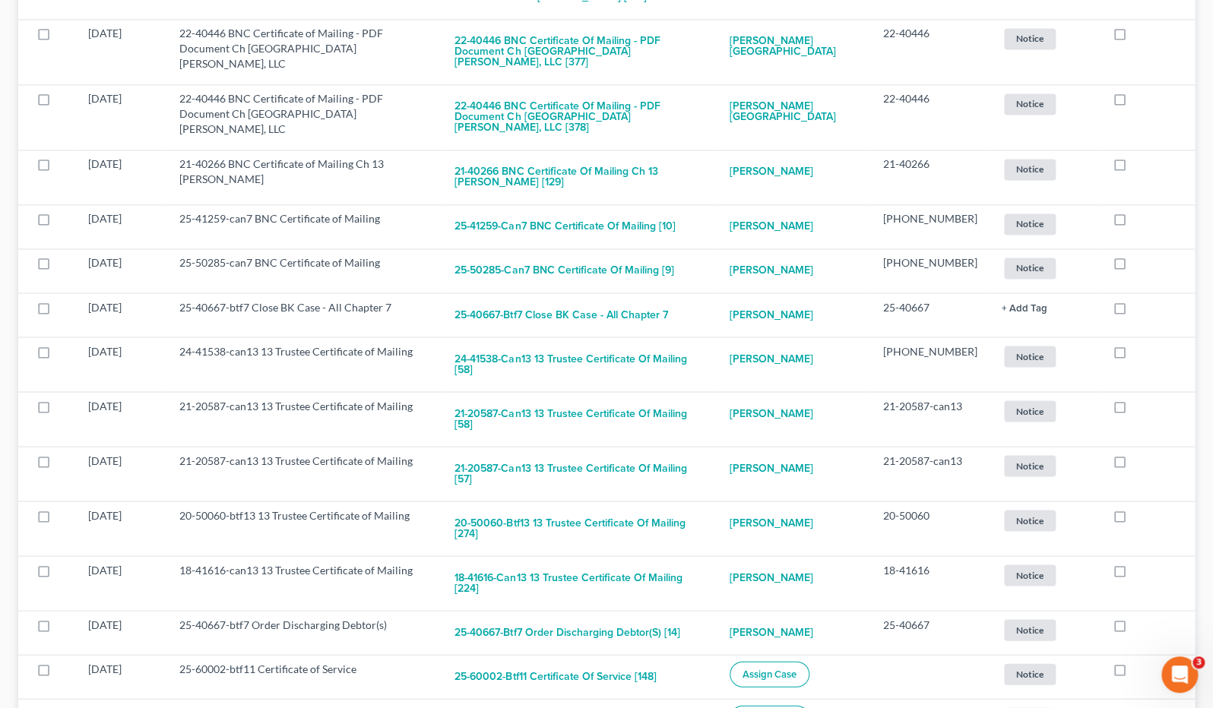
scroll to position [1351, 0]
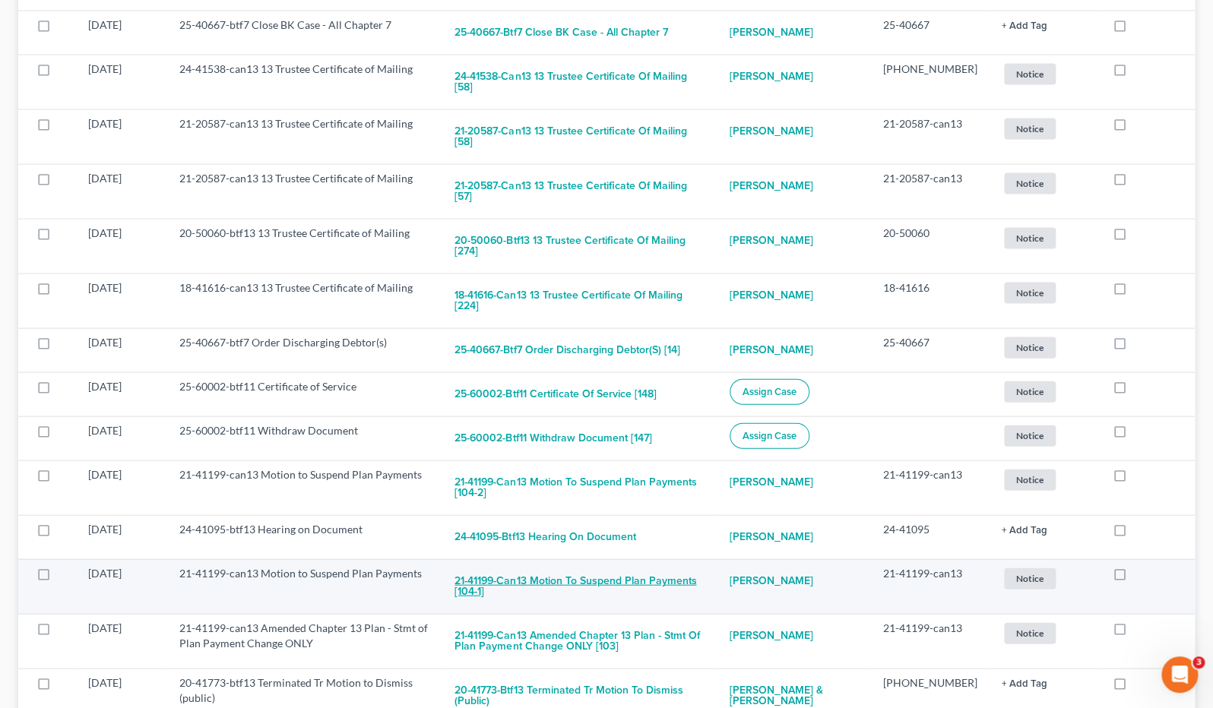
click at [658, 565] on button "21-41199-can13 Motion to Suspend Plan Payments [104-1]" at bounding box center [579, 585] width 251 height 41
checkbox input "true"
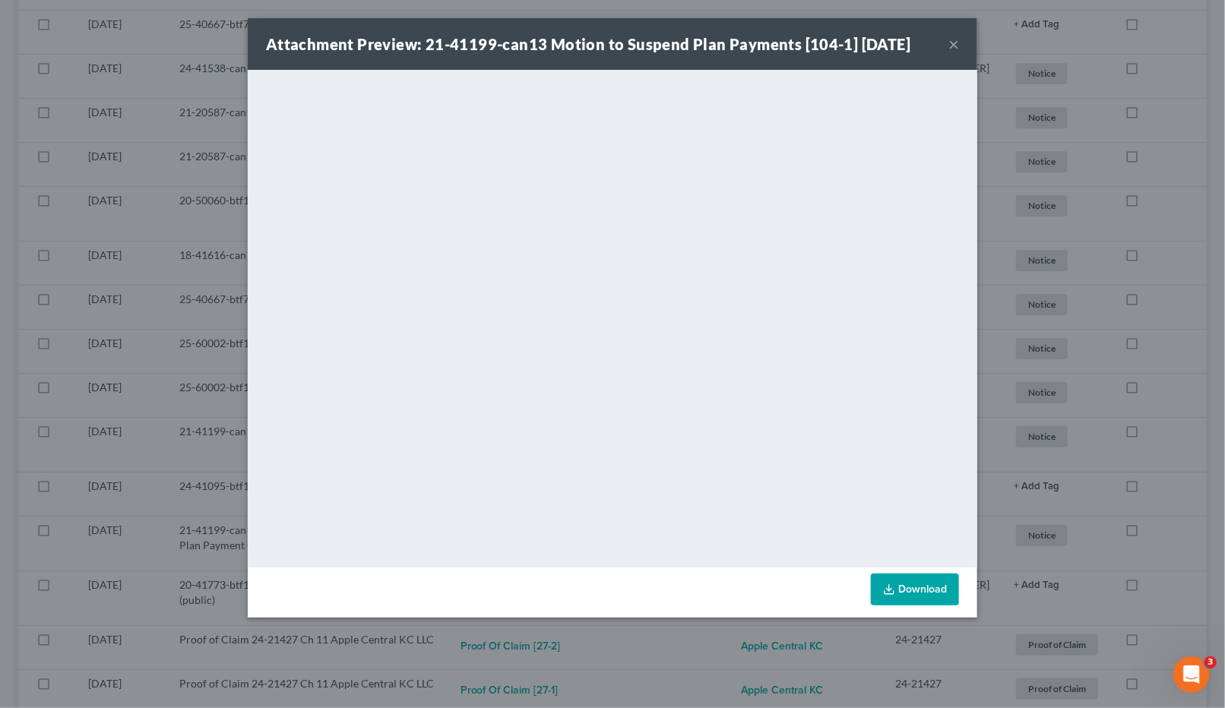
click at [527, 628] on div "Attachment Preview: 21-41199-can13 Motion to Suspend Plan Payments [104-1] 08/1…" at bounding box center [612, 354] width 1225 height 708
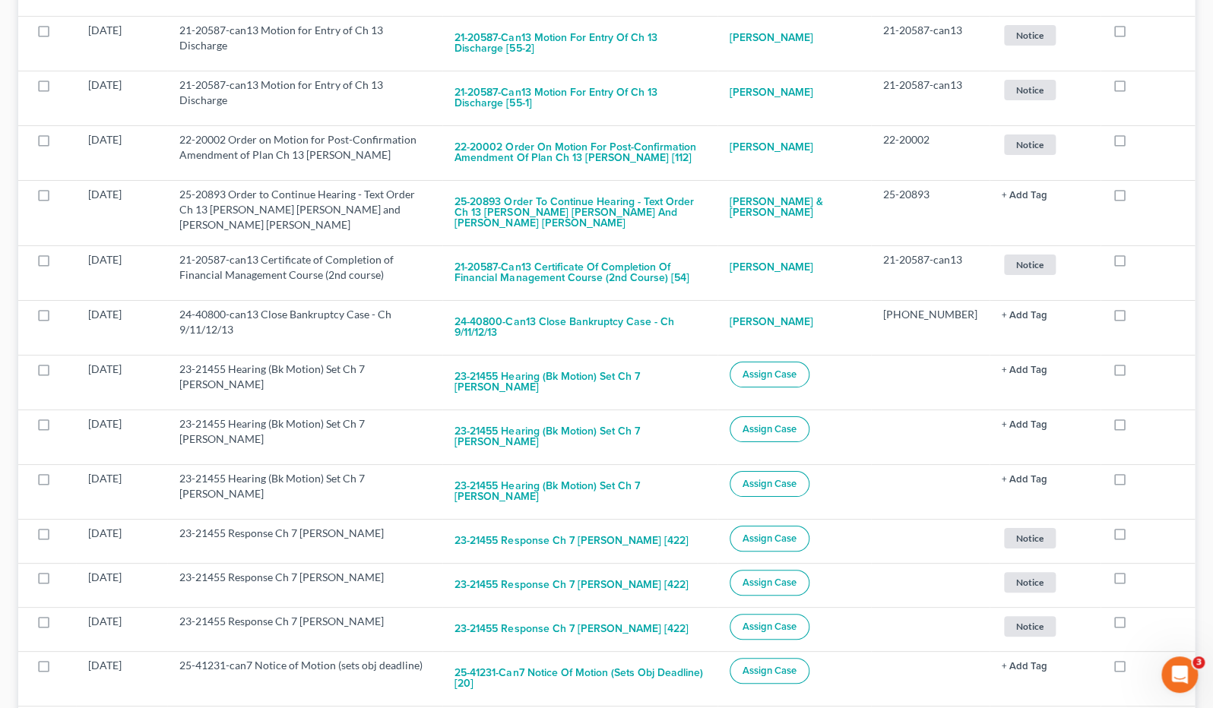
scroll to position [2617, 0]
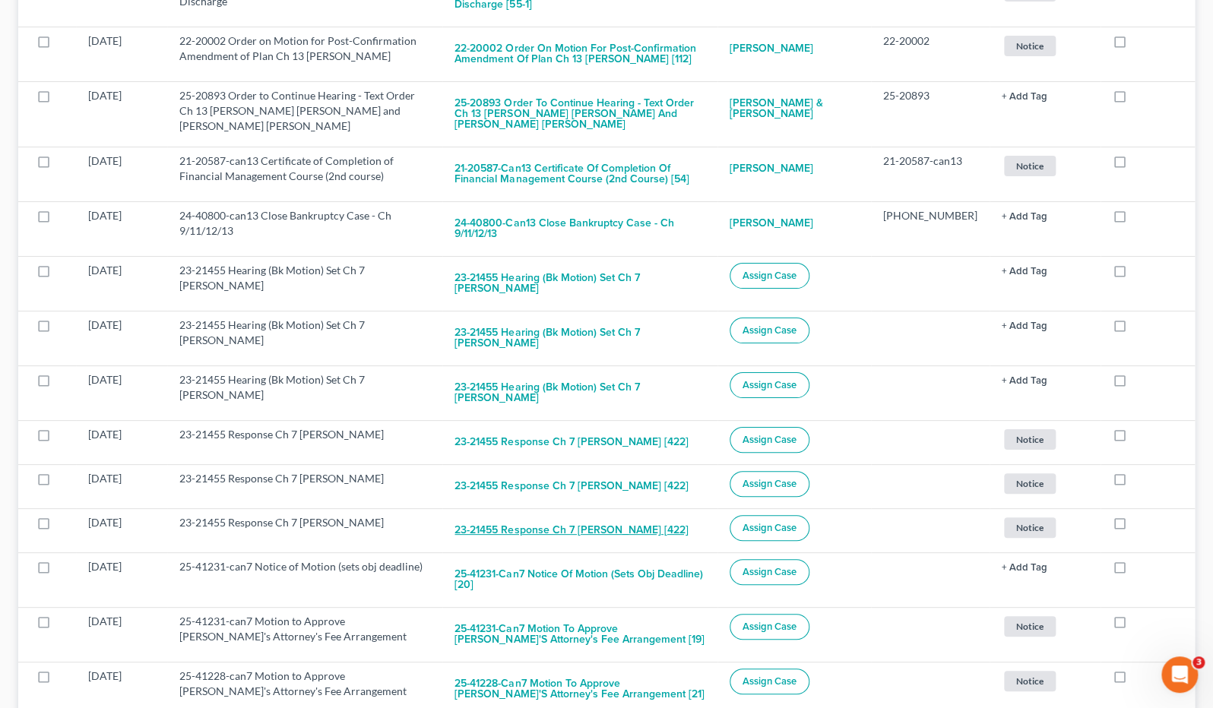
click at [688, 515] on button "23-21455 Response Ch 7 Sean Kristian Tarpenning [422]" at bounding box center [570, 530] width 233 height 30
checkbox input "true"
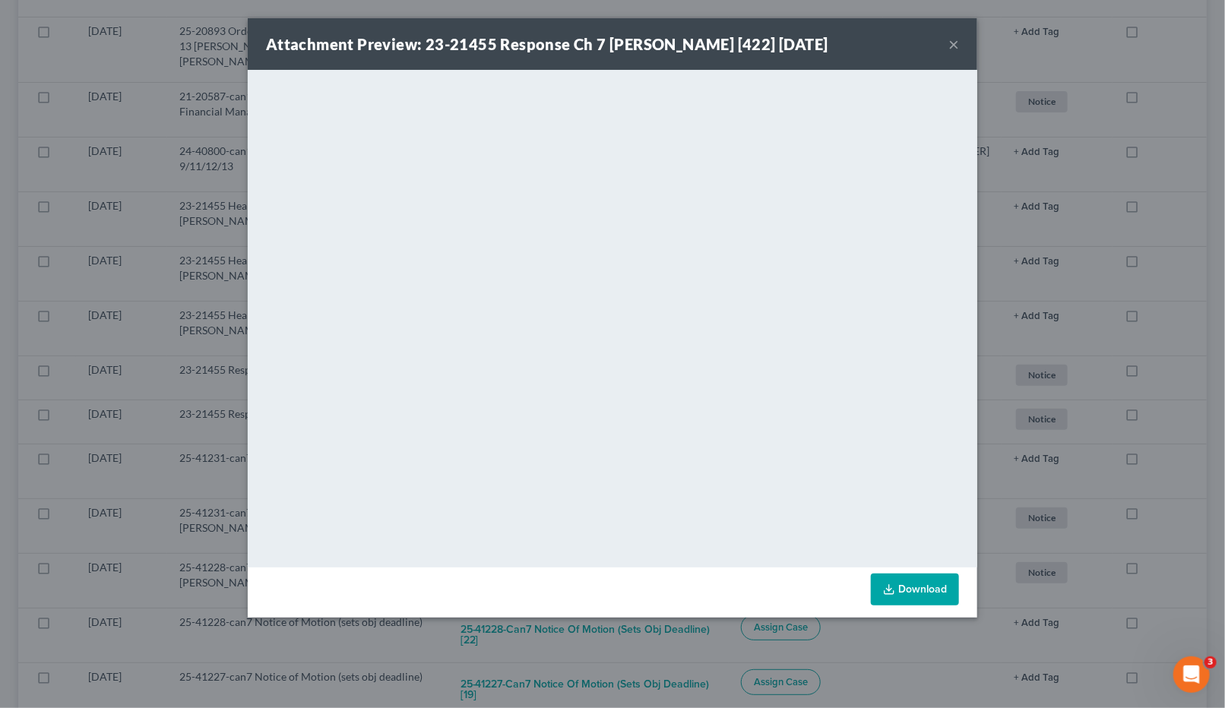
click at [1040, 480] on div "Attachment Preview: 23-21455 Response Ch 7 Sean Kristian Tarpenning [422] 08/13…" at bounding box center [612, 354] width 1225 height 708
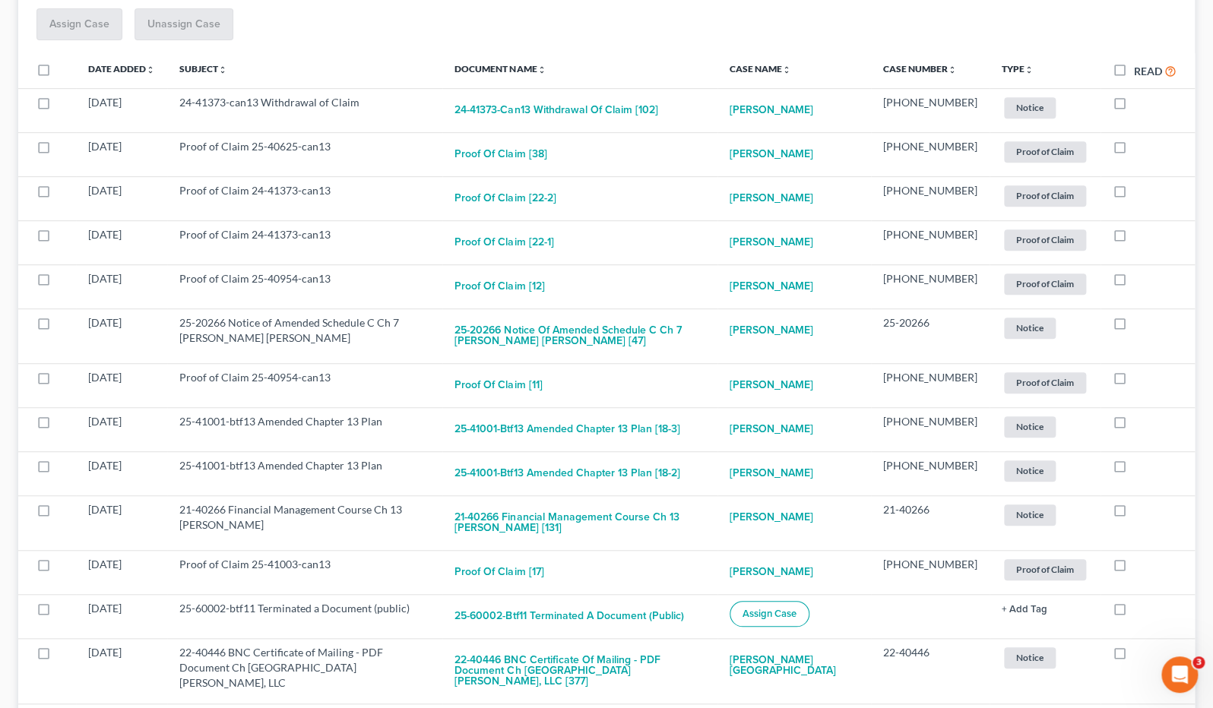
scroll to position [0, 0]
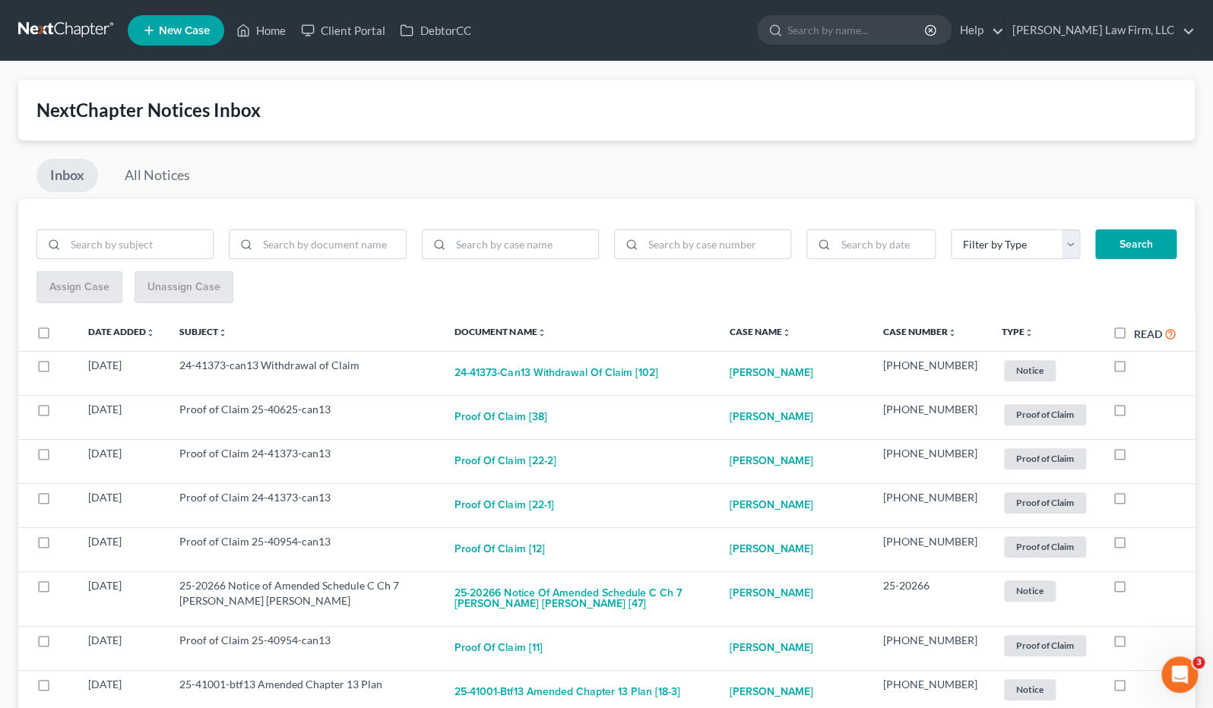
click at [60, 28] on link at bounding box center [66, 30] width 97 height 27
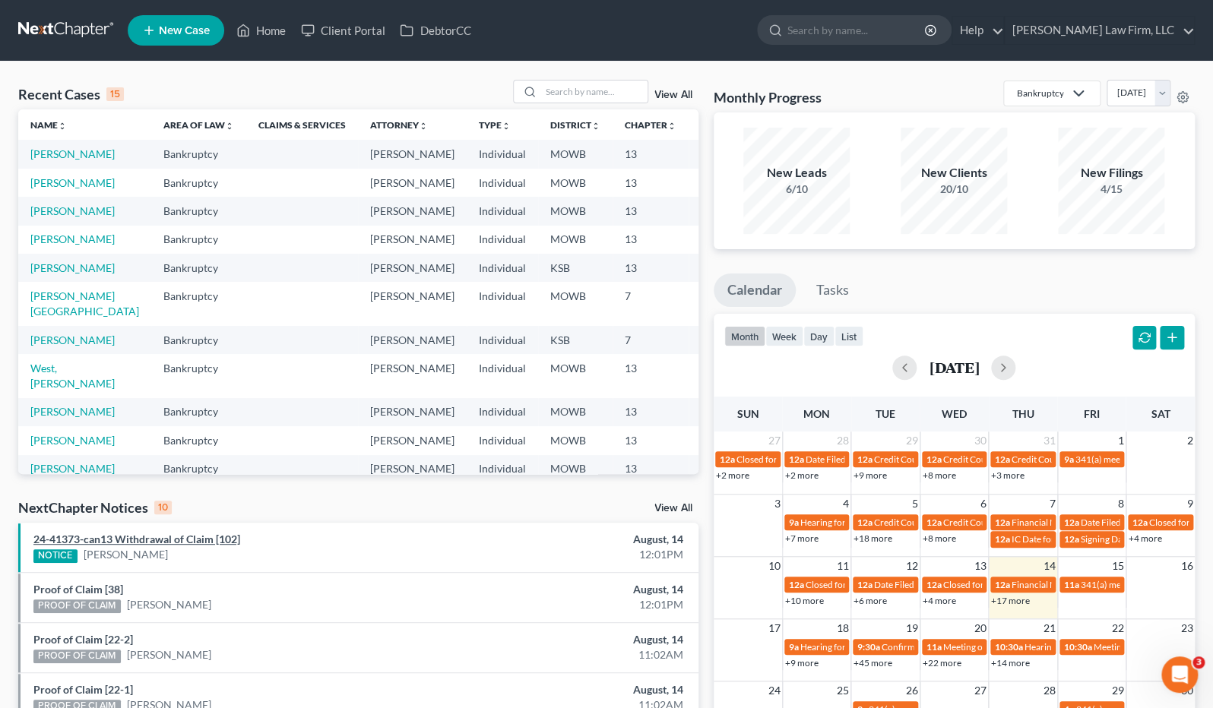
click at [195, 540] on link "24-41373-can13 Withdrawal of Claim [102]" at bounding box center [136, 539] width 207 height 13
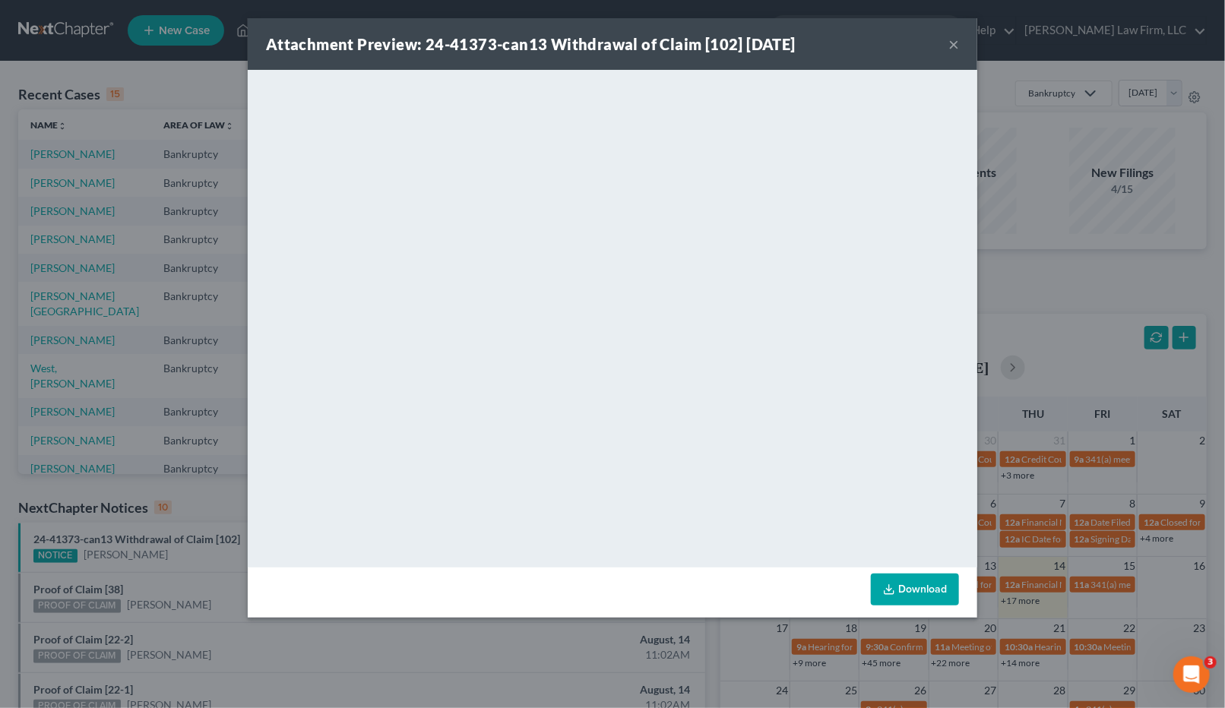
click at [999, 306] on div "Attachment Preview: 24-41373-can13 Withdrawal of Claim [102] [DATE] × <object n…" at bounding box center [612, 354] width 1225 height 708
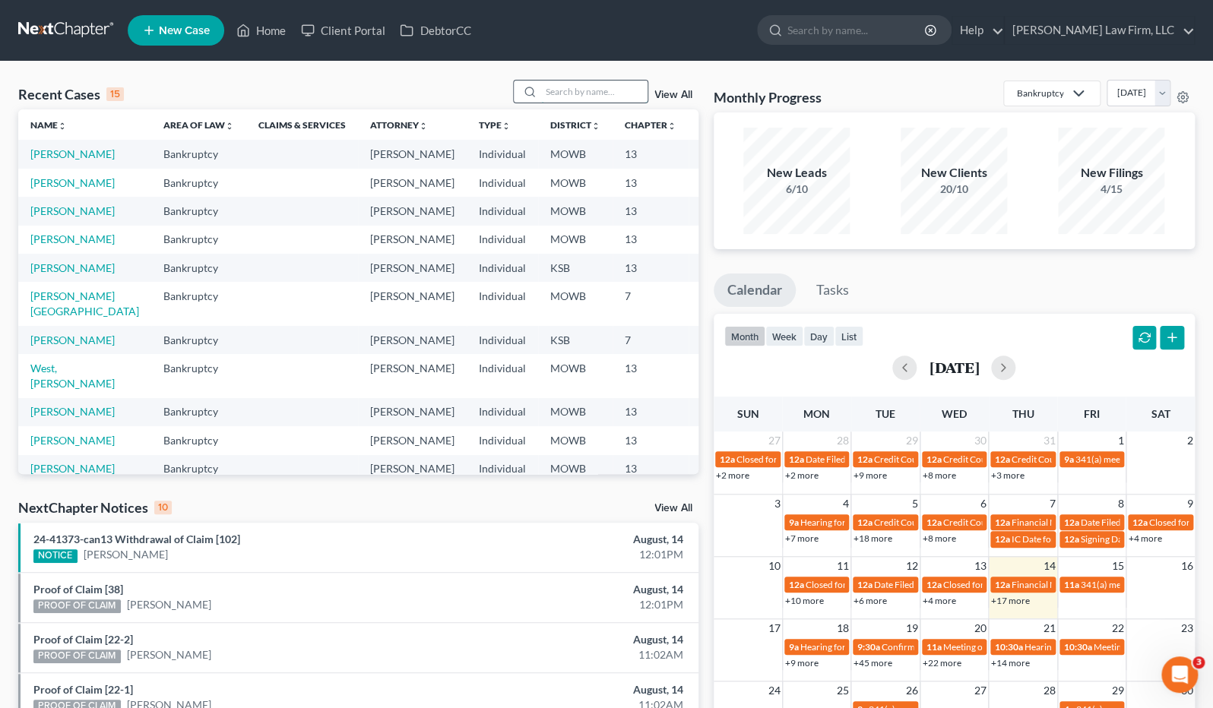
click at [607, 96] on input "search" at bounding box center [594, 92] width 106 height 22
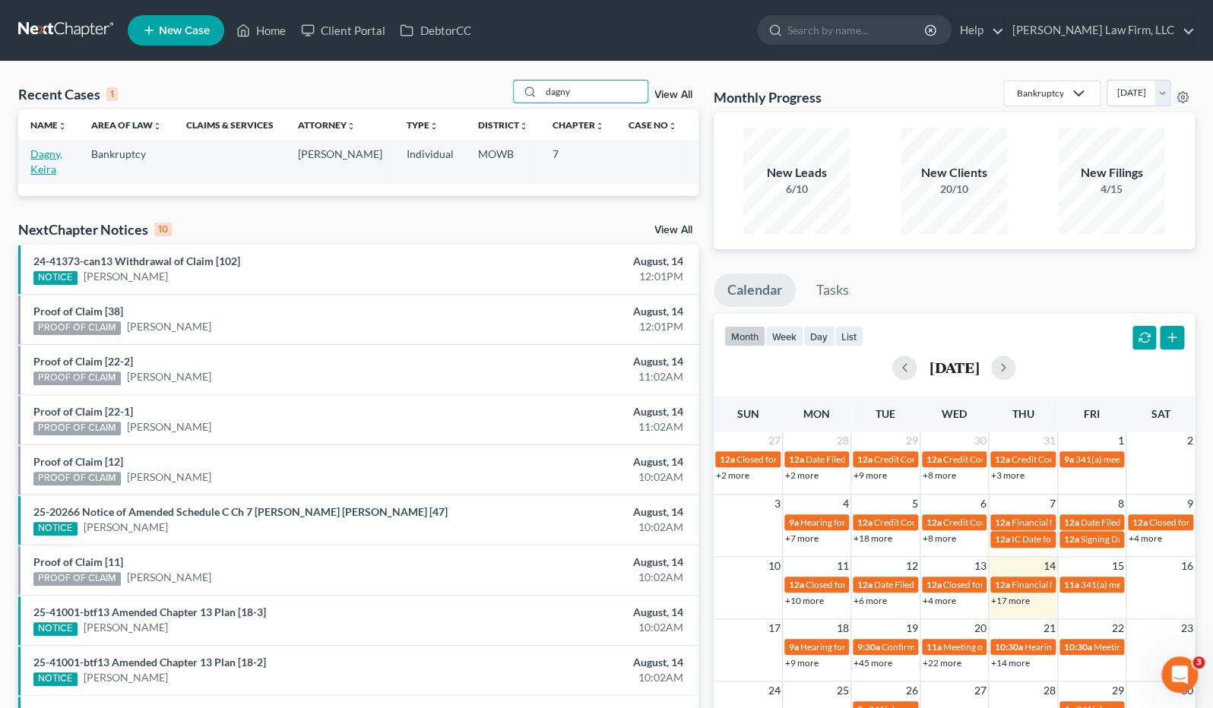
type input "dagny"
click at [43, 151] on link "Dagny, Keira" at bounding box center [46, 161] width 32 height 28
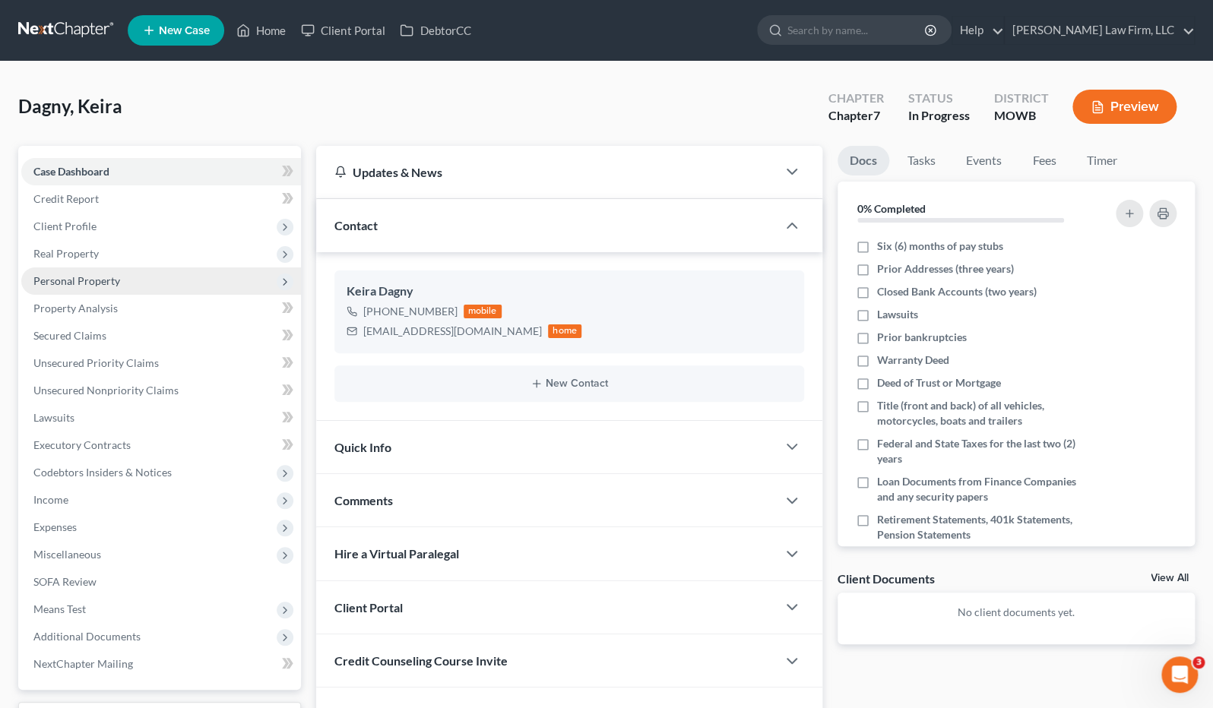
click at [191, 290] on span "Personal Property" at bounding box center [161, 281] width 280 height 27
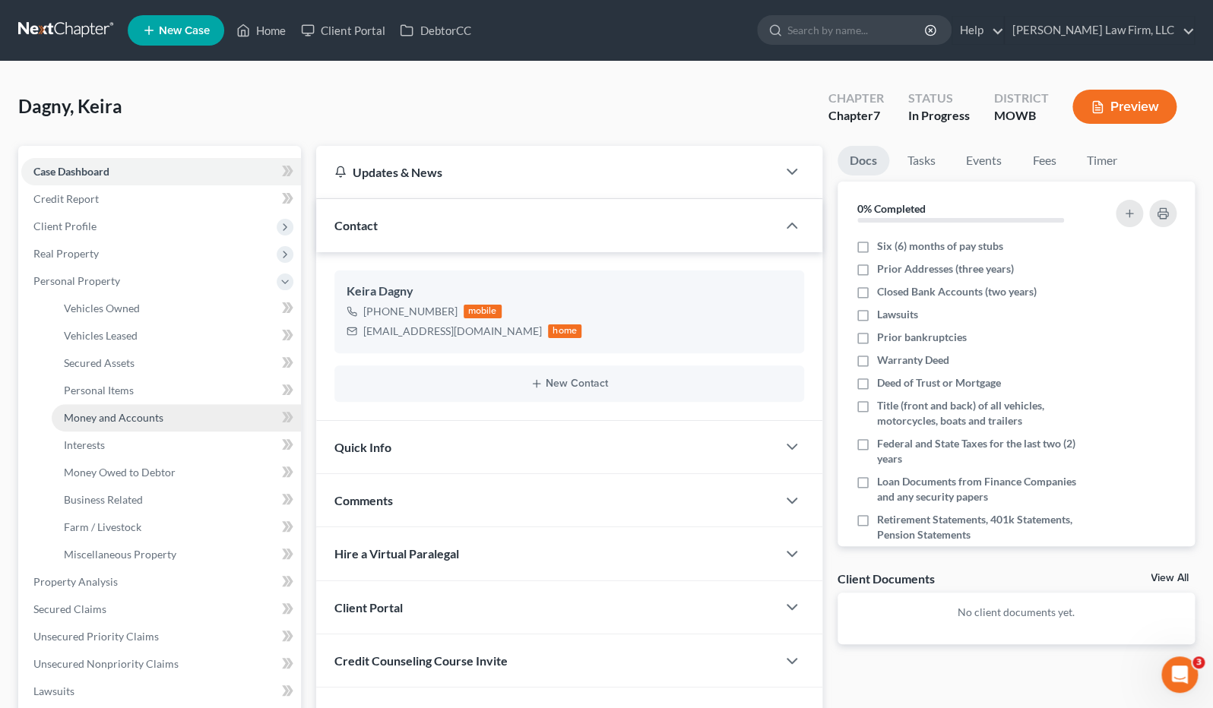
click at [230, 420] on link "Money and Accounts" at bounding box center [176, 417] width 249 height 27
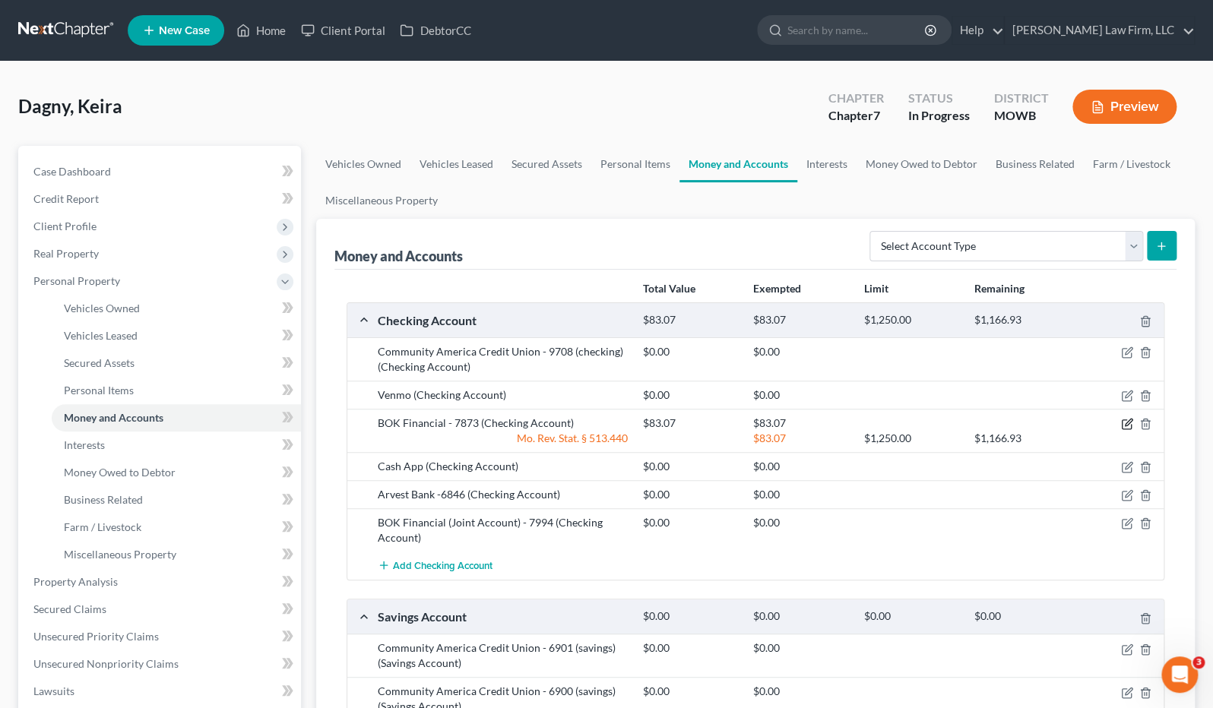
click at [1125, 421] on icon "button" at bounding box center [1127, 424] width 12 height 12
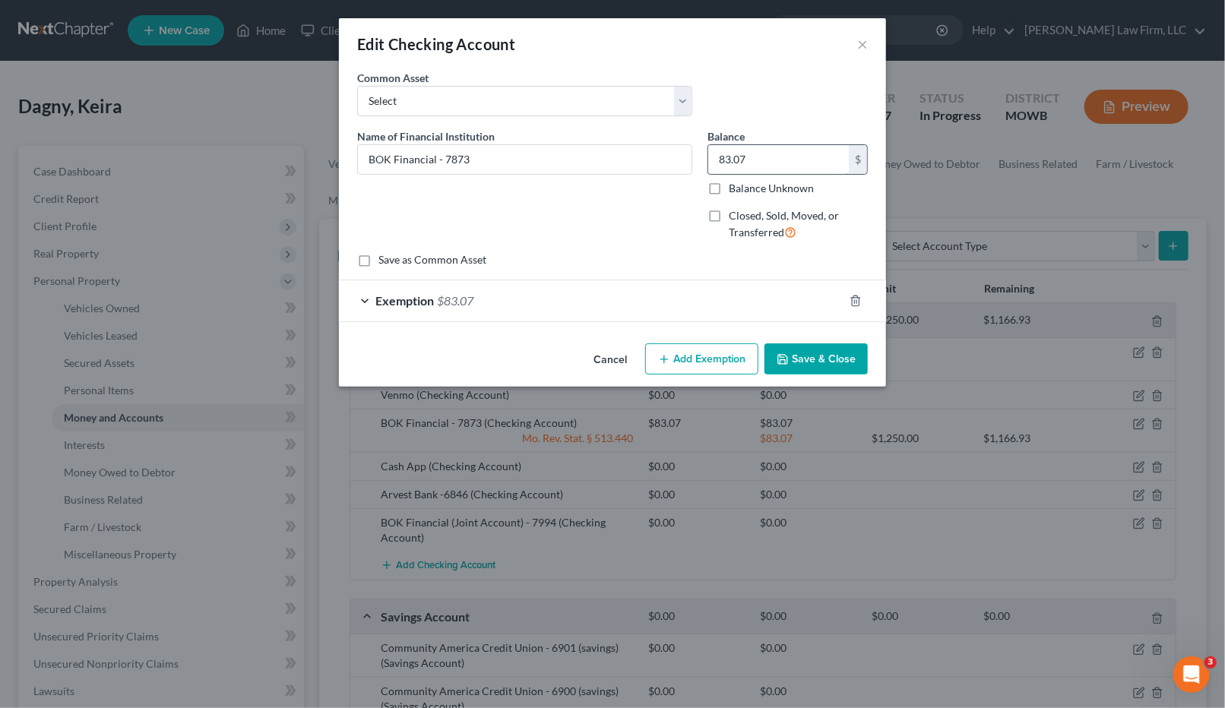
click at [818, 160] on input "83.07" at bounding box center [778, 159] width 141 height 29
click at [709, 310] on div "Exemption $83.07" at bounding box center [591, 300] width 505 height 40
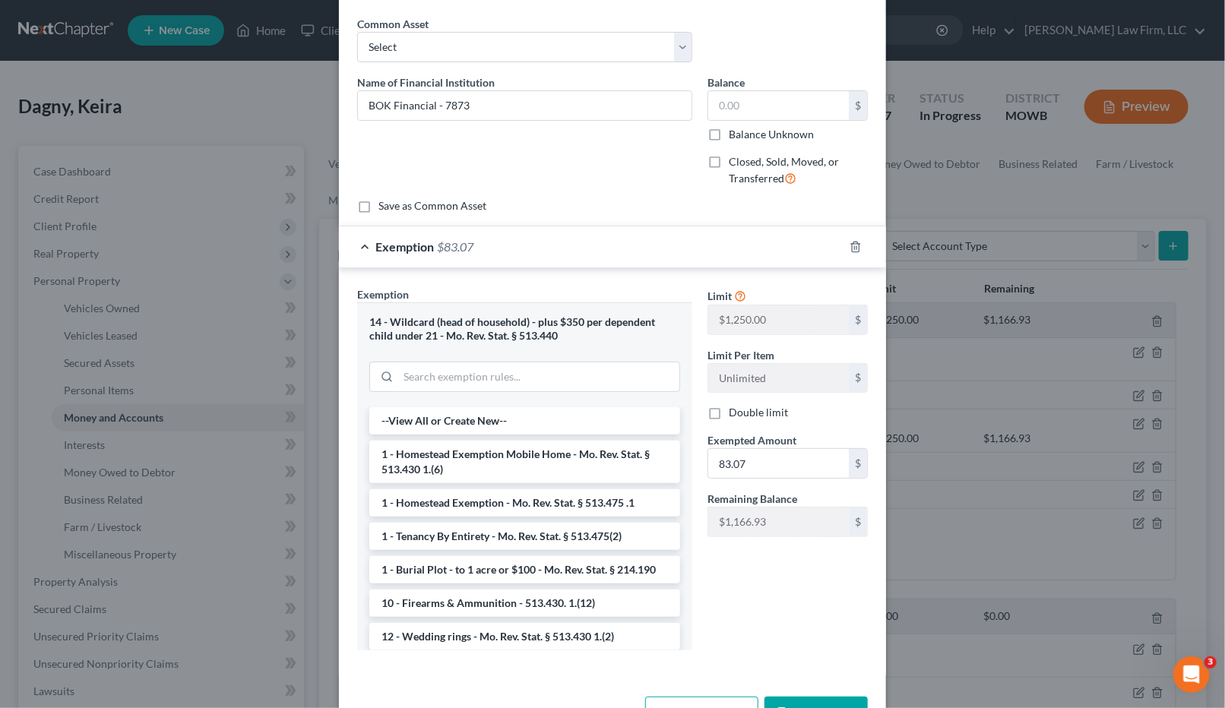
scroll to position [103, 0]
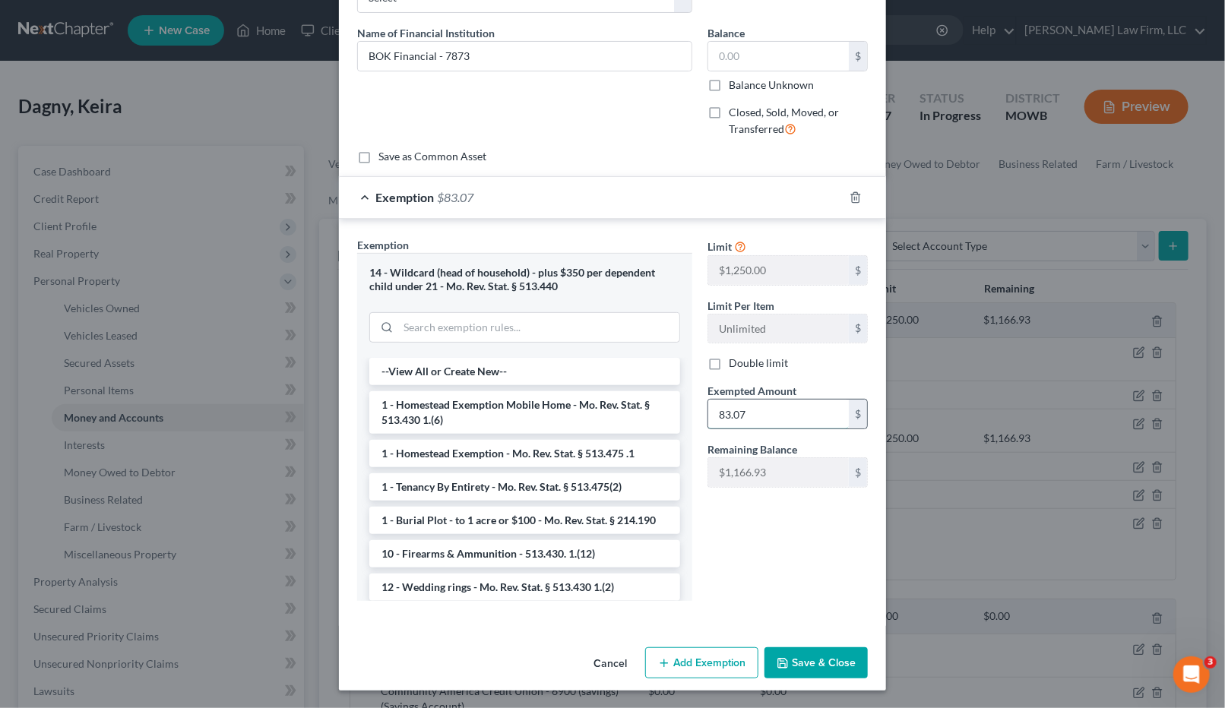
click at [760, 414] on input "83.07" at bounding box center [778, 414] width 141 height 29
click at [851, 195] on icon "button" at bounding box center [856, 198] width 12 height 12
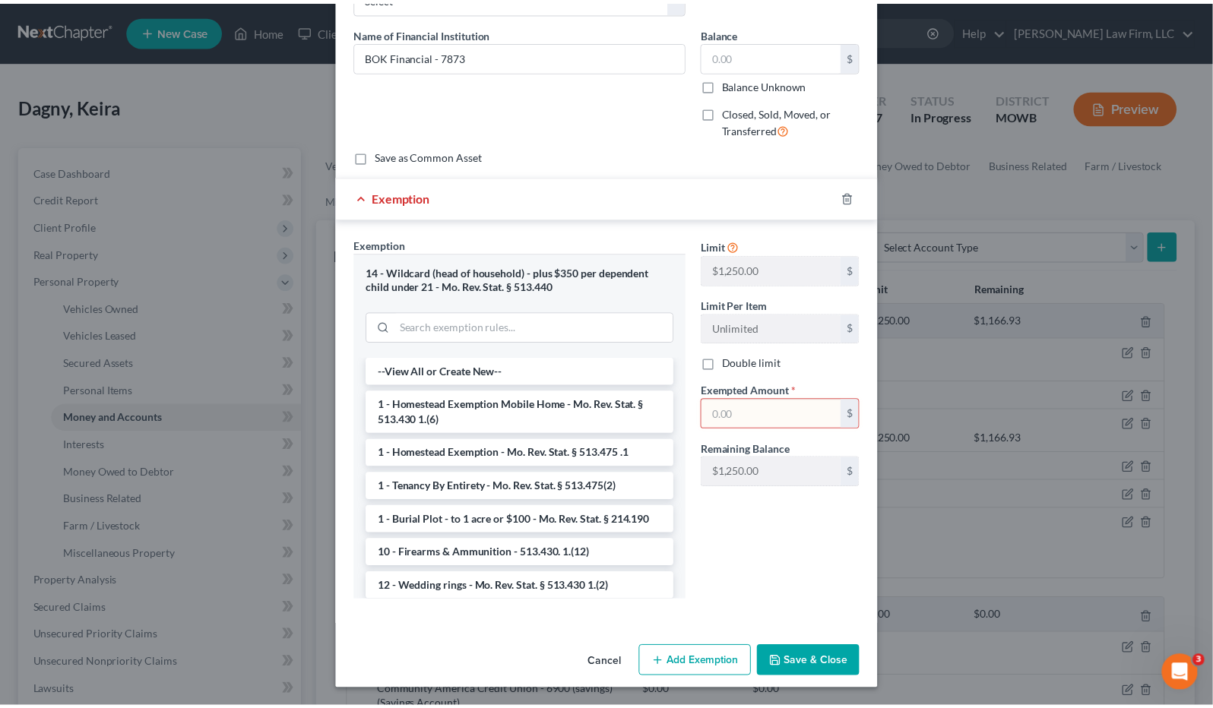
scroll to position [0, 0]
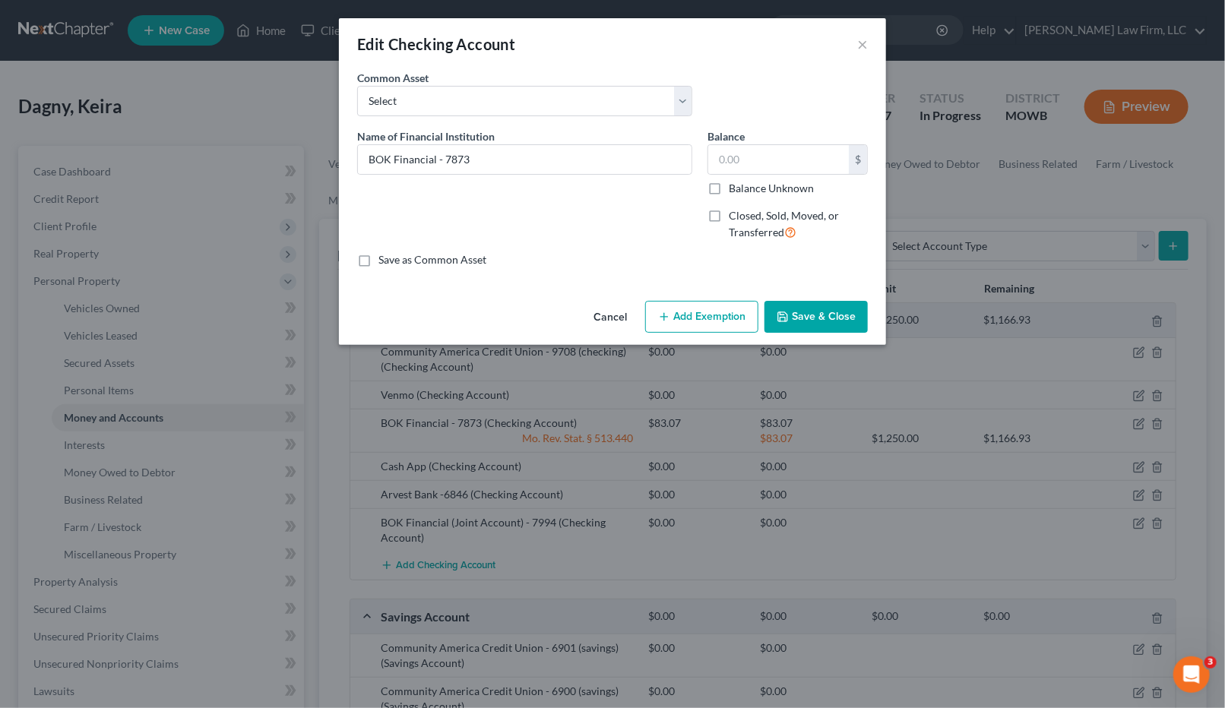
click at [846, 315] on button "Save & Close" at bounding box center [816, 317] width 103 height 32
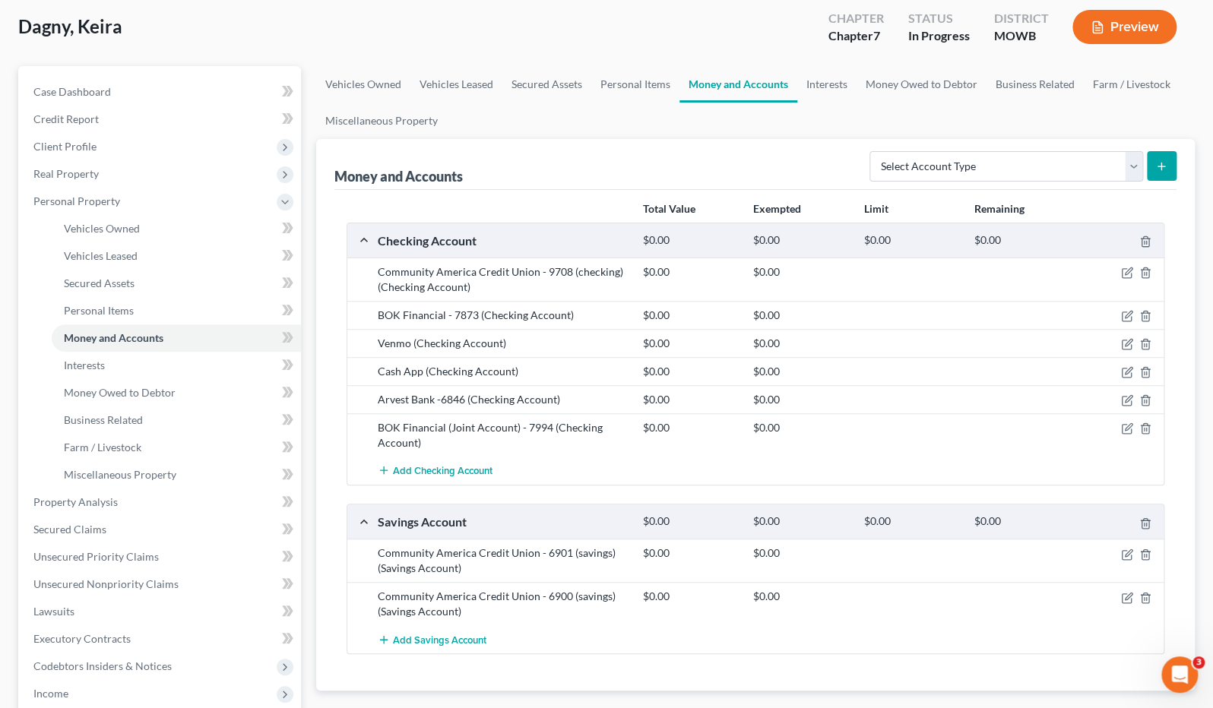
scroll to position [169, 0]
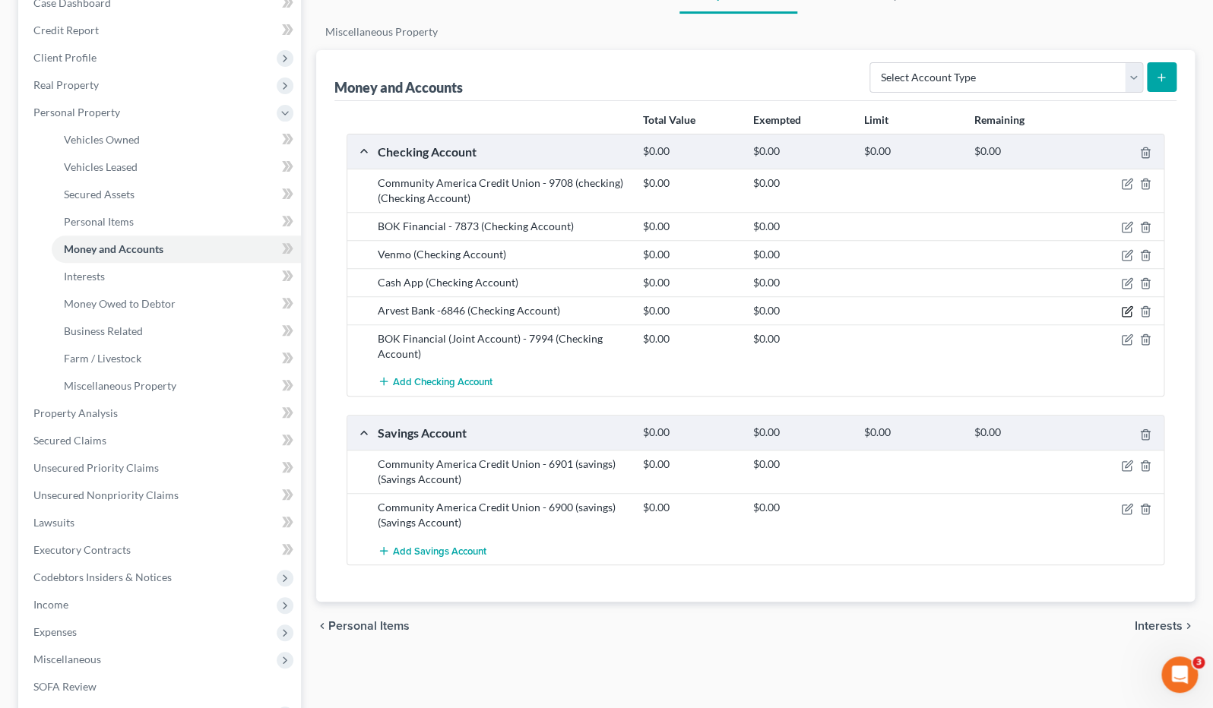
click at [1126, 308] on icon "button" at bounding box center [1127, 312] width 12 height 12
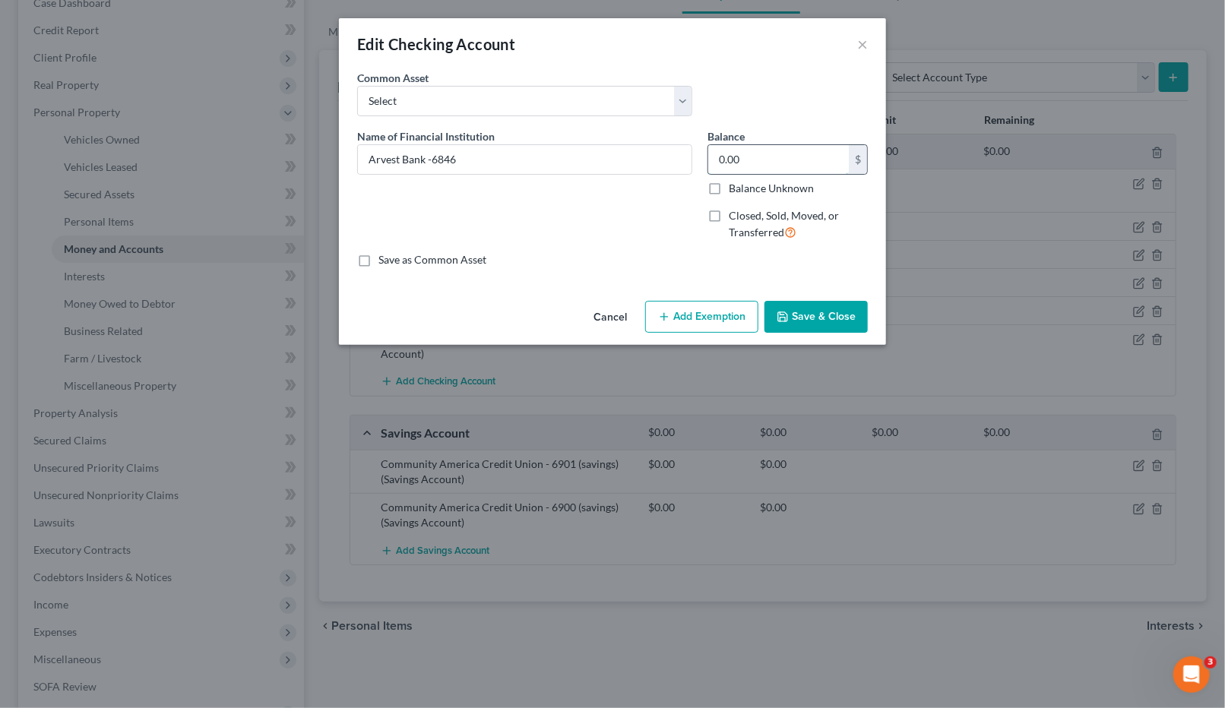
click at [777, 155] on input "0.00" at bounding box center [778, 159] width 141 height 29
type input "5.20"
click at [679, 305] on button "Add Exemption" at bounding box center [701, 317] width 113 height 32
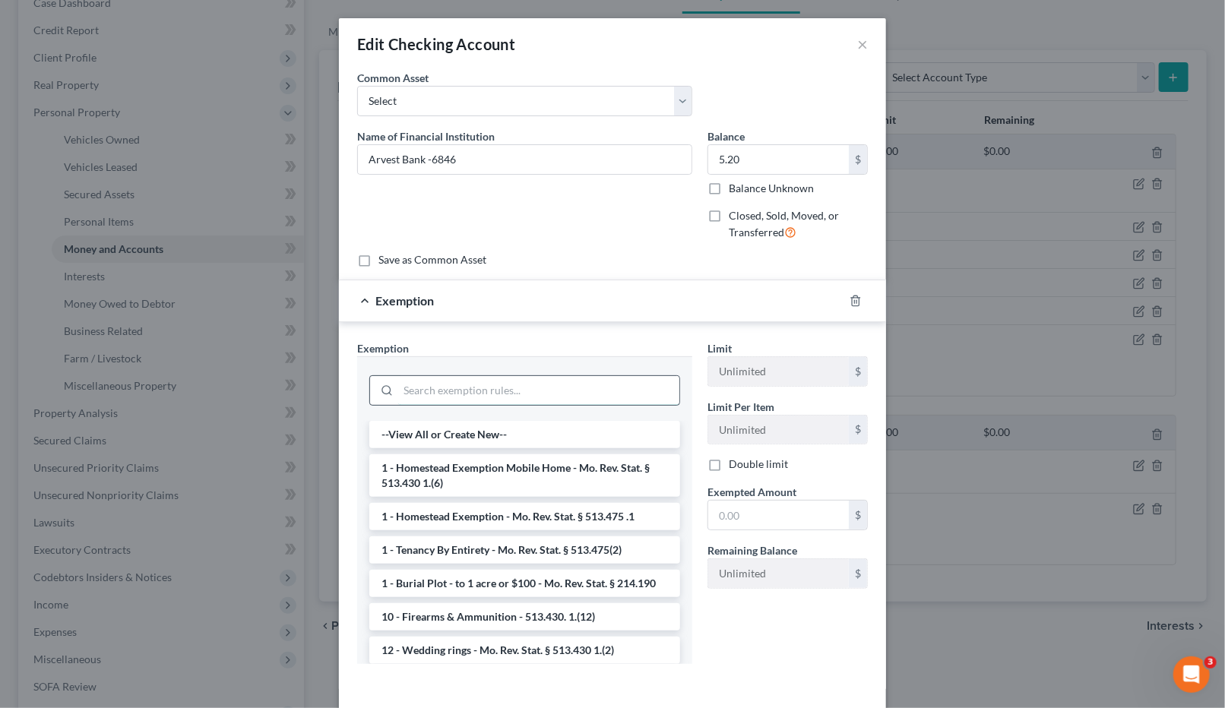
click at [549, 390] on input "search" at bounding box center [538, 390] width 281 height 29
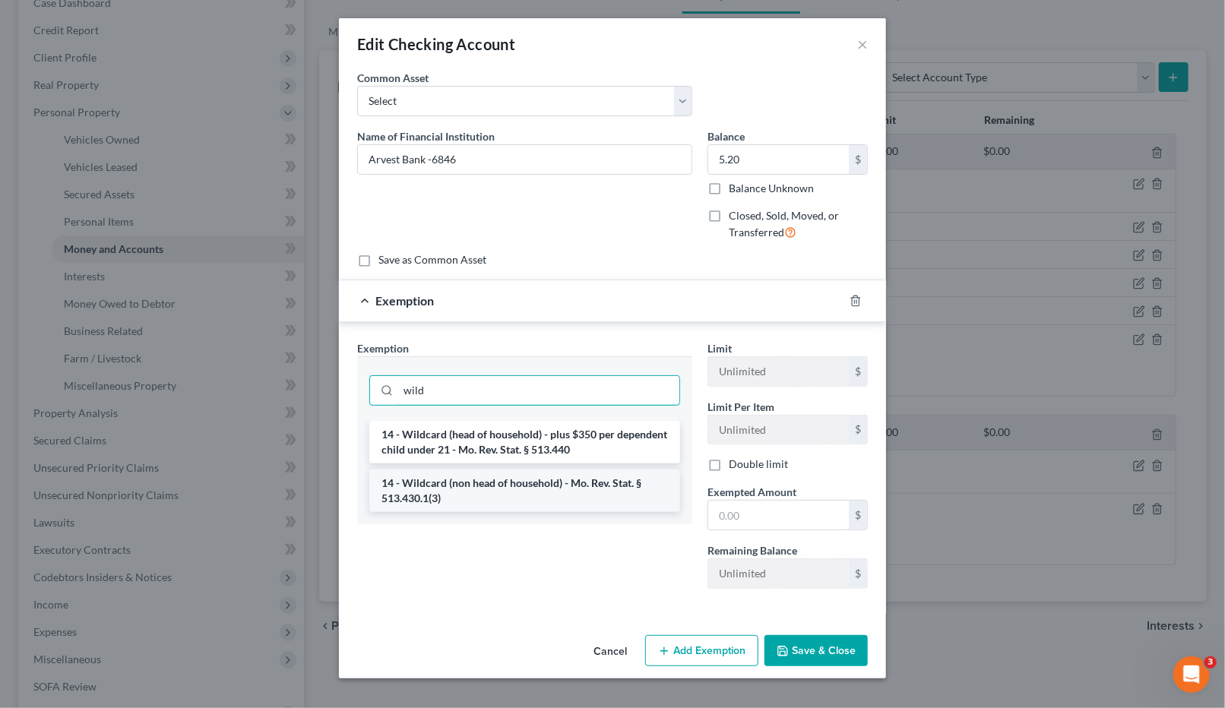
type input "wild"
click at [546, 500] on li "14 - Wildcard (non head of household) - Mo. Rev. Stat. § 513.430.1(3)" at bounding box center [524, 491] width 311 height 43
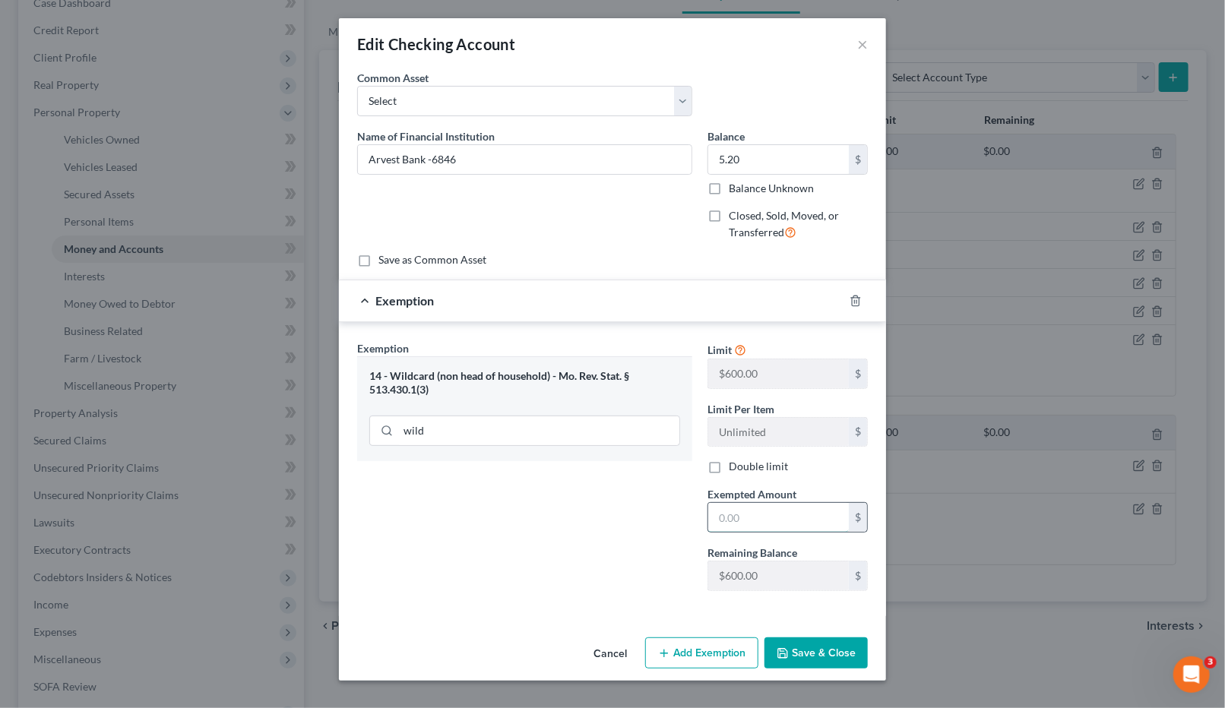
click at [798, 507] on input "text" at bounding box center [778, 517] width 141 height 29
type input "5.20"
click at [815, 644] on button "Save & Close" at bounding box center [816, 654] width 103 height 32
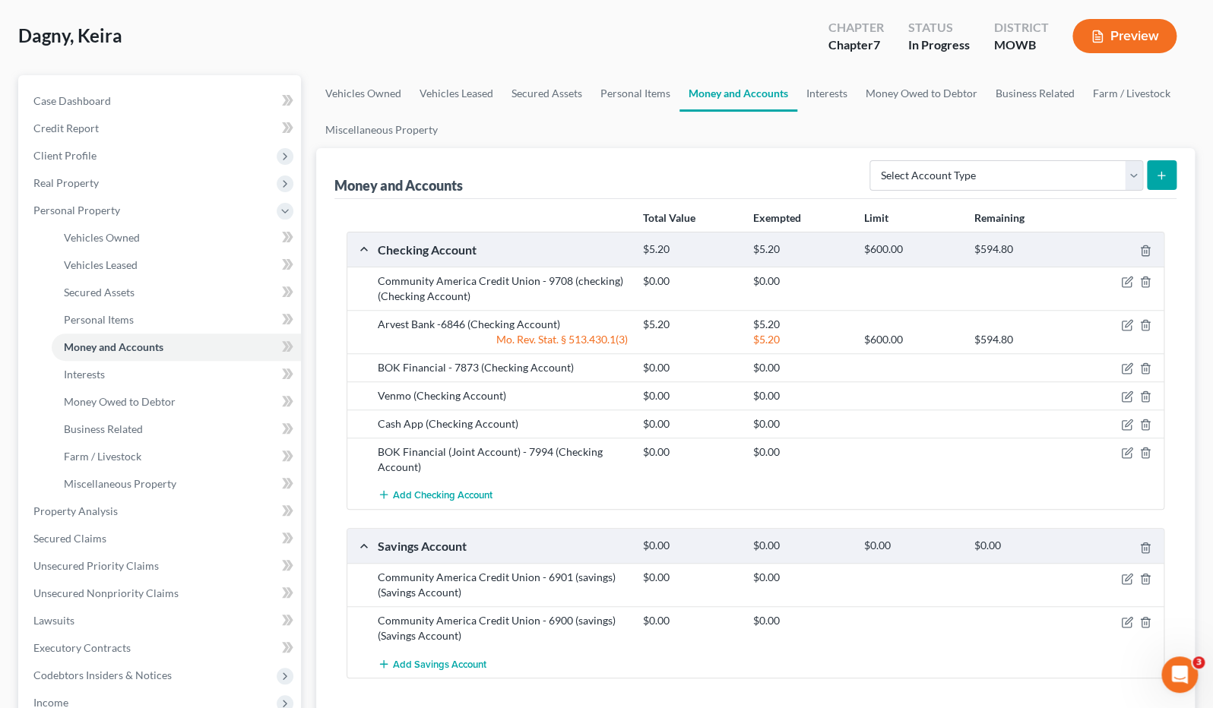
scroll to position [0, 0]
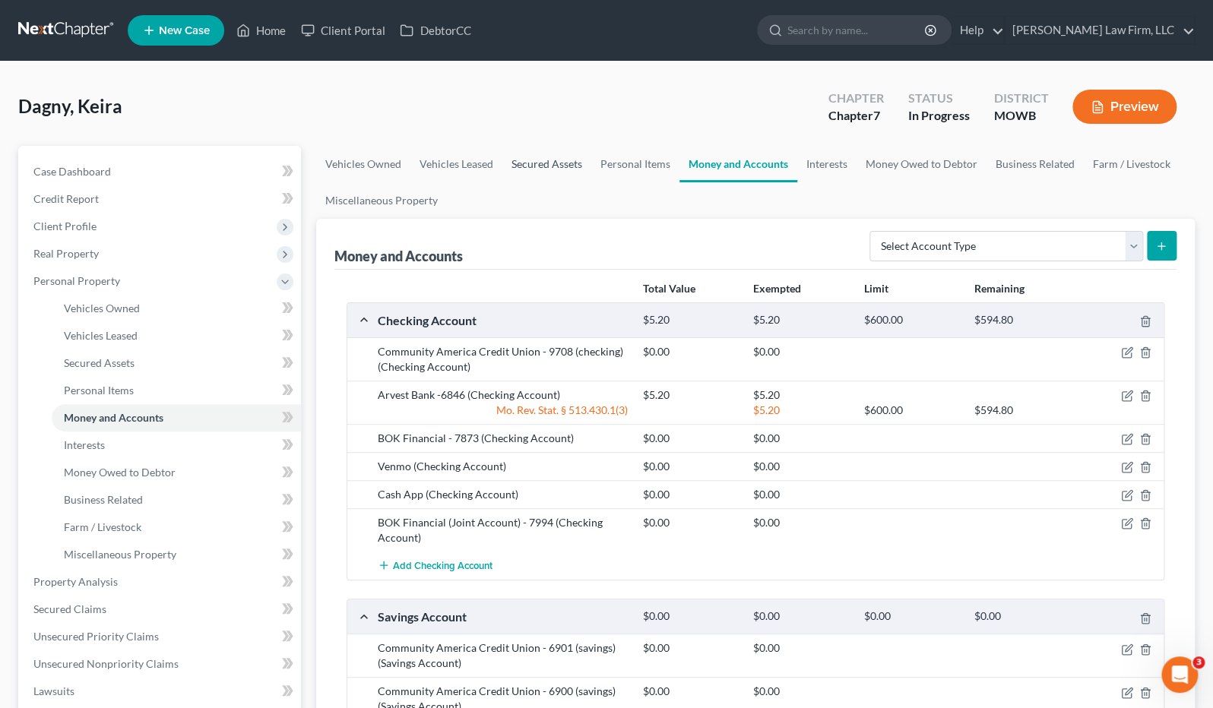
click at [538, 158] on link "Secured Assets" at bounding box center [546, 164] width 89 height 36
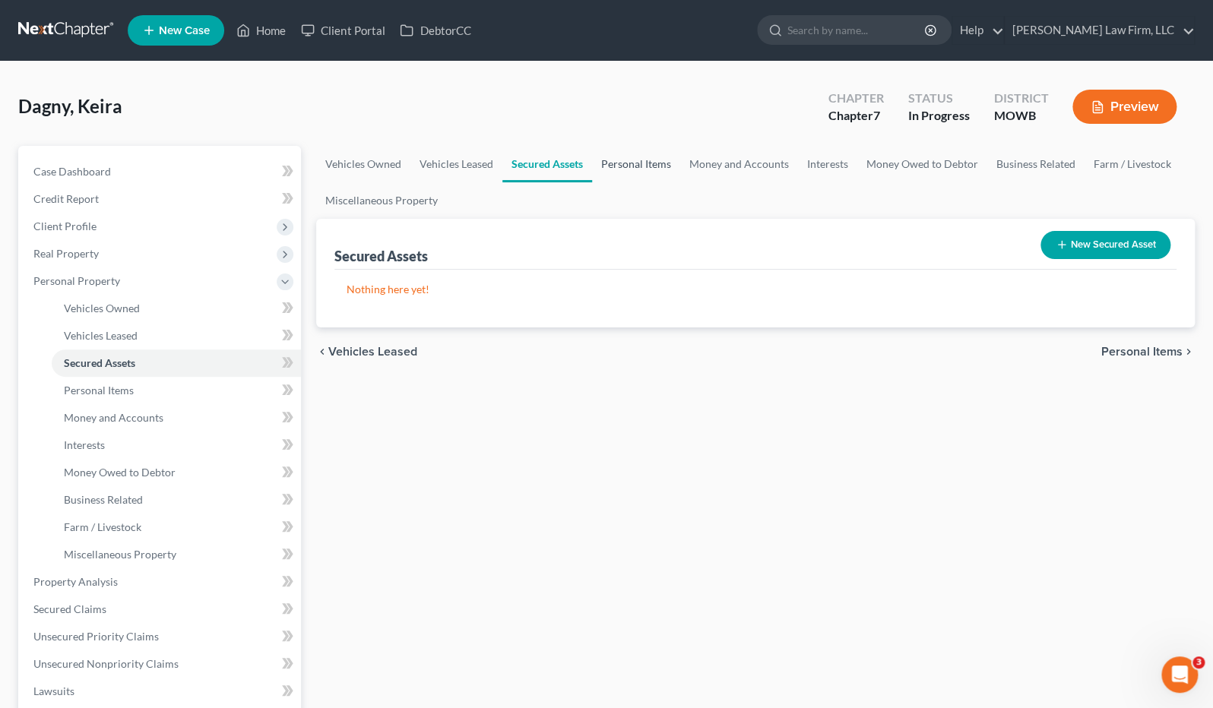
click at [607, 157] on link "Personal Items" at bounding box center [636, 164] width 88 height 36
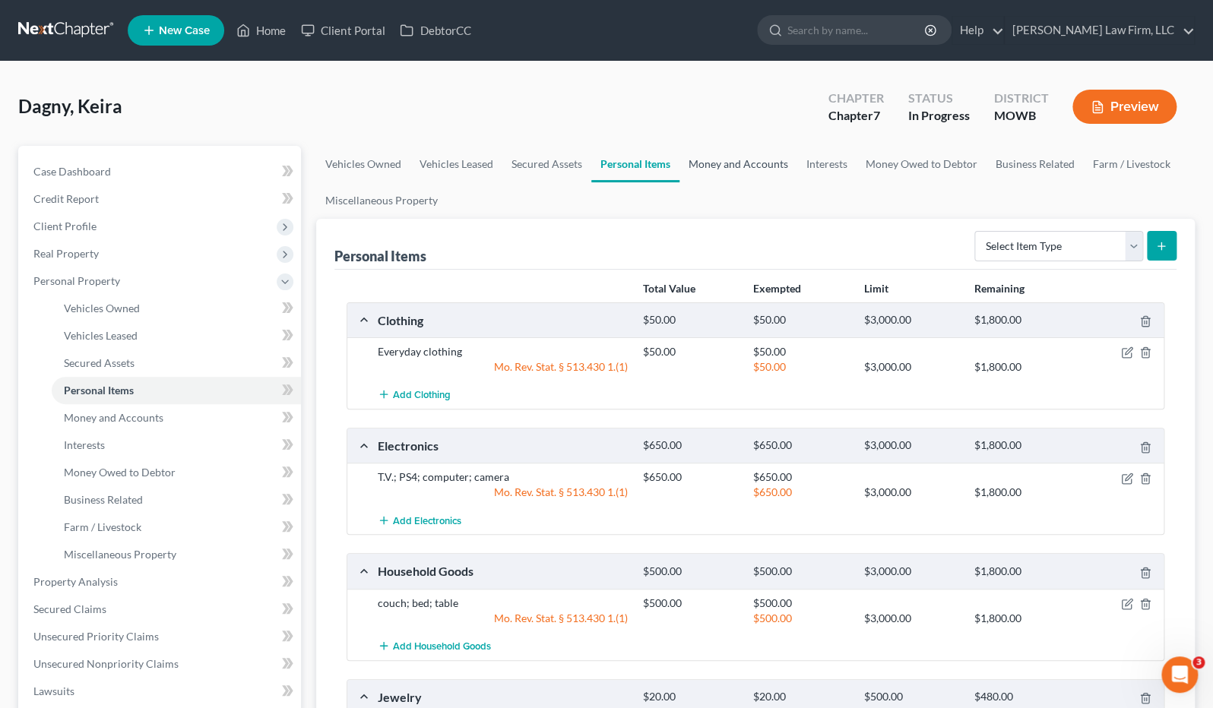
click at [722, 180] on link "Money and Accounts" at bounding box center [738, 164] width 118 height 36
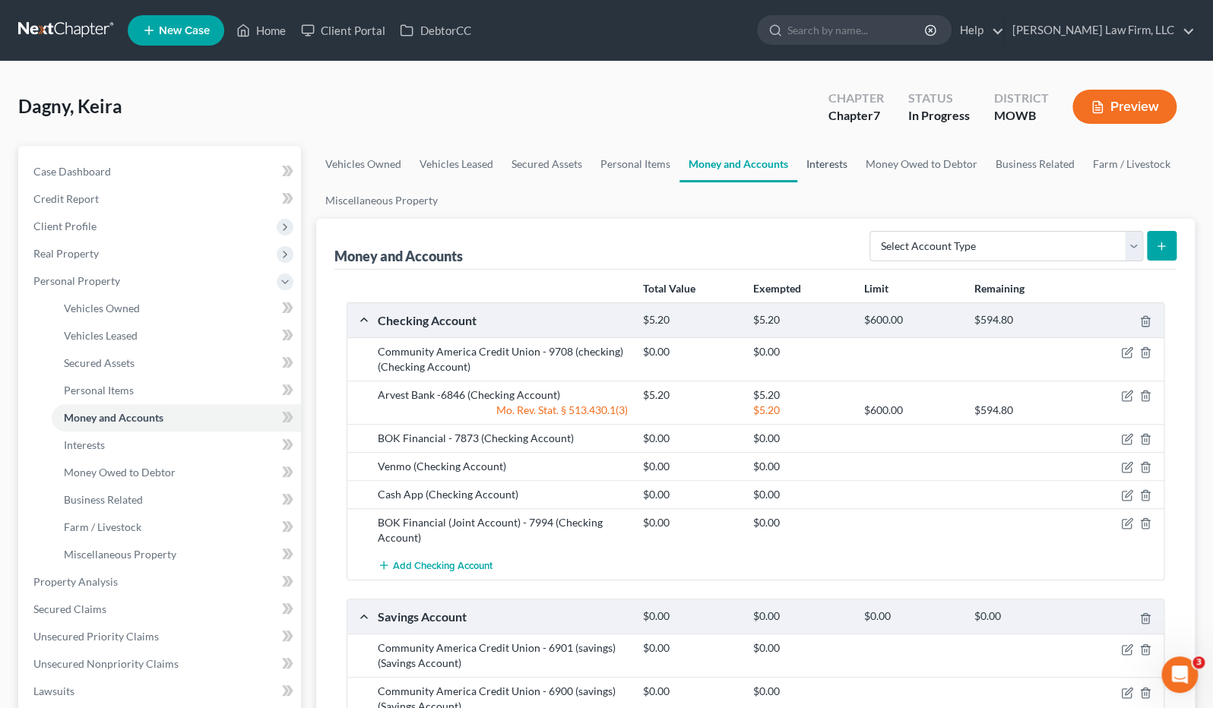
click at [822, 157] on link "Interests" at bounding box center [826, 164] width 59 height 36
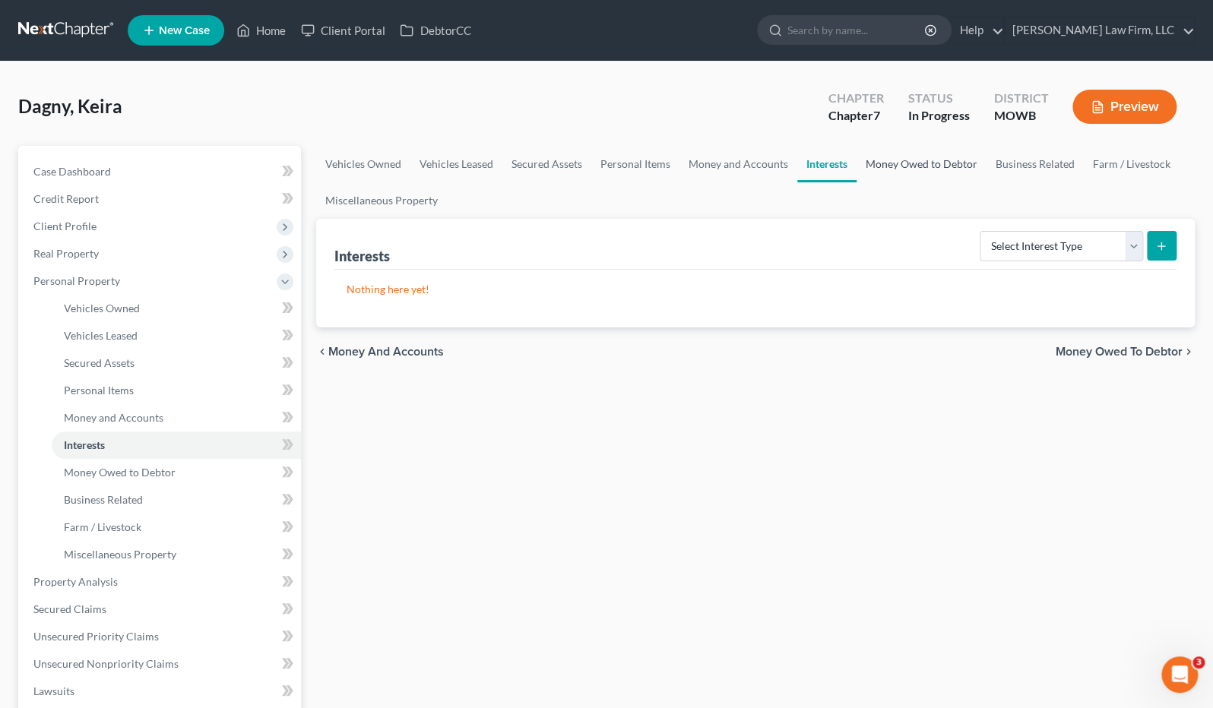
click at [869, 163] on link "Money Owed to Debtor" at bounding box center [922, 164] width 130 height 36
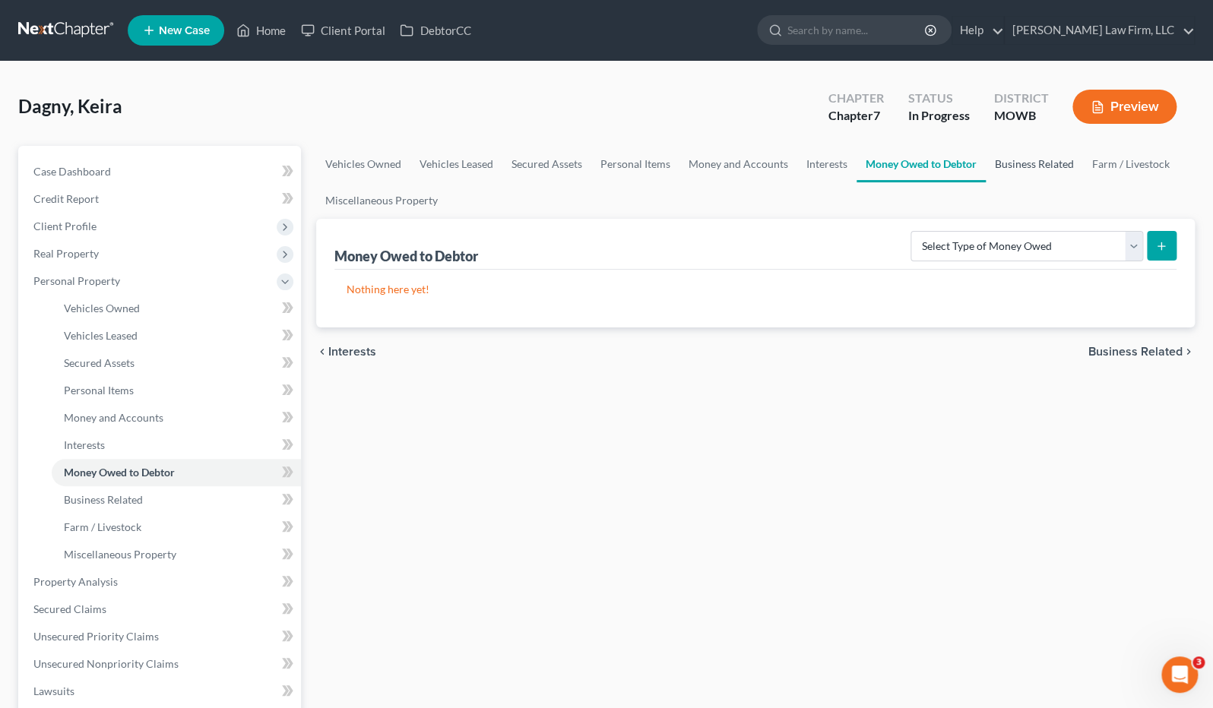
click at [997, 166] on link "Business Related" at bounding box center [1034, 164] width 97 height 36
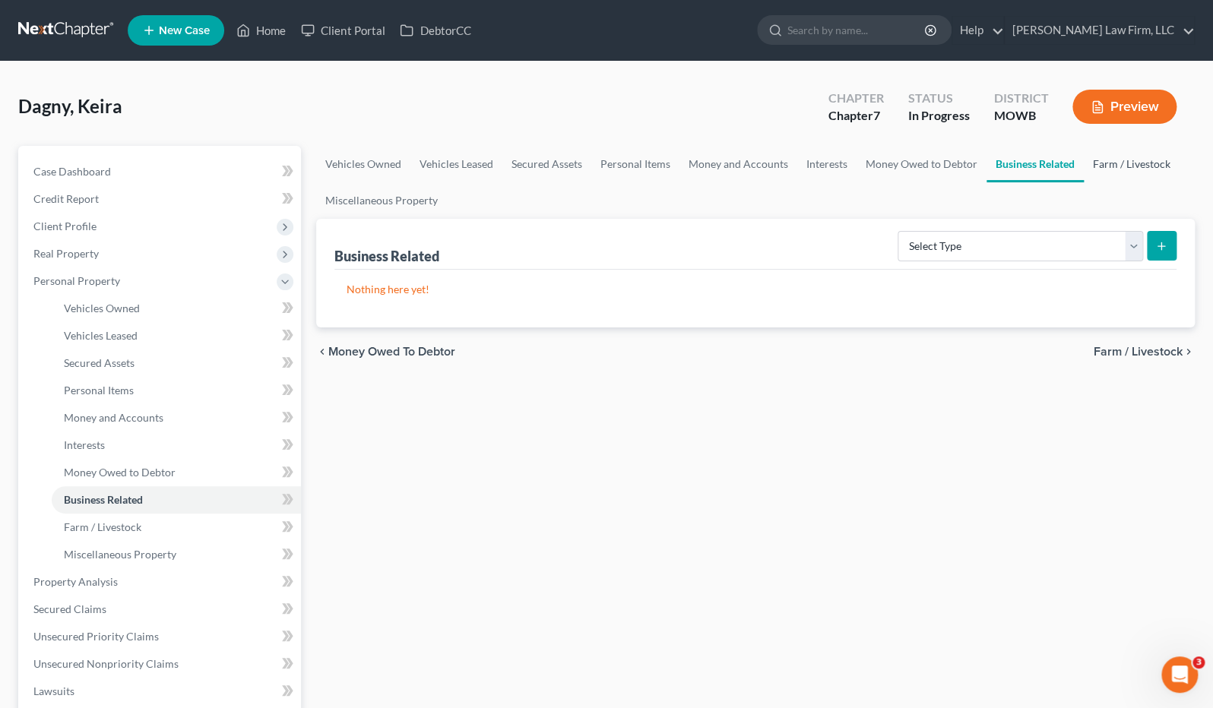
click at [1104, 170] on link "Farm / Livestock" at bounding box center [1132, 164] width 96 height 36
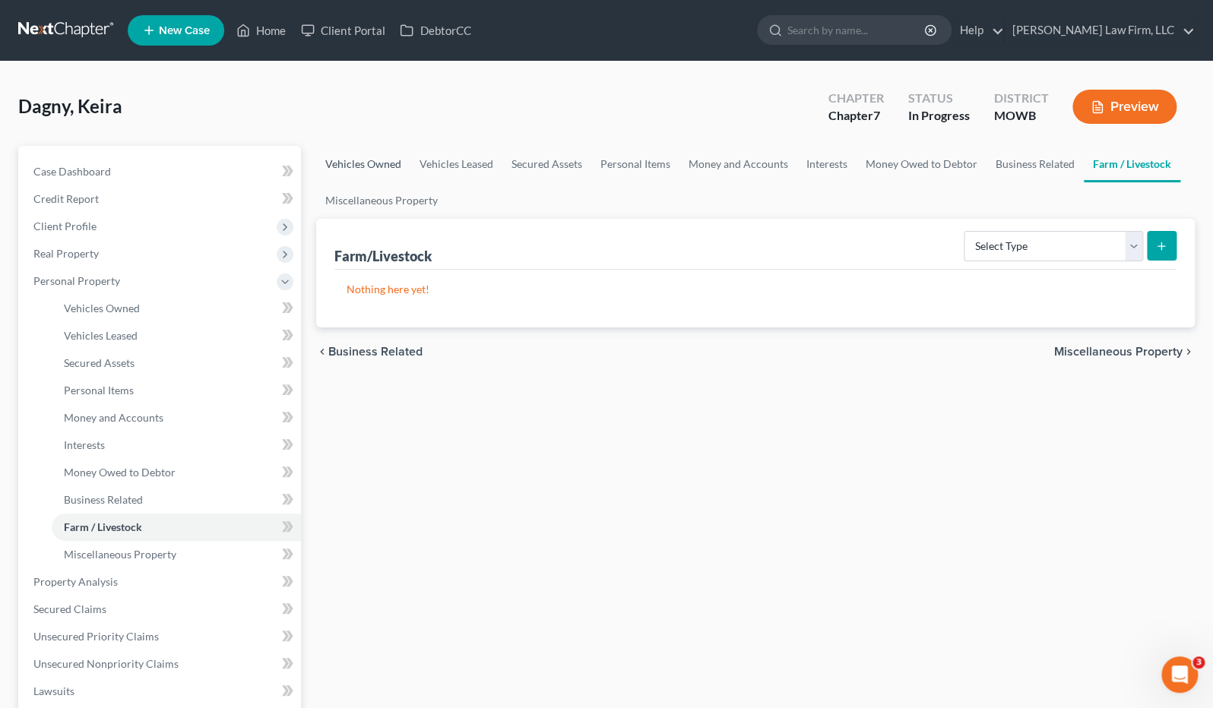
click at [347, 164] on link "Vehicles Owned" at bounding box center [363, 164] width 94 height 36
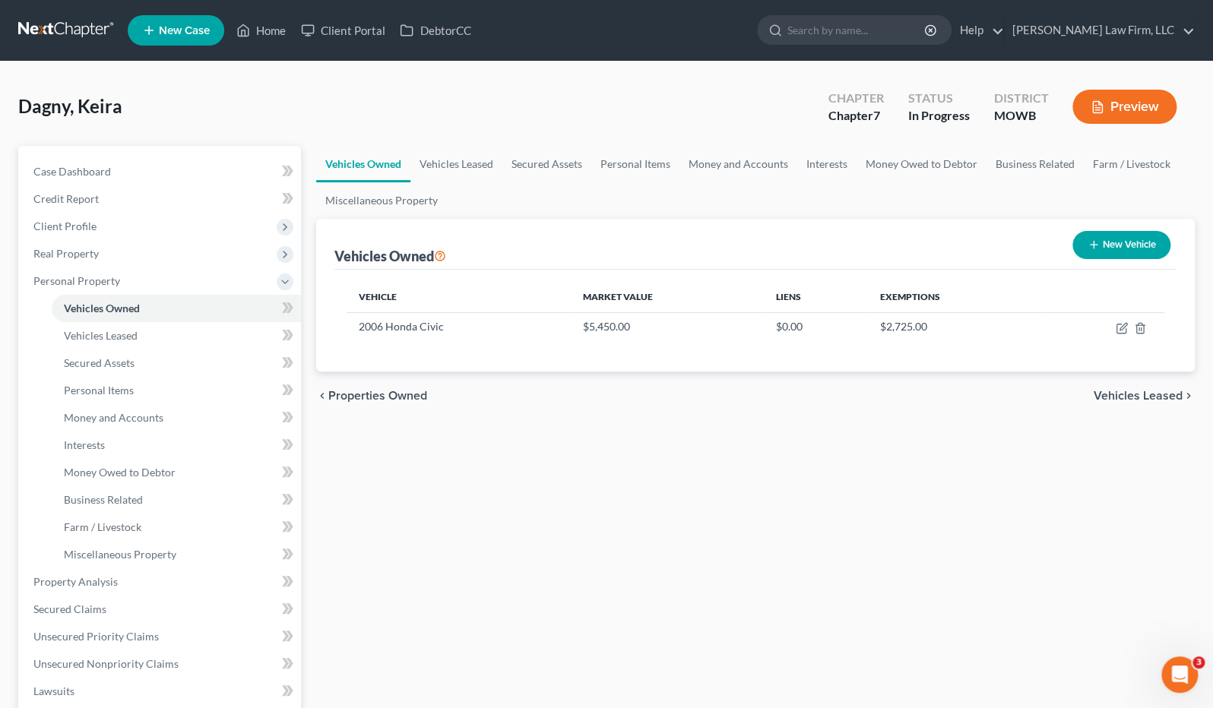
click at [1136, 97] on button "Preview" at bounding box center [1124, 107] width 104 height 34
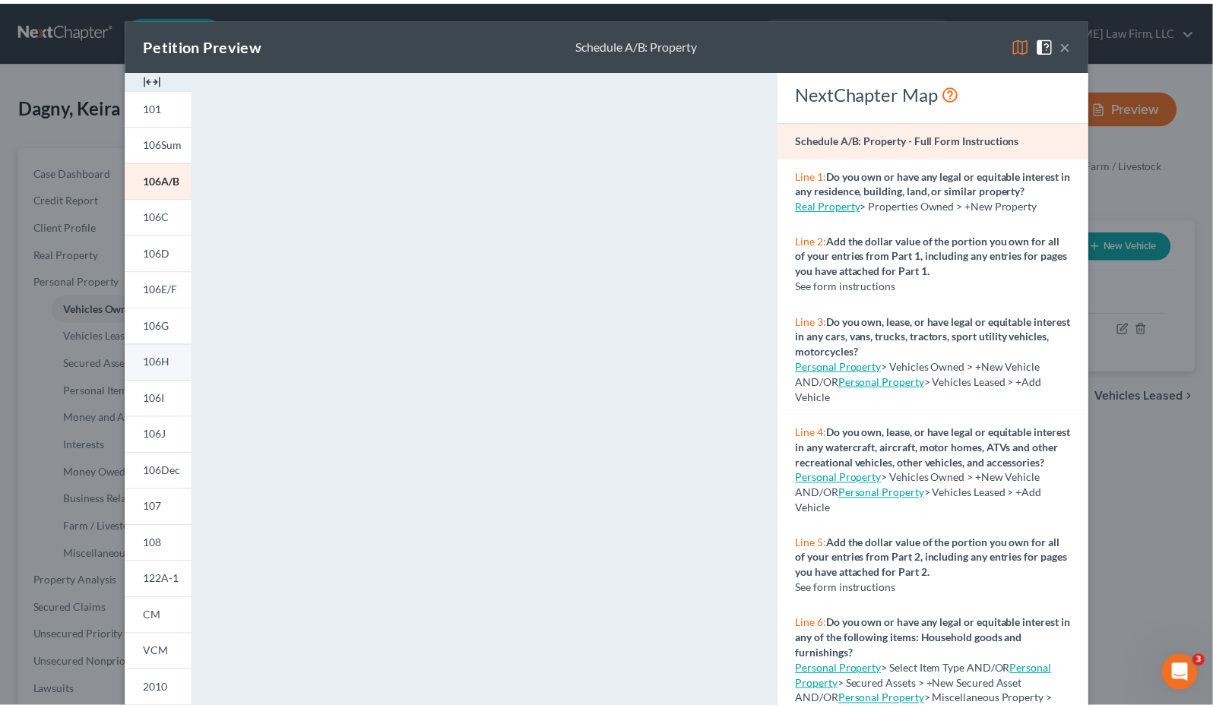
scroll to position [148, 0]
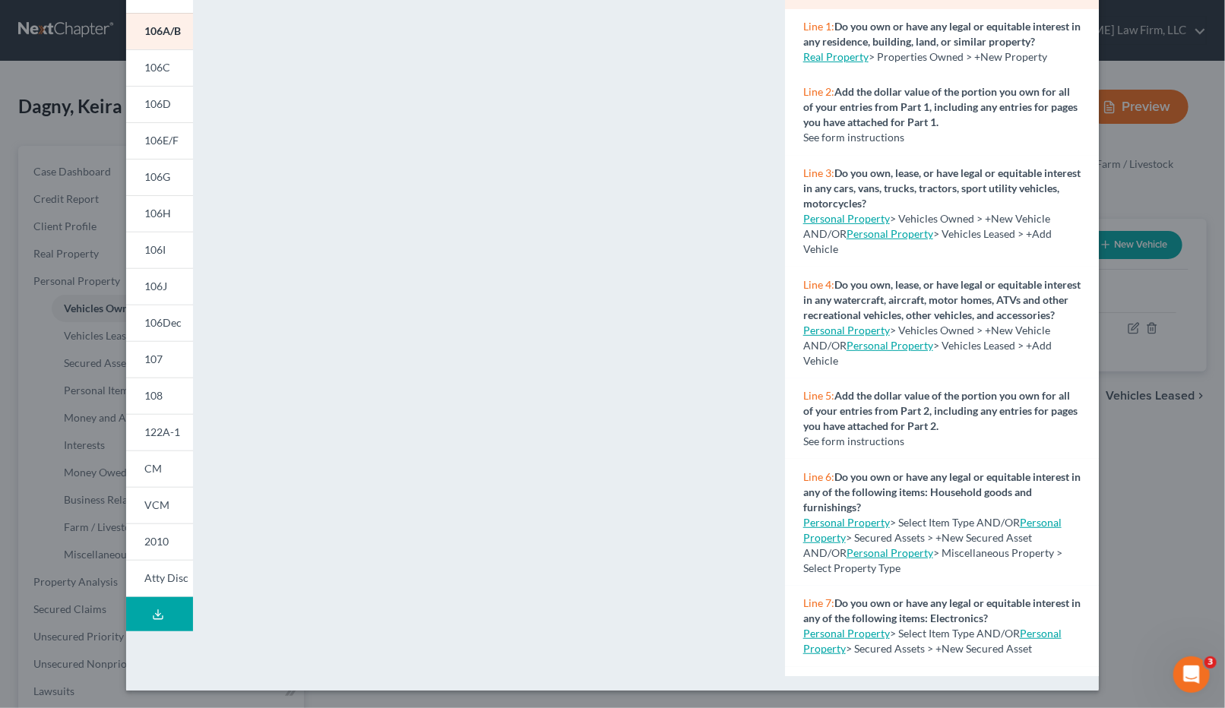
click at [1202, 489] on div "Petition Preview Schedule A/B: Property × 101 106Sum 106A/B 106C 106D 106E/F 10…" at bounding box center [612, 354] width 1225 height 708
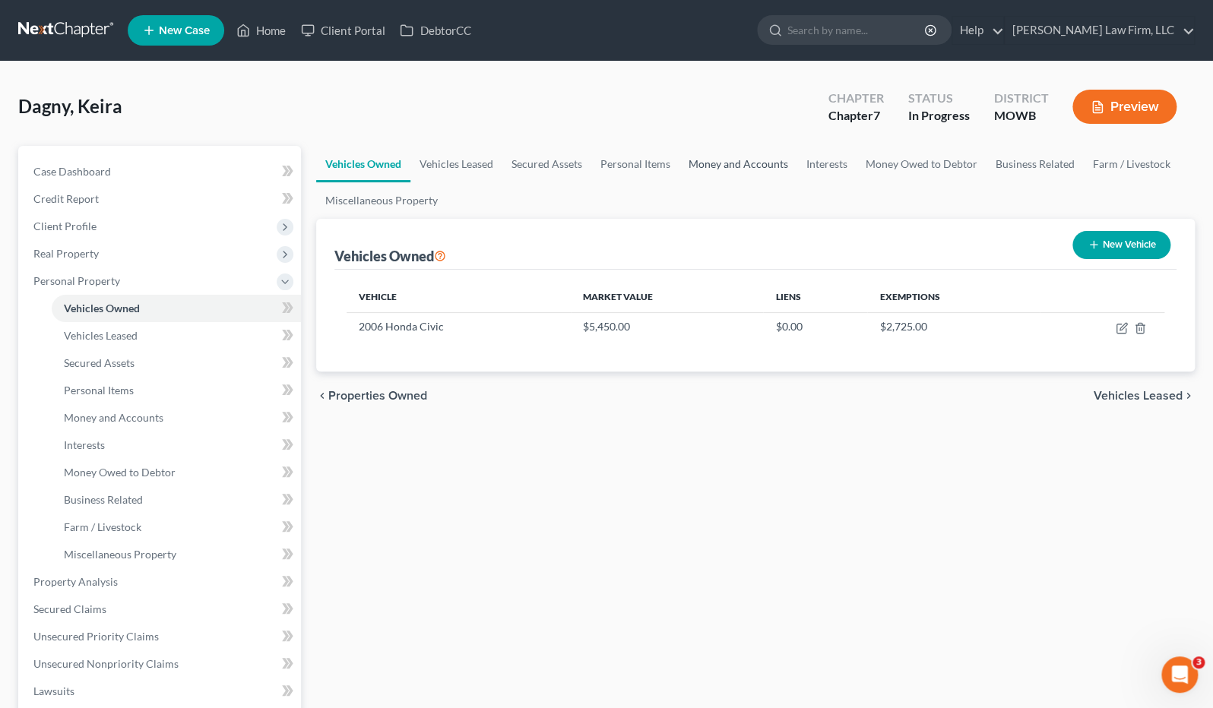
click at [705, 162] on link "Money and Accounts" at bounding box center [738, 164] width 118 height 36
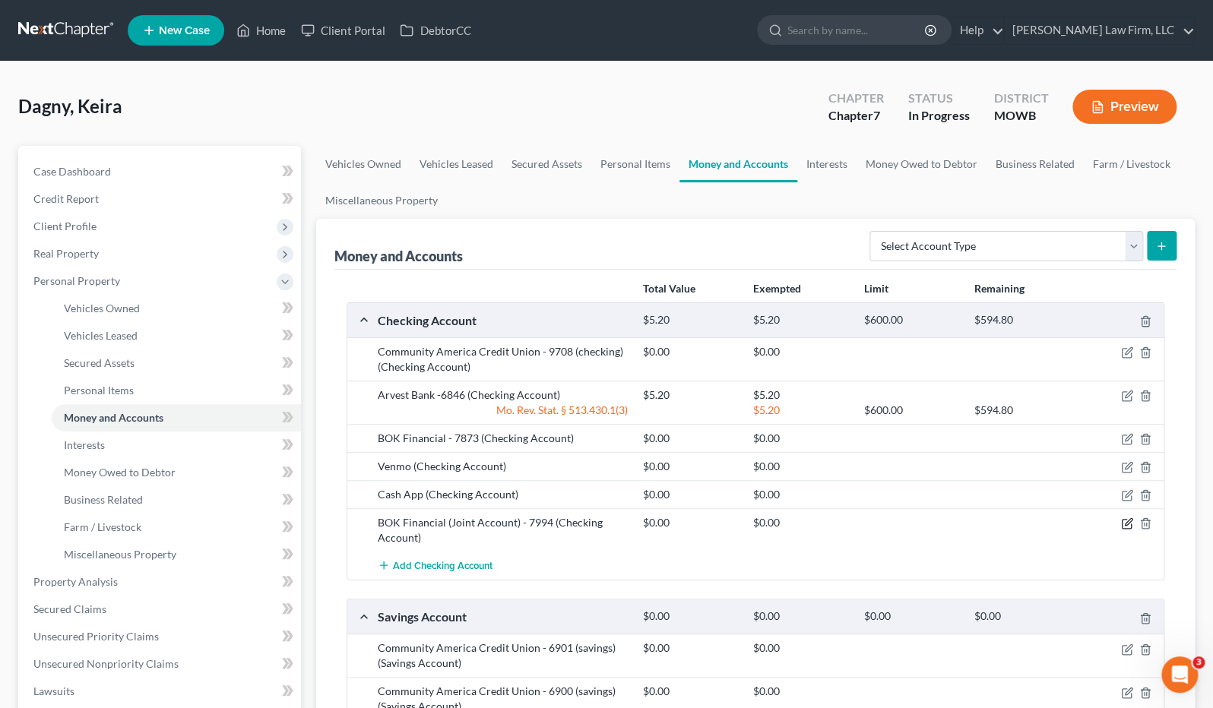
click at [1125, 521] on icon "button" at bounding box center [1127, 524] width 12 height 12
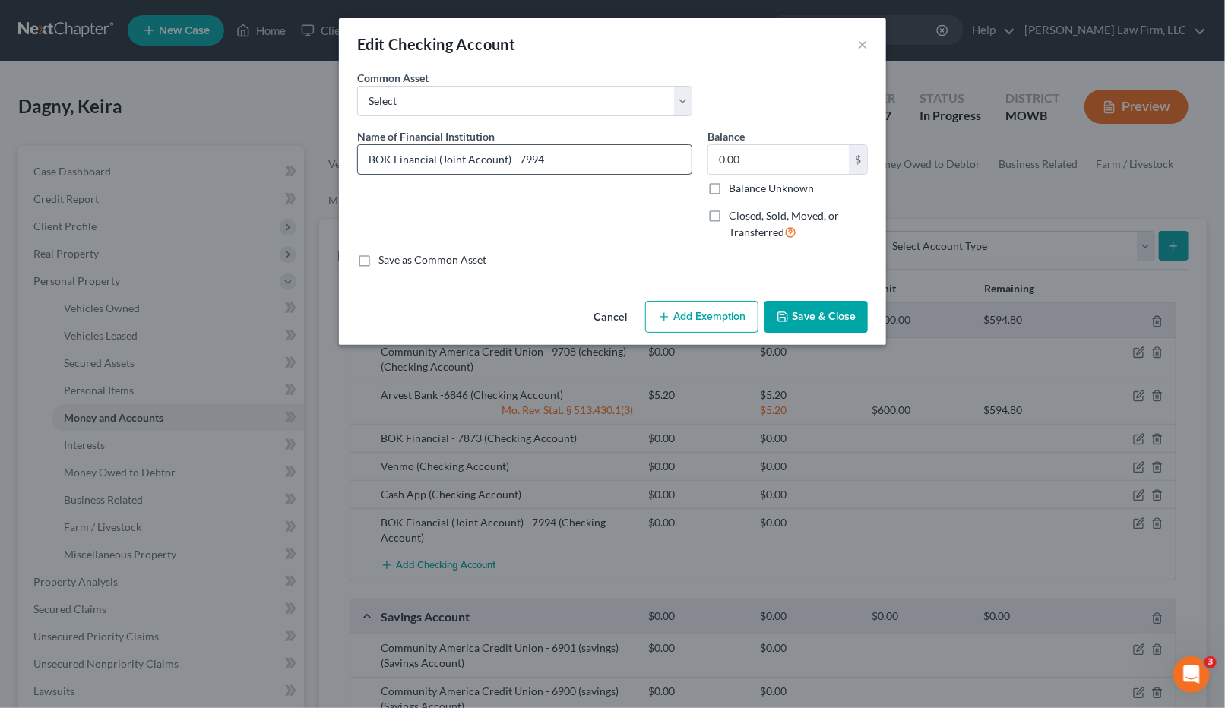
click at [505, 157] on input "BOK Financial (Joint Account) - 7994" at bounding box center [525, 159] width 334 height 29
click at [681, 163] on input "BOK Financial (Joint Account w/ Ex-Partner) - 7994" at bounding box center [525, 159] width 334 height 29
type input "BOK Financial (Joint Account w/ Ex-Partner) - 7994"
click at [847, 340] on div "Cancel Add Exemption Save & Close" at bounding box center [612, 320] width 547 height 50
click at [833, 317] on button "Save & Close" at bounding box center [816, 317] width 103 height 32
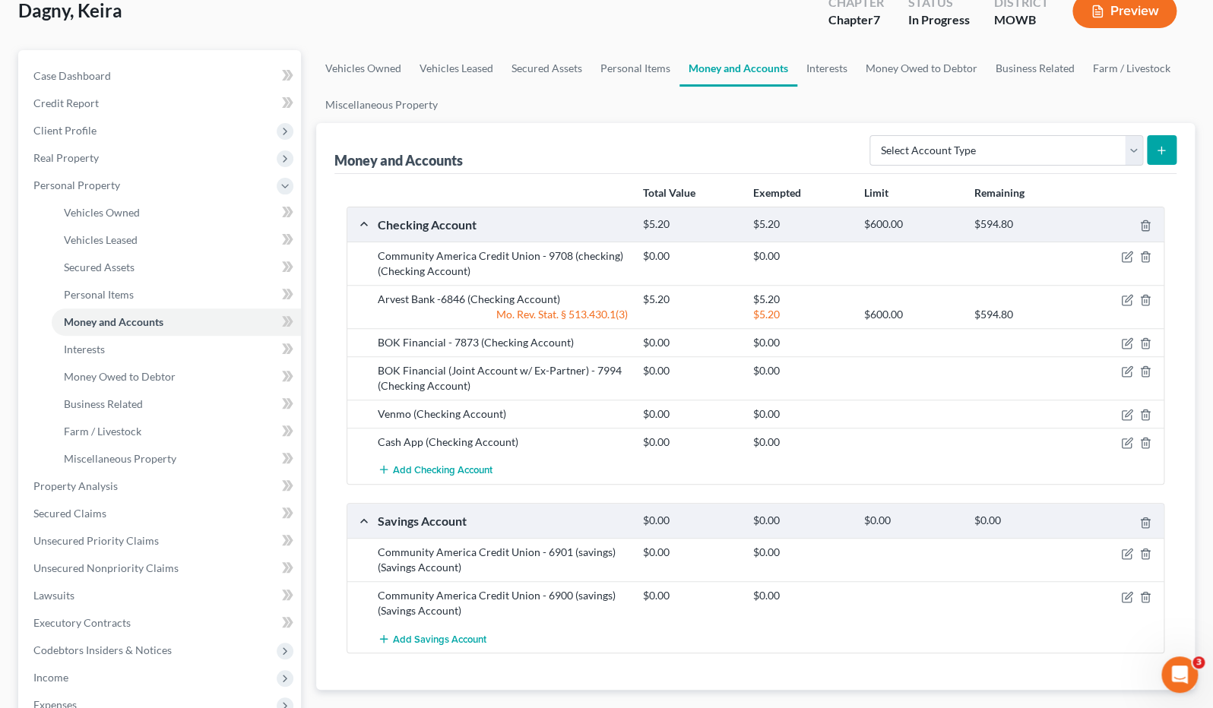
scroll to position [169, 0]
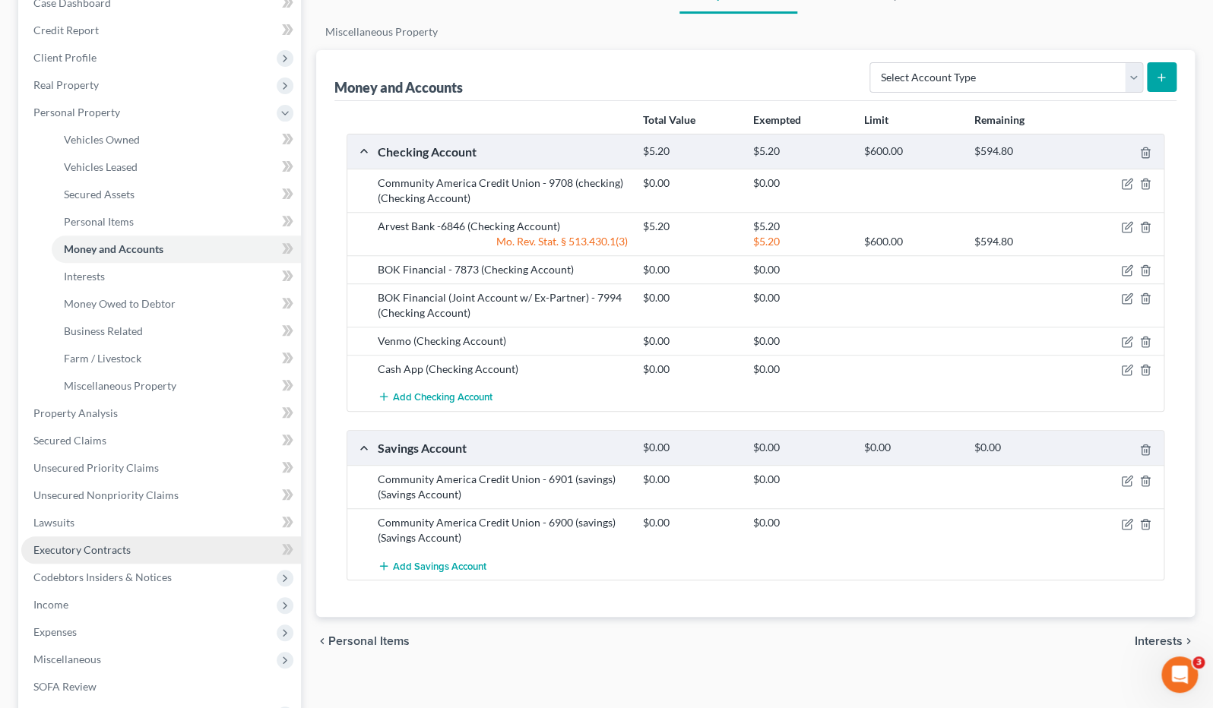
click at [170, 543] on link "Executory Contracts" at bounding box center [161, 550] width 280 height 27
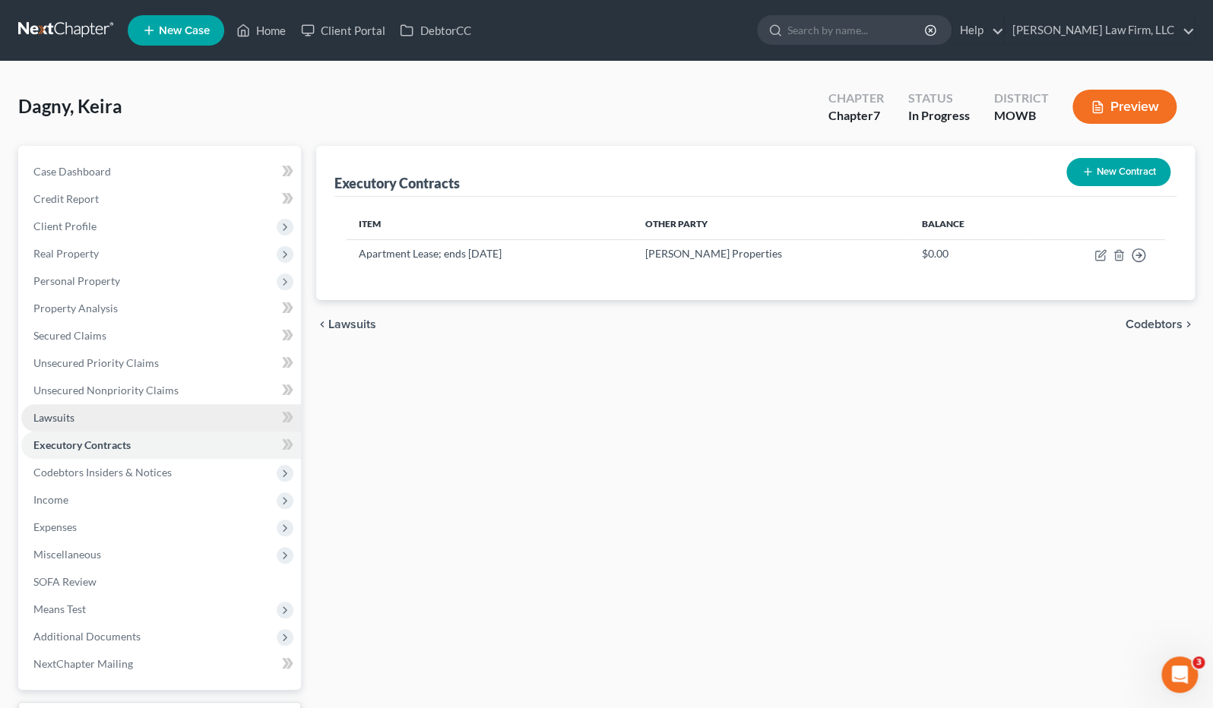
click at [122, 420] on link "Lawsuits" at bounding box center [161, 417] width 280 height 27
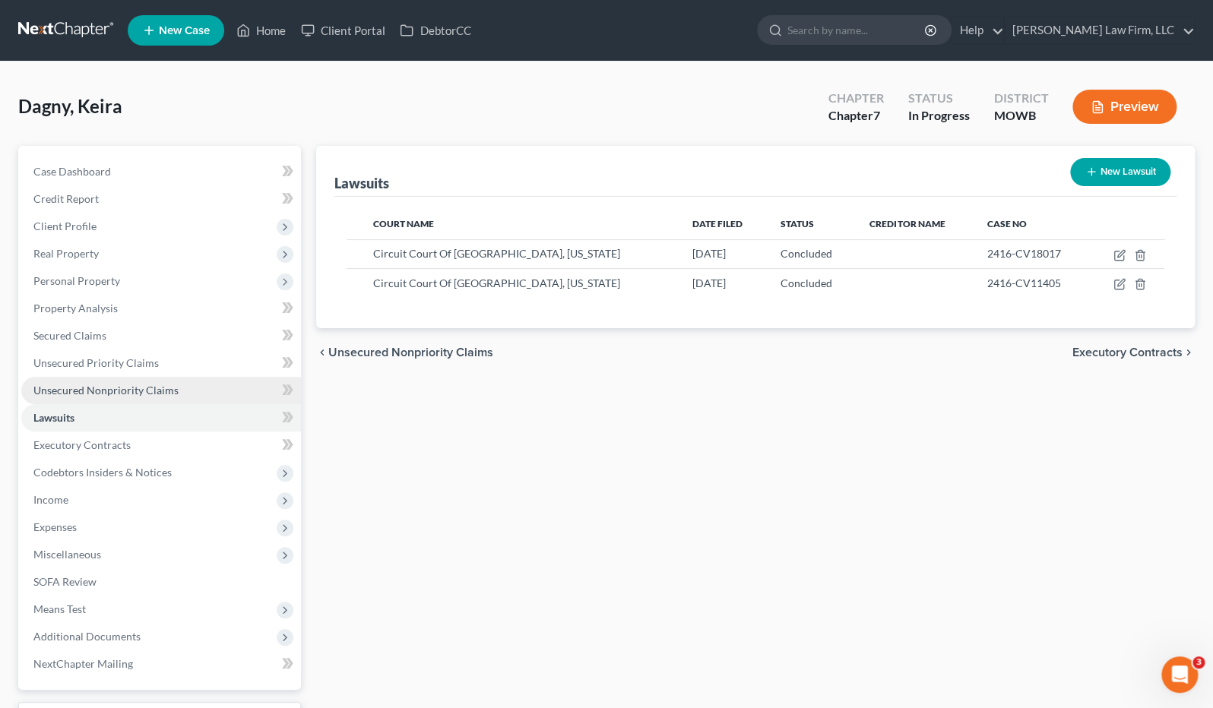
click at [133, 390] on span "Unsecured Nonpriority Claims" at bounding box center [105, 390] width 145 height 13
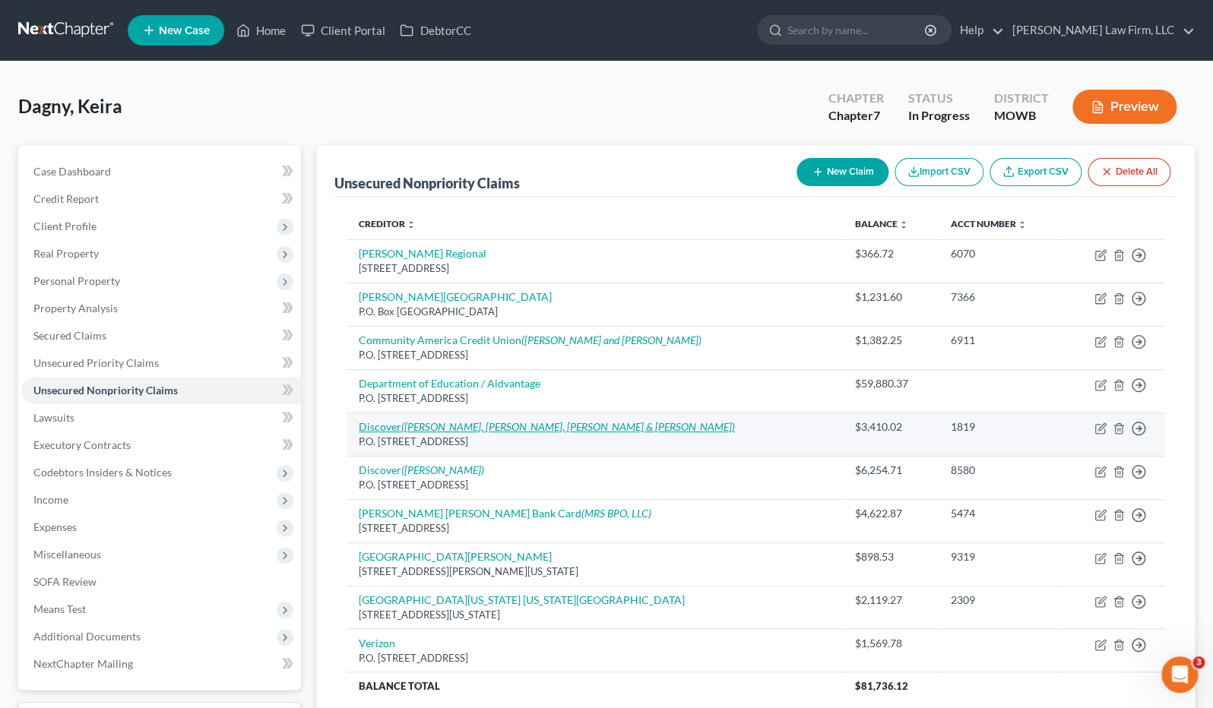
click at [559, 426] on icon "([PERSON_NAME], [PERSON_NAME], [PERSON_NAME] & [PERSON_NAME])" at bounding box center [568, 426] width 334 height 13
select select "14"
select select "2"
select select "0"
select select "17"
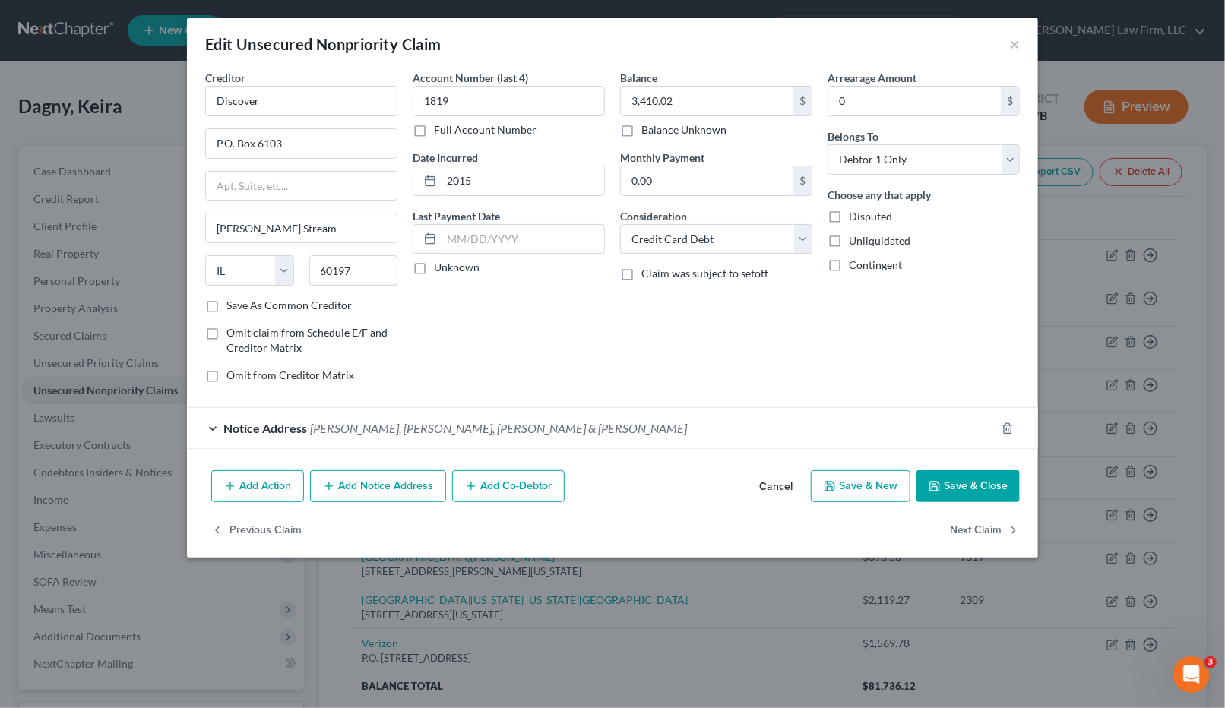
click at [711, 437] on div "Notice Address [GEOGRAPHIC_DATA][PERSON_NAME][PERSON_NAME]" at bounding box center [591, 428] width 809 height 40
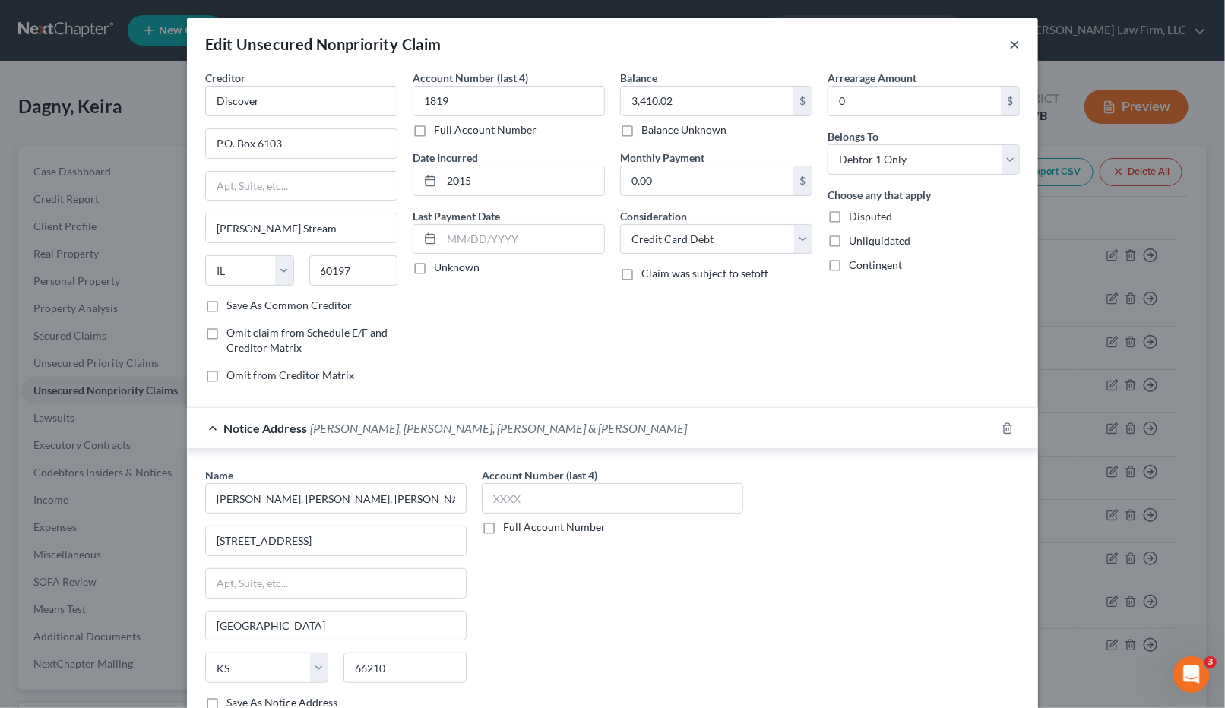
click at [1010, 43] on button "×" at bounding box center [1014, 44] width 11 height 18
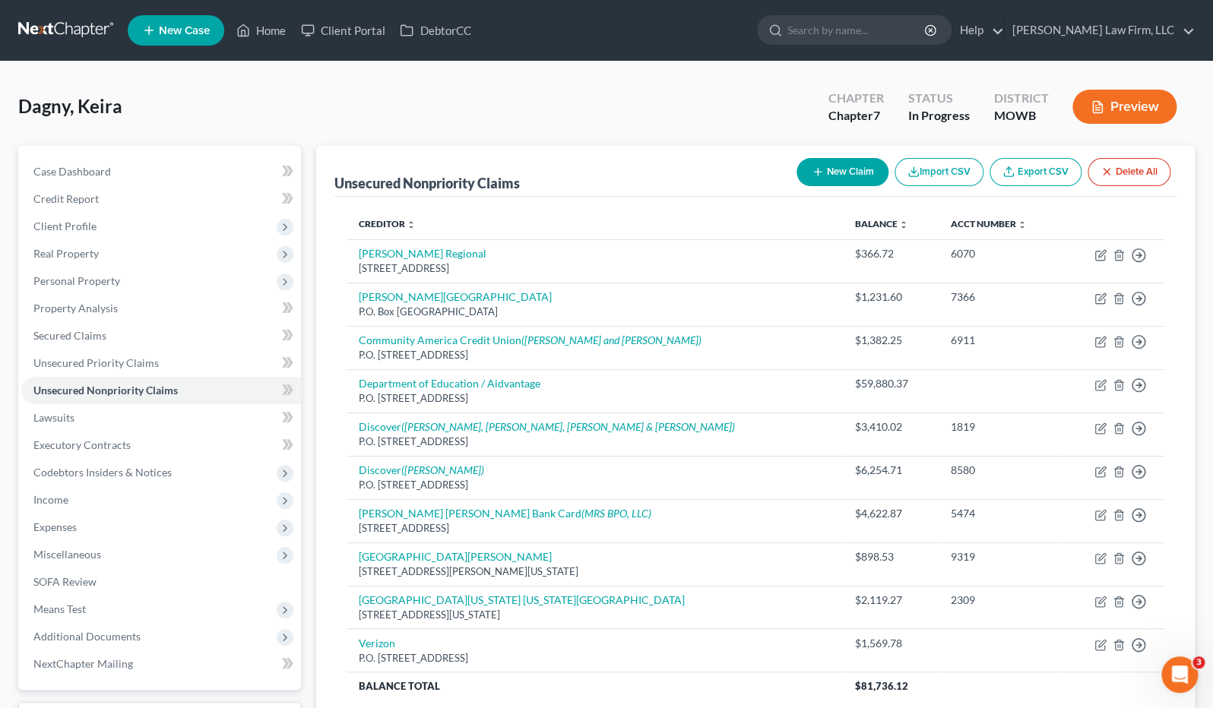
click at [1126, 114] on button "Preview" at bounding box center [1124, 107] width 104 height 34
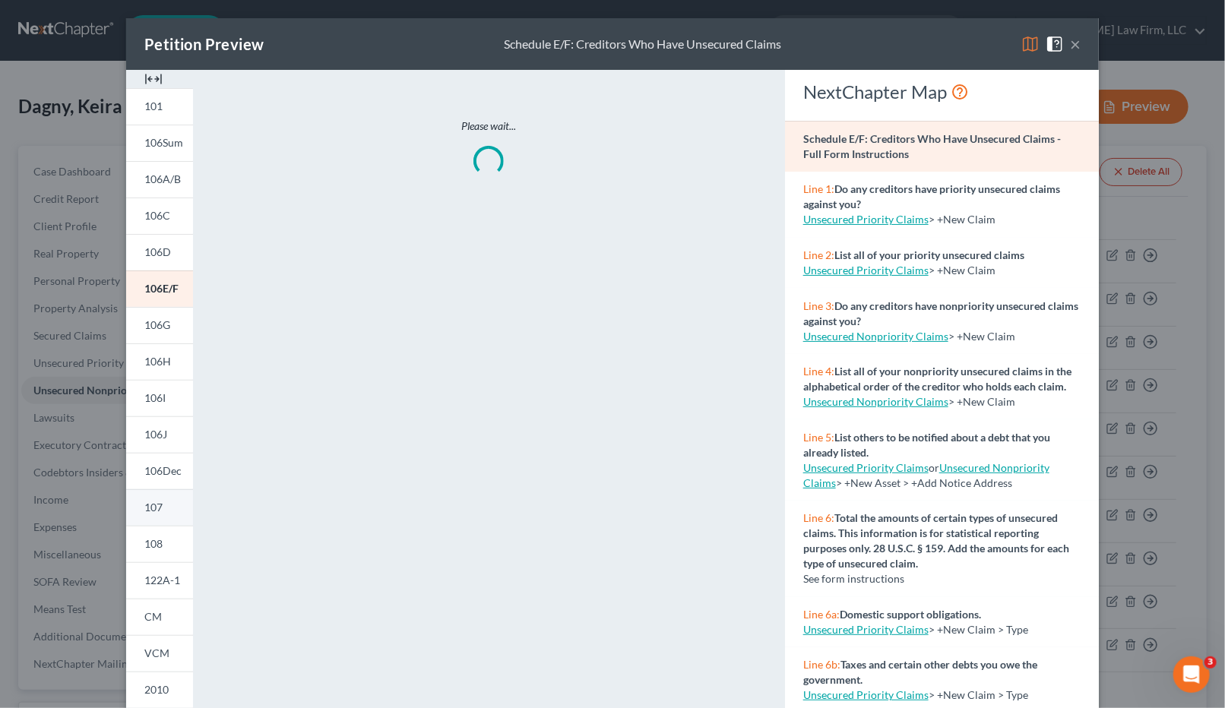
click at [160, 509] on link "107" at bounding box center [159, 507] width 67 height 36
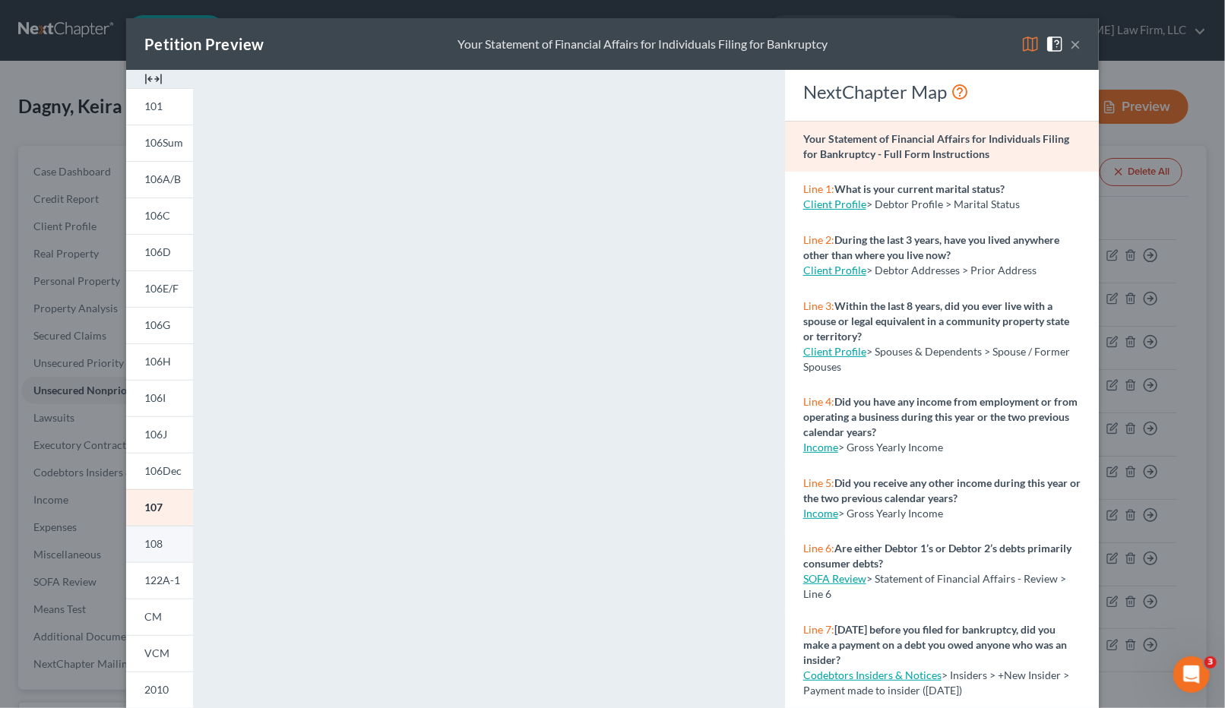
click at [170, 540] on link "108" at bounding box center [159, 544] width 67 height 36
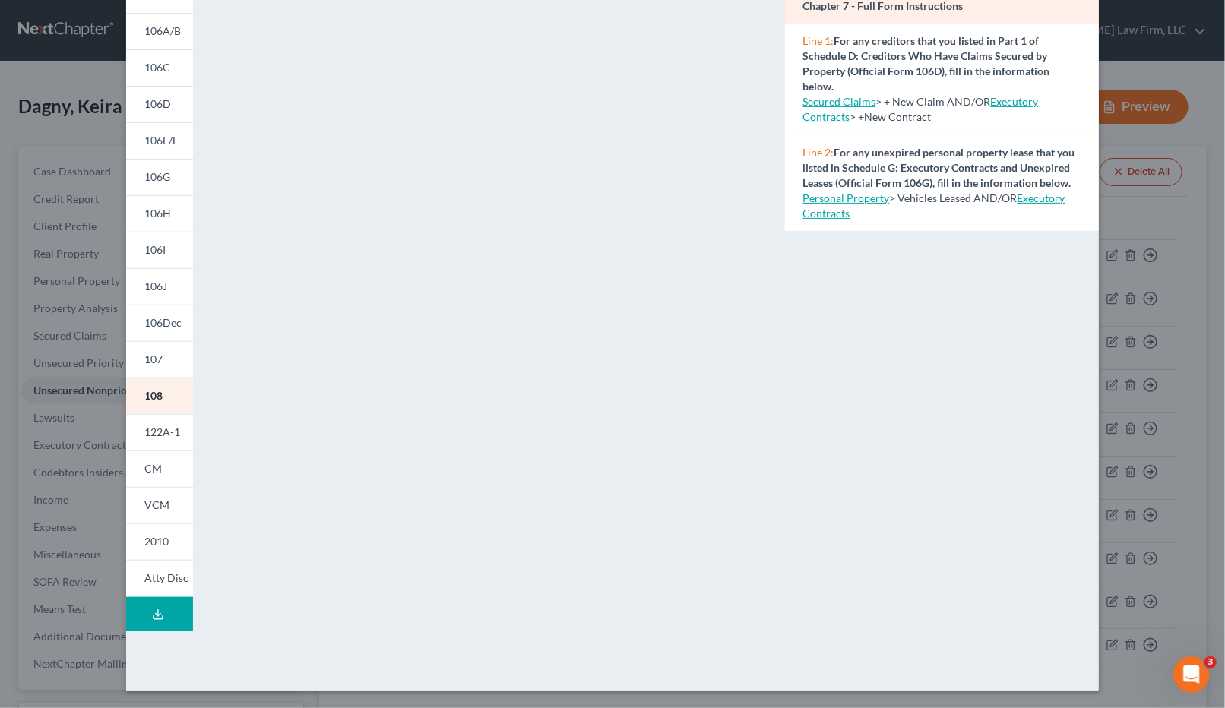
click at [154, 610] on icon at bounding box center [158, 615] width 12 height 12
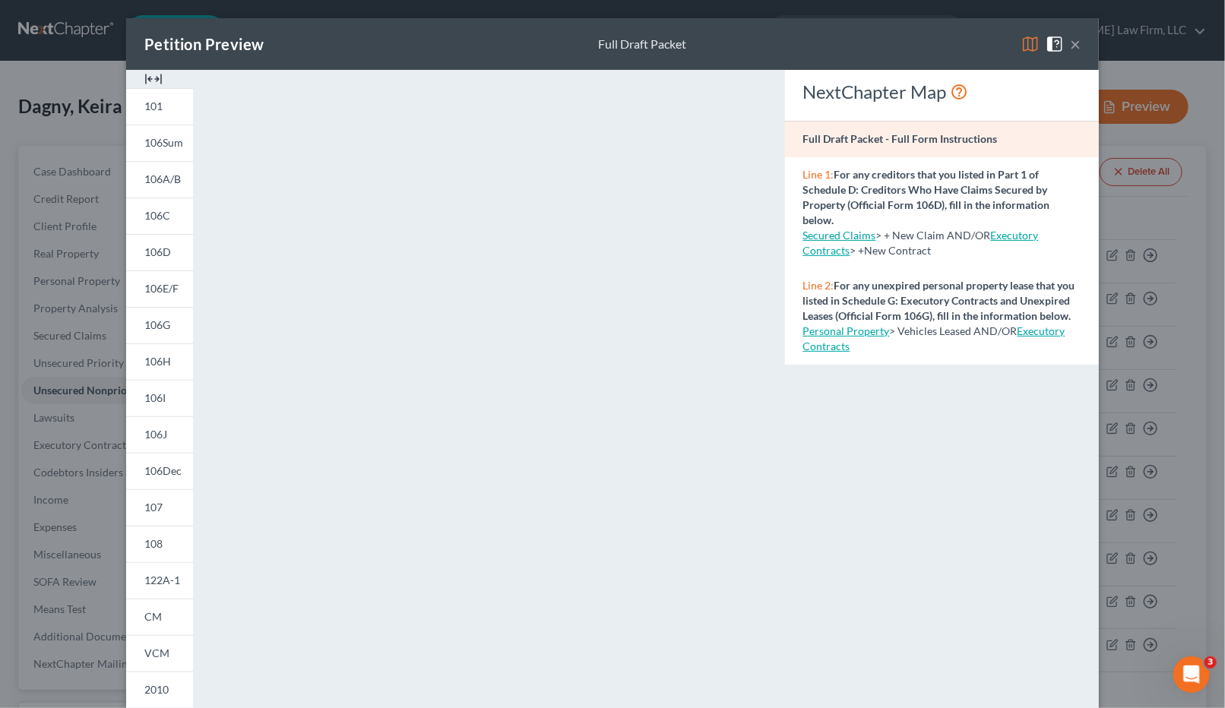
click at [74, 209] on div "Petition Preview Full Draft Packet × 101 106Sum 106A/B 106C 106D 106E/F 106G 10…" at bounding box center [612, 354] width 1225 height 708
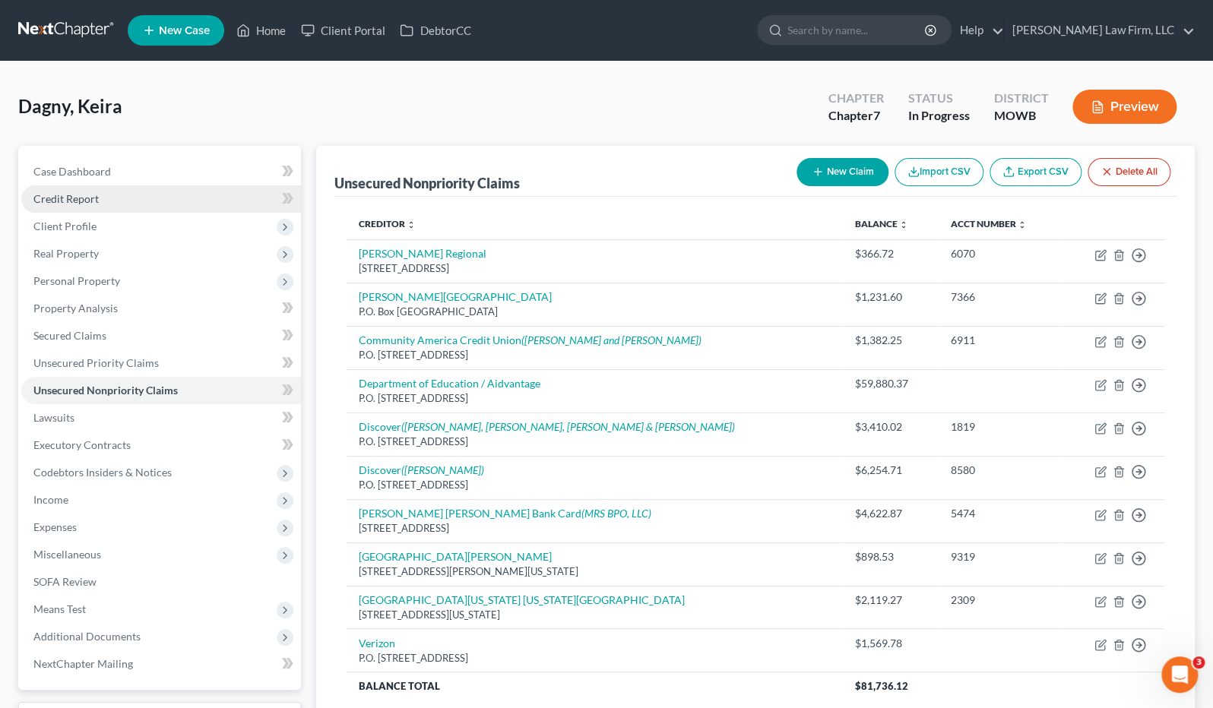
click at [124, 204] on link "Credit Report" at bounding box center [161, 198] width 280 height 27
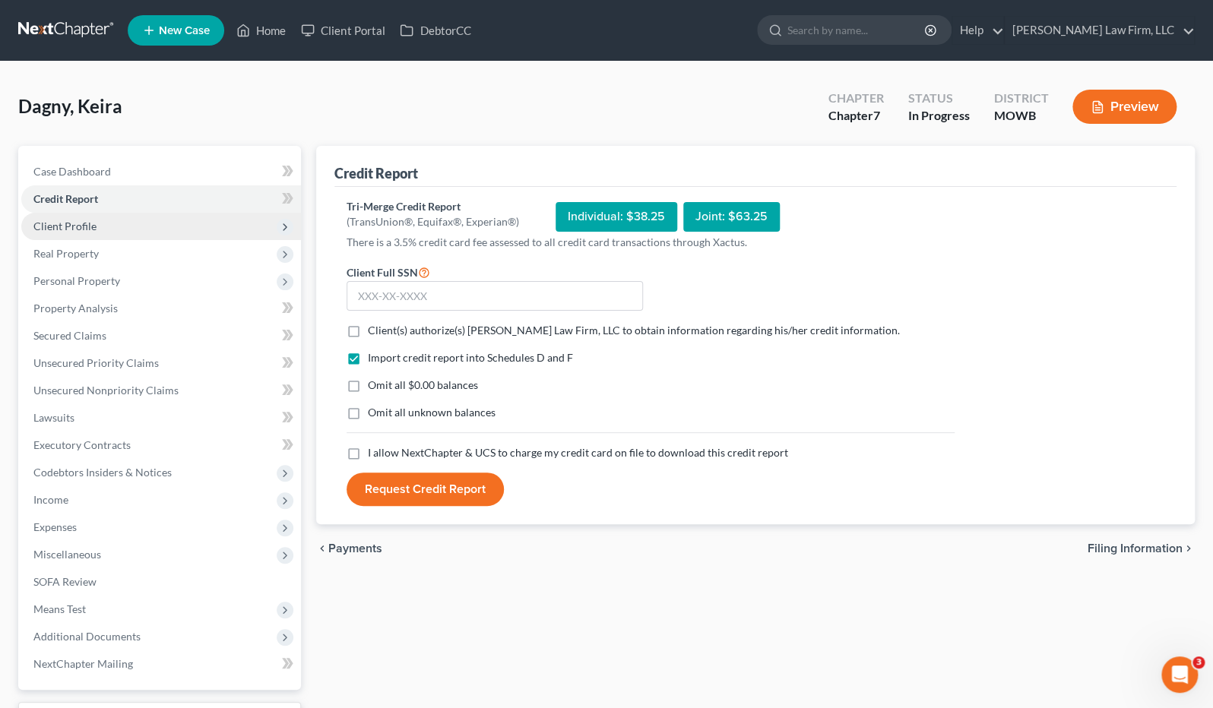
click at [143, 230] on span "Client Profile" at bounding box center [161, 226] width 280 height 27
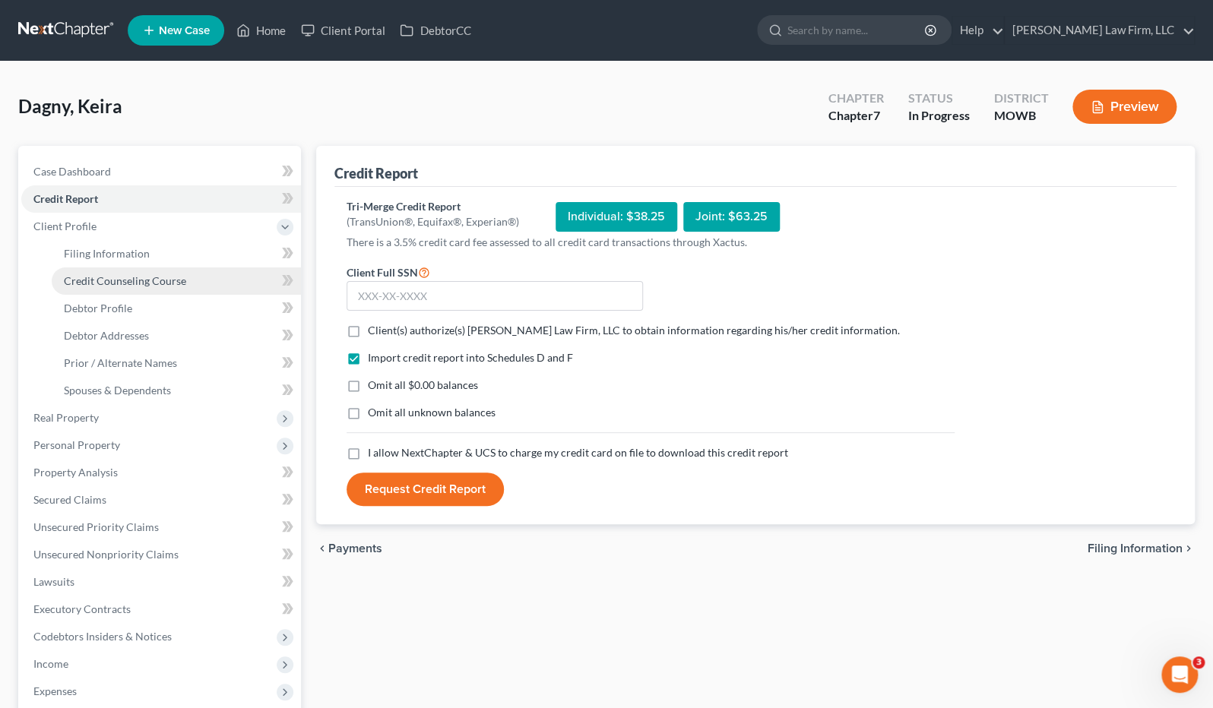
click at [138, 285] on span "Credit Counseling Course" at bounding box center [125, 280] width 122 height 13
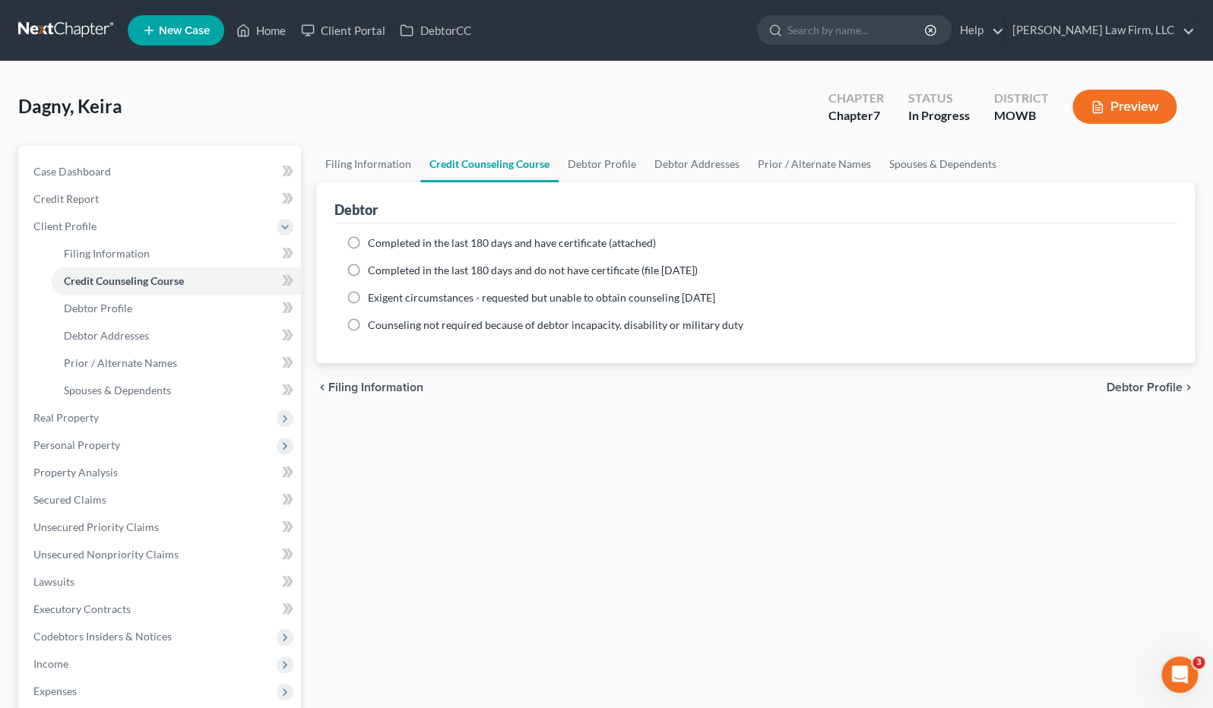
click at [473, 239] on span "Completed in the last 180 days and have certificate (attached)" at bounding box center [512, 242] width 288 height 13
click at [384, 239] on input "Completed in the last 180 days and have certificate (attached)" at bounding box center [379, 241] width 10 height 10
radio input "true"
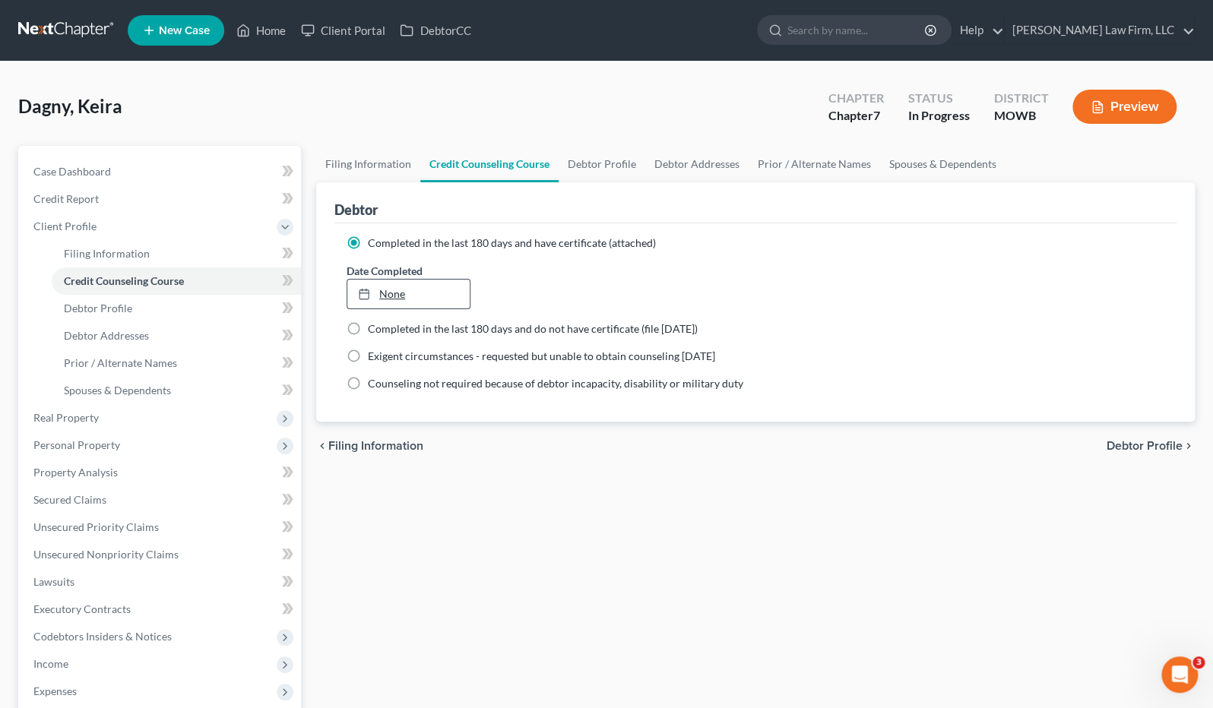
type input "[DATE]"
click at [430, 287] on link "None" at bounding box center [408, 294] width 122 height 29
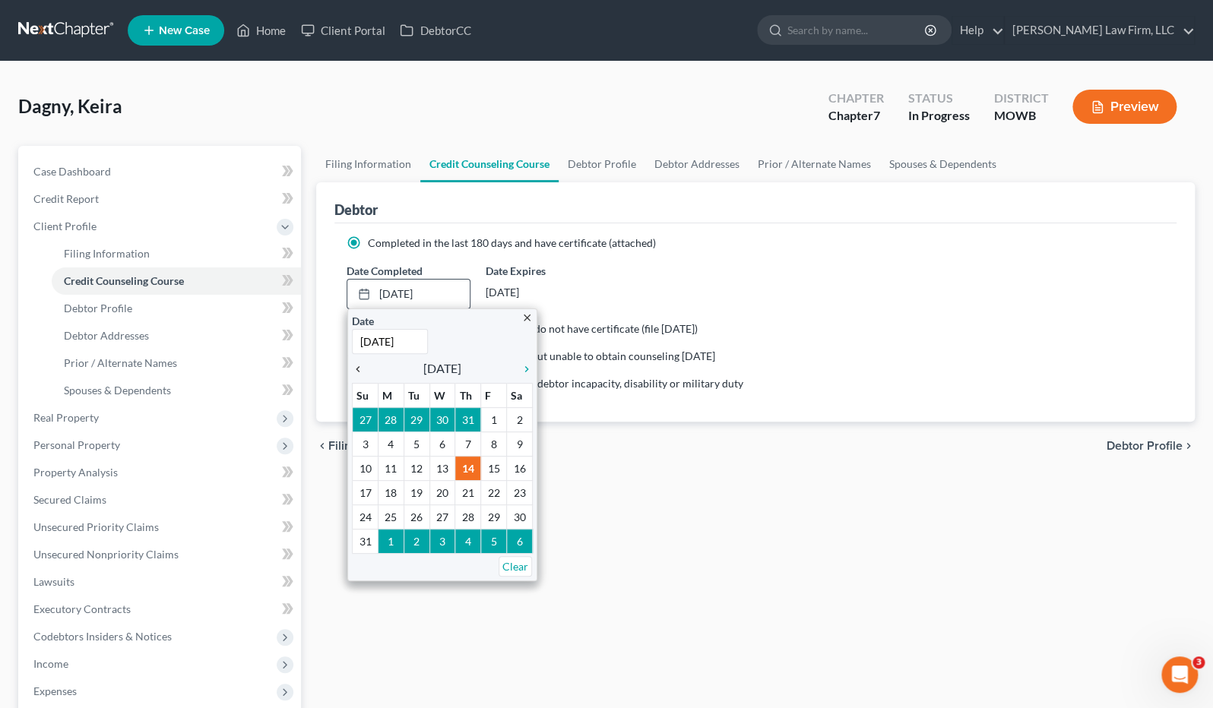
click at [357, 369] on icon "chevron_left" at bounding box center [362, 369] width 20 height 12
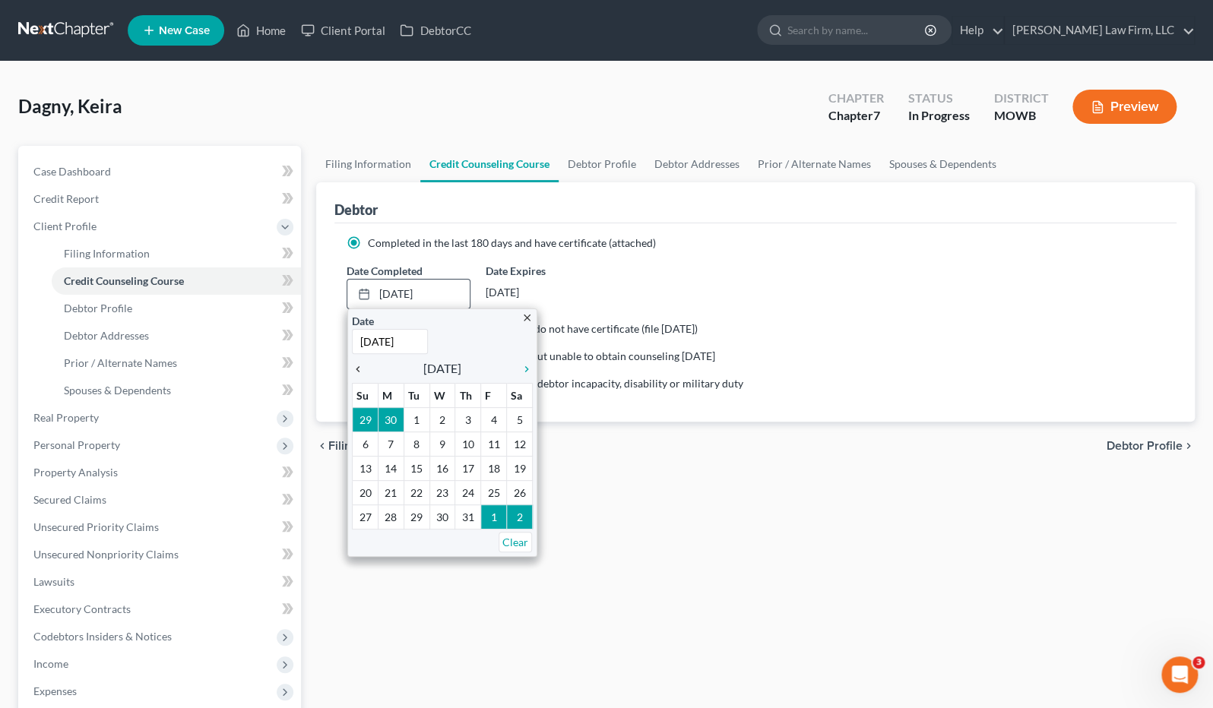
click at [357, 369] on icon "chevron_left" at bounding box center [362, 369] width 20 height 12
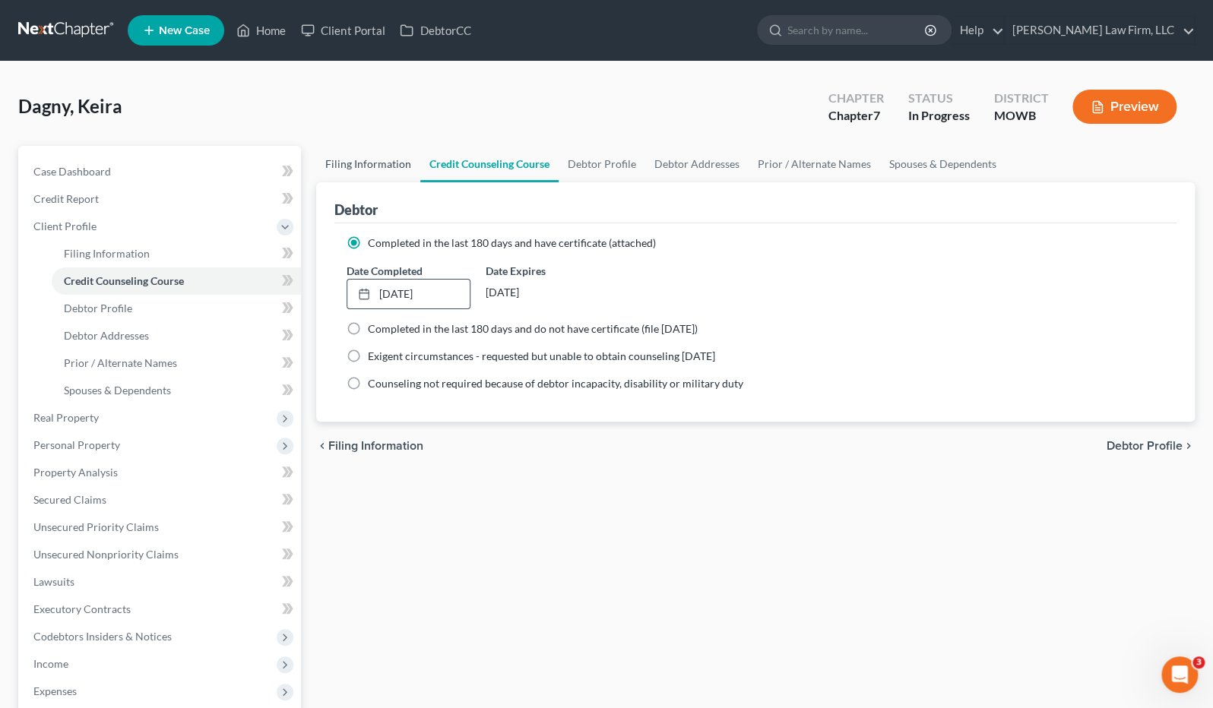
click at [388, 165] on link "Filing Information" at bounding box center [368, 164] width 104 height 36
select select "1"
select select "0"
select select "26"
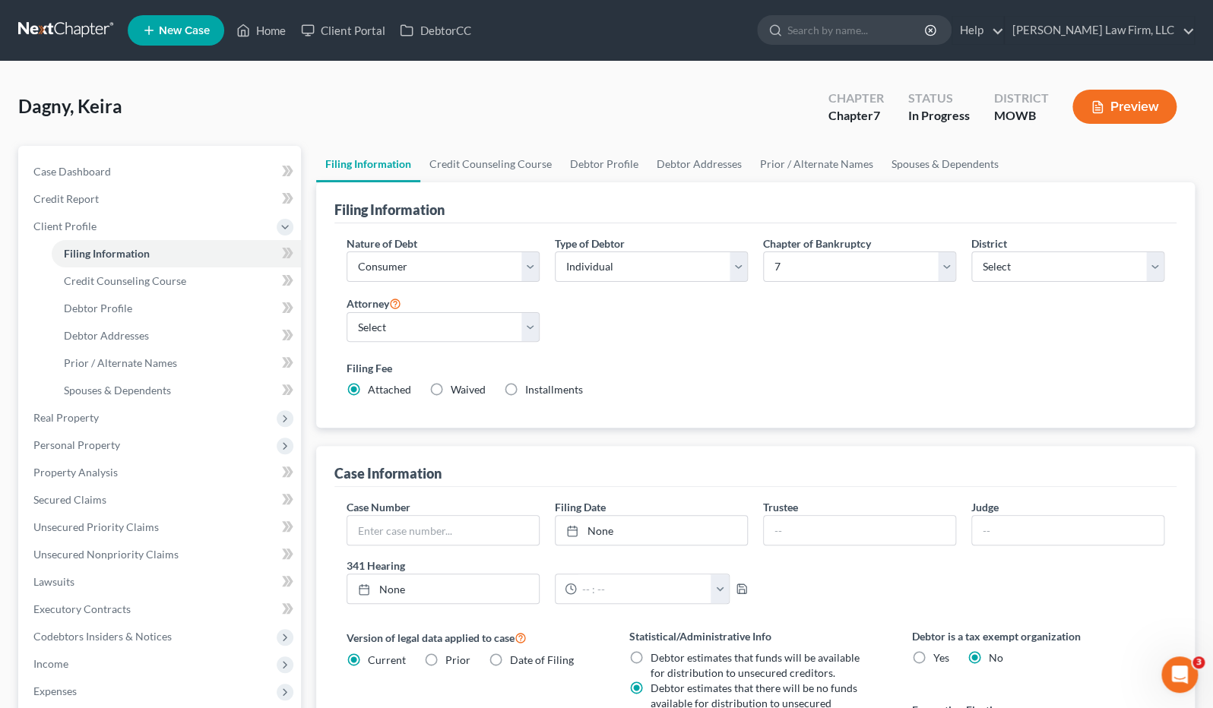
click at [1124, 110] on button "Preview" at bounding box center [1124, 107] width 104 height 34
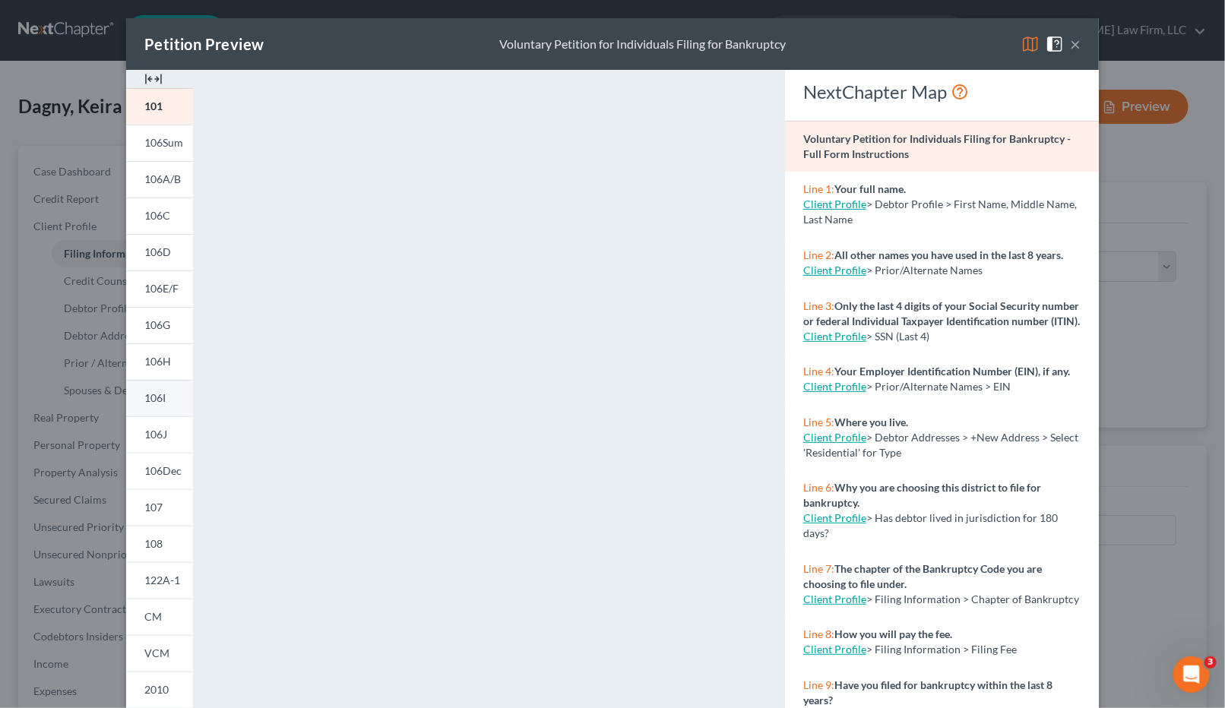
click at [156, 393] on span "106I" at bounding box center [154, 397] width 21 height 13
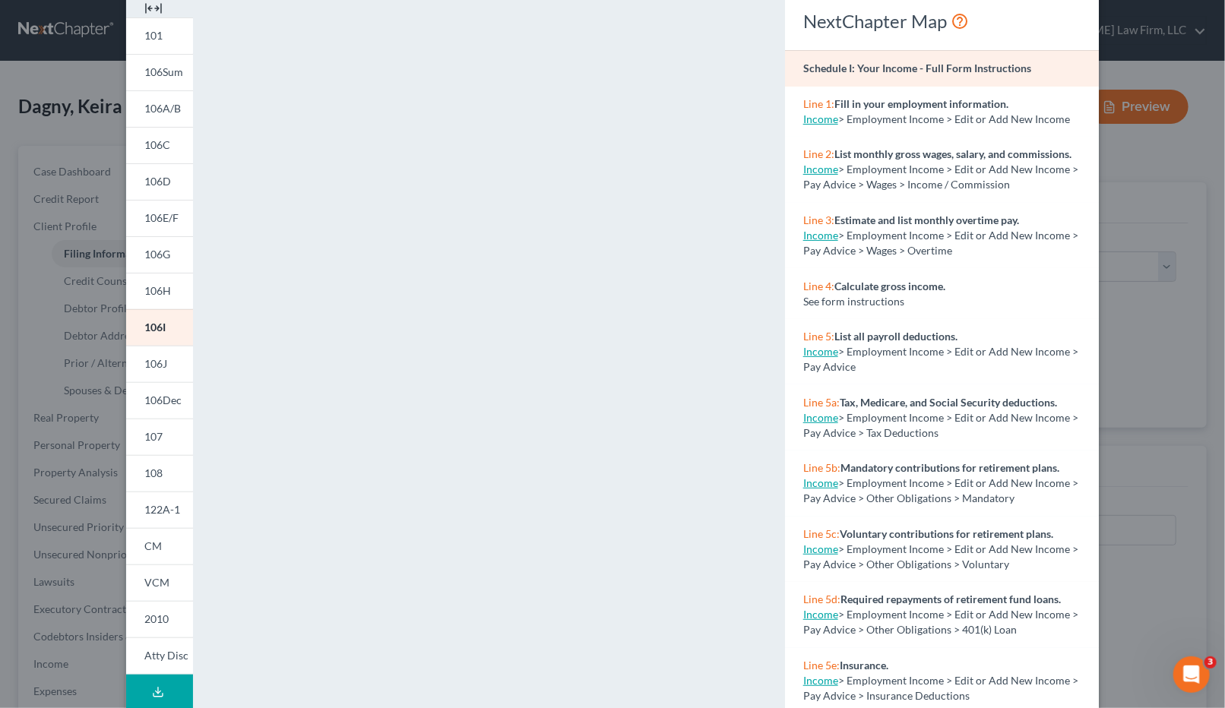
scroll to position [148, 0]
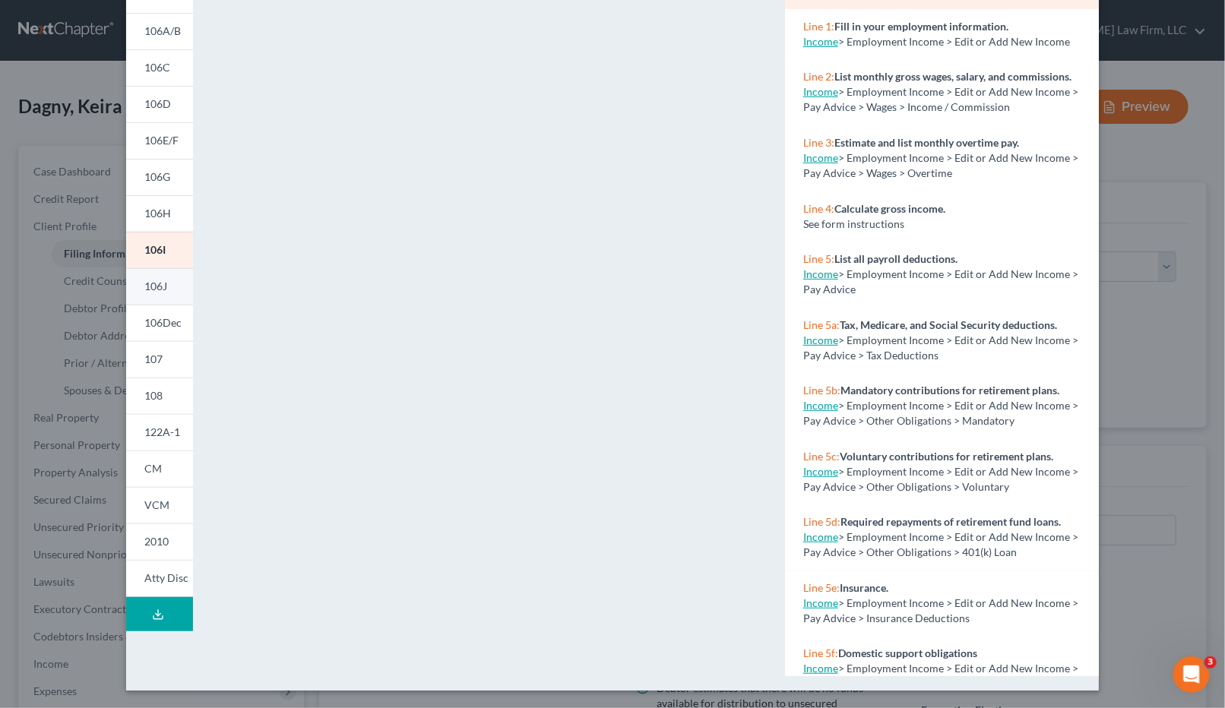
click at [153, 287] on span "106J" at bounding box center [155, 286] width 23 height 13
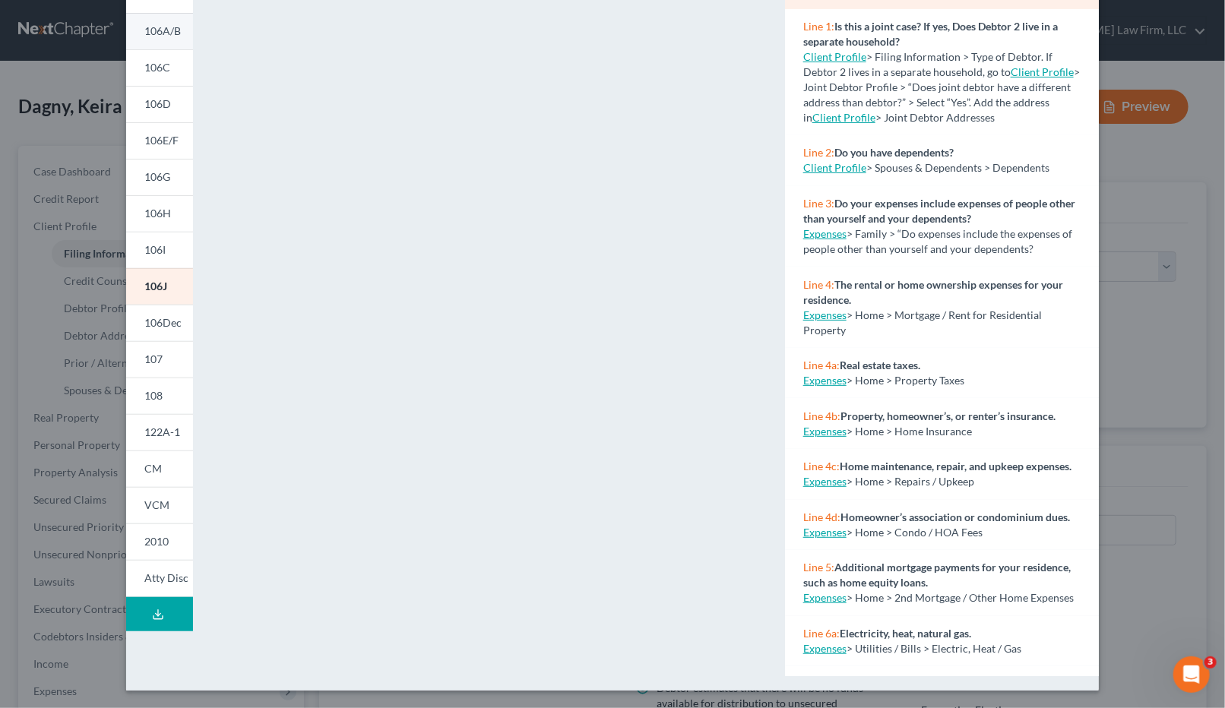
click at [166, 34] on span "106A/B" at bounding box center [162, 30] width 36 height 13
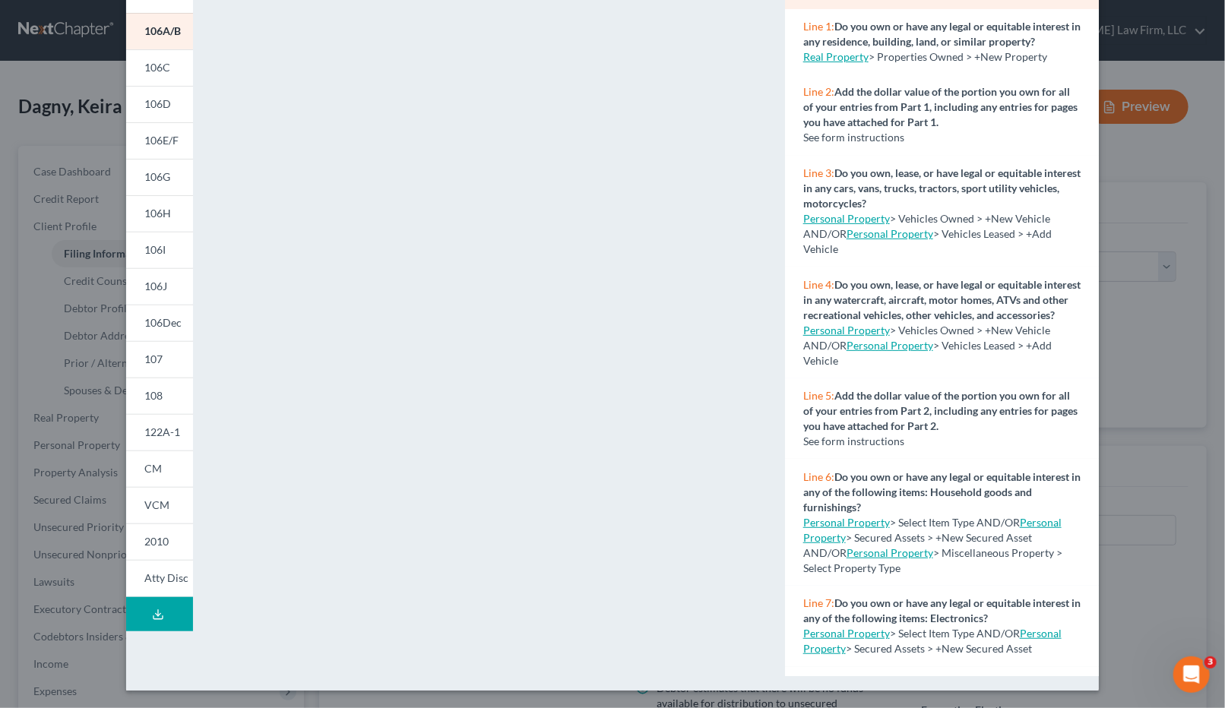
click at [152, 610] on icon at bounding box center [158, 615] width 12 height 12
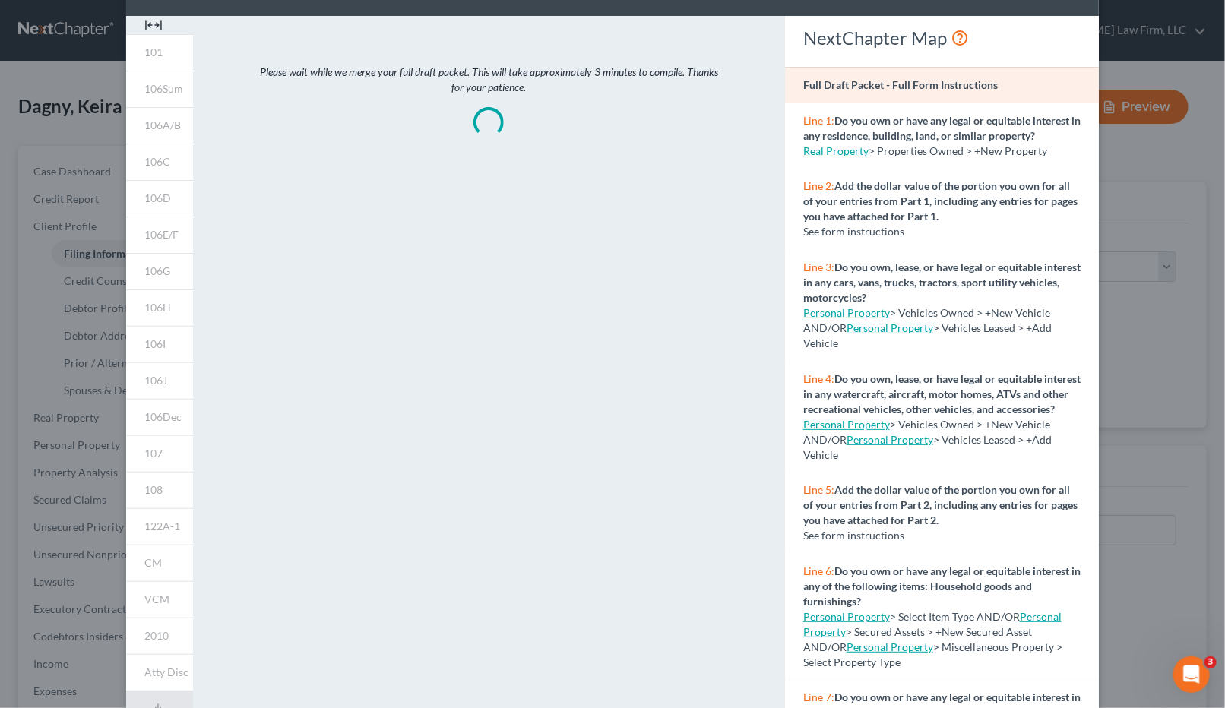
scroll to position [0, 0]
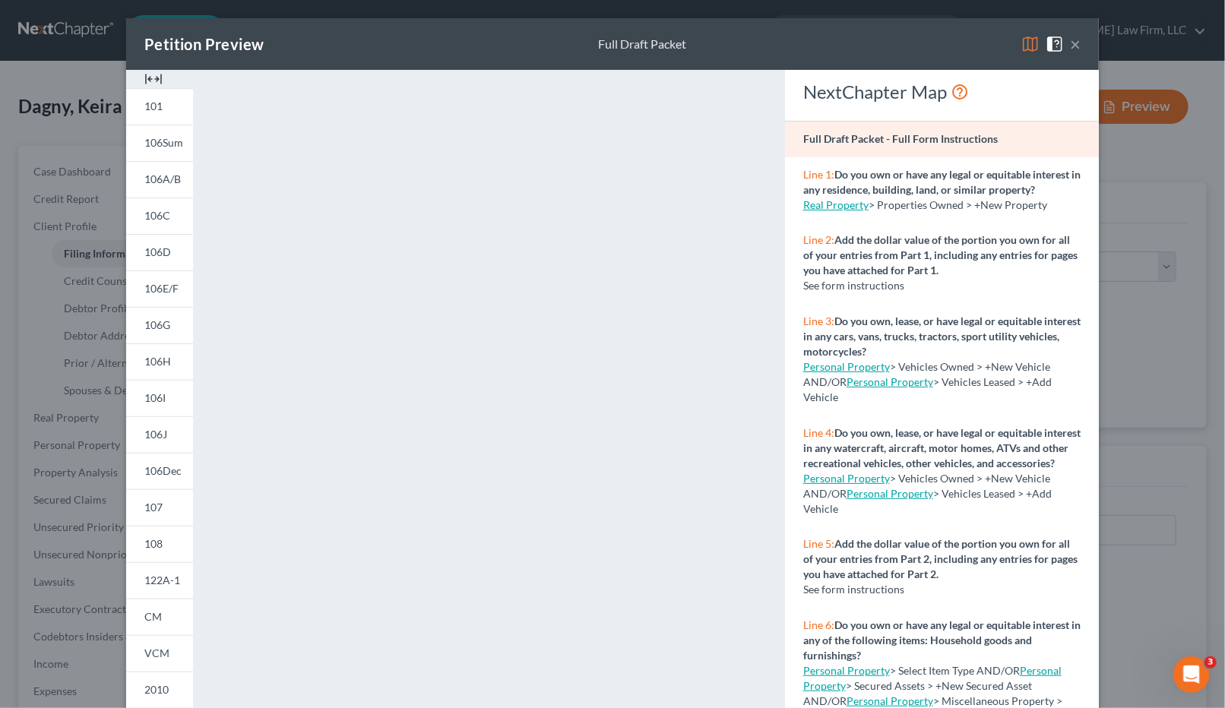
click at [1070, 43] on button "×" at bounding box center [1075, 44] width 11 height 18
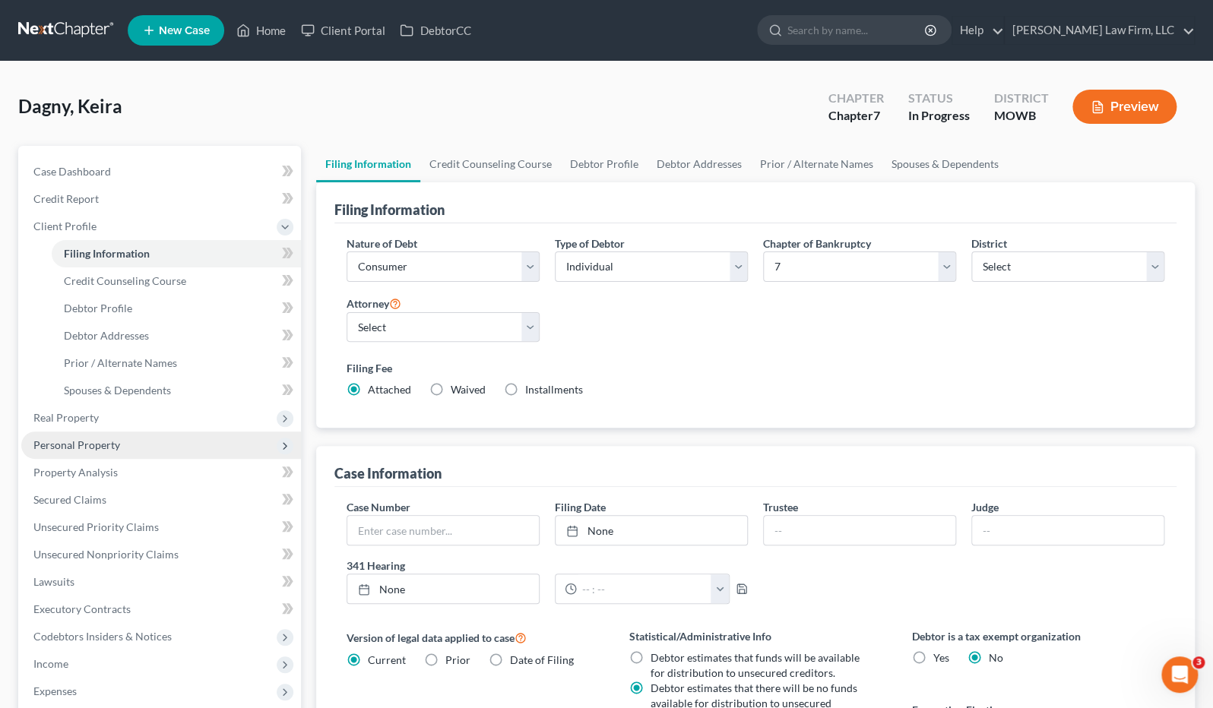
click at [136, 451] on span "Personal Property" at bounding box center [161, 445] width 280 height 27
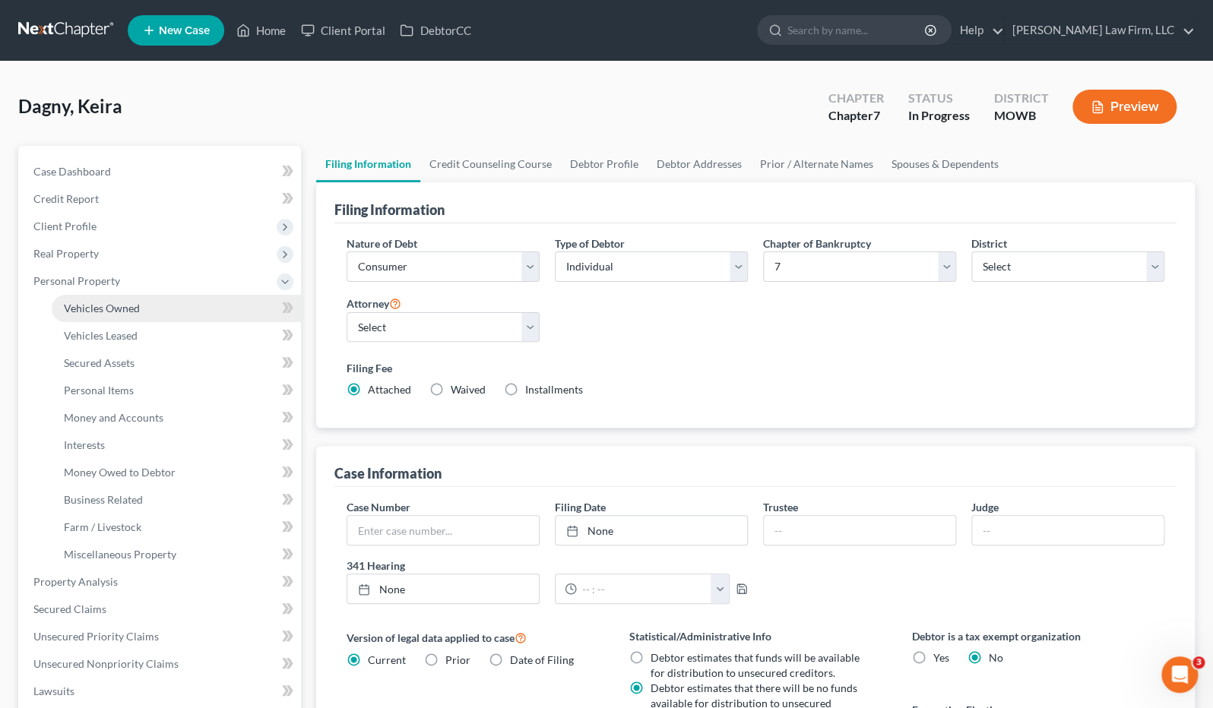
click at [127, 307] on span "Vehicles Owned" at bounding box center [102, 308] width 76 height 13
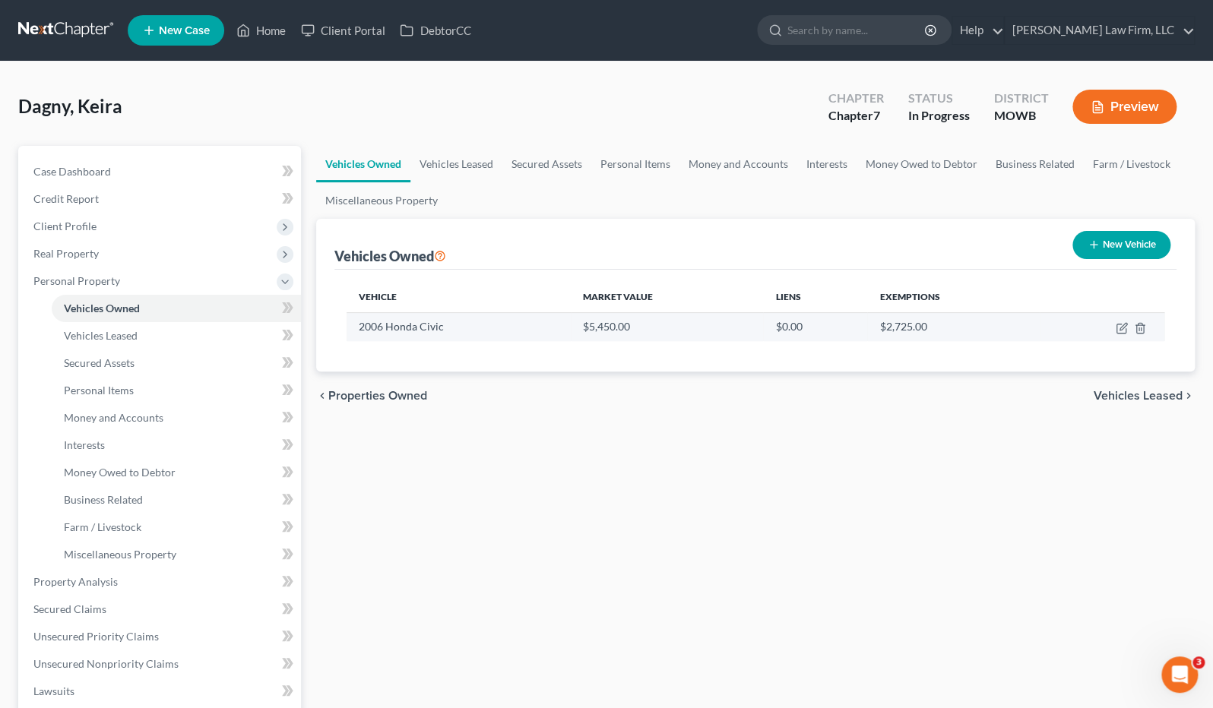
click at [1110, 328] on td at bounding box center [1102, 326] width 125 height 29
click at [1116, 325] on icon "button" at bounding box center [1120, 329] width 9 height 9
select select "0"
select select "20"
select select "3"
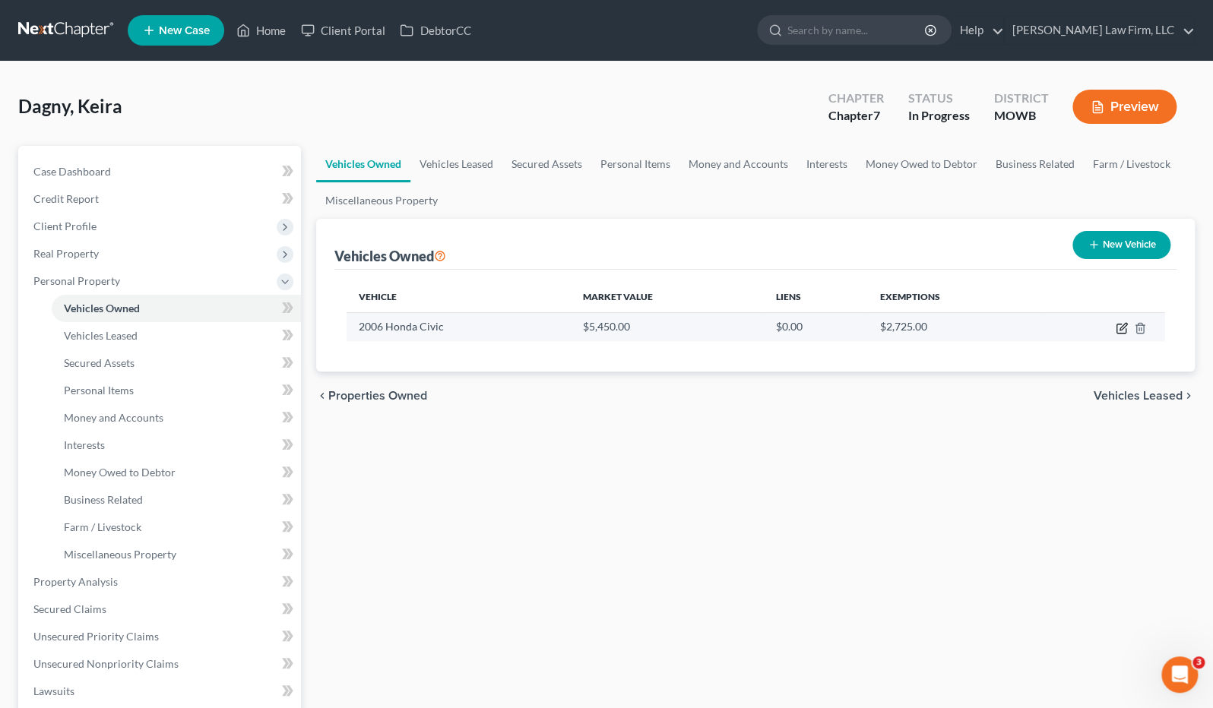
select select "3"
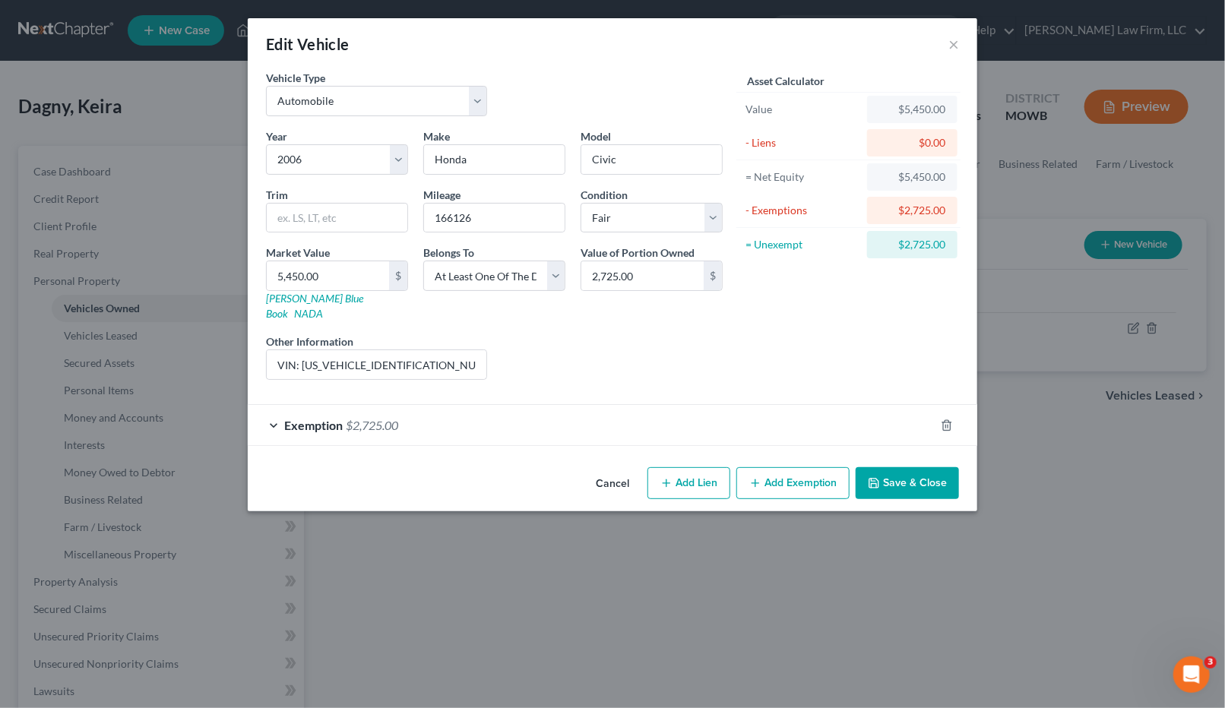
click at [553, 418] on div "Exemption $2,725.00" at bounding box center [591, 425] width 687 height 40
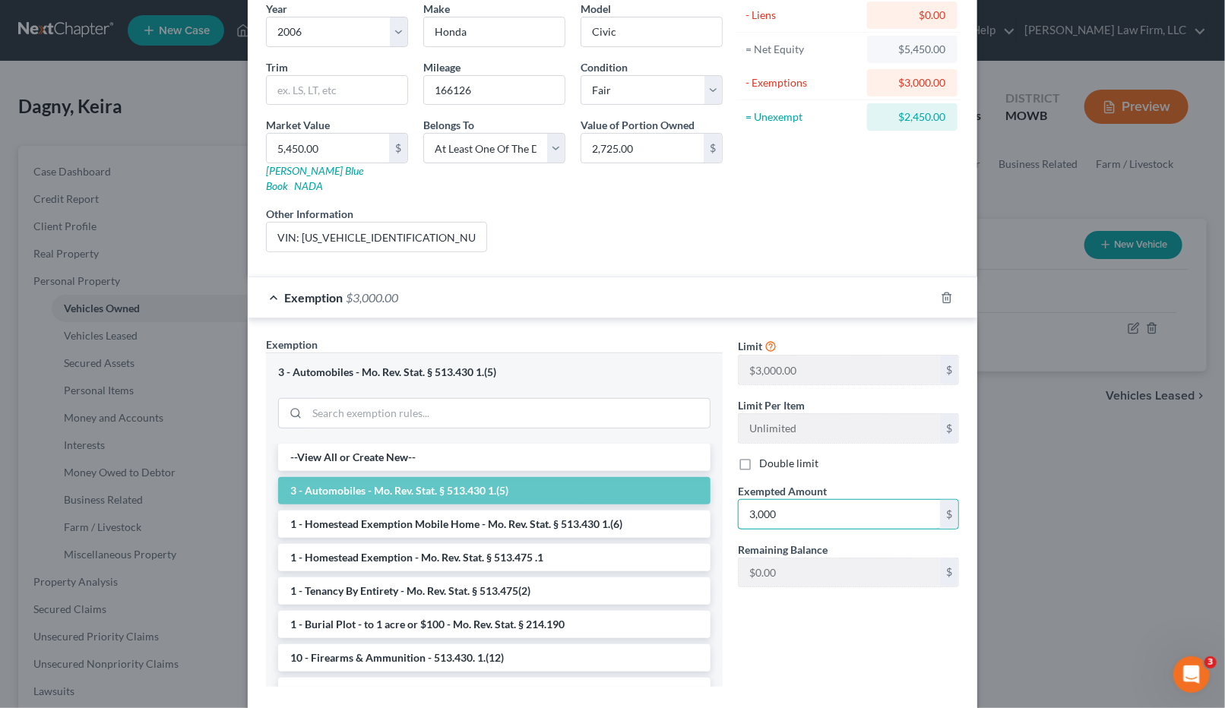
scroll to position [198, 0]
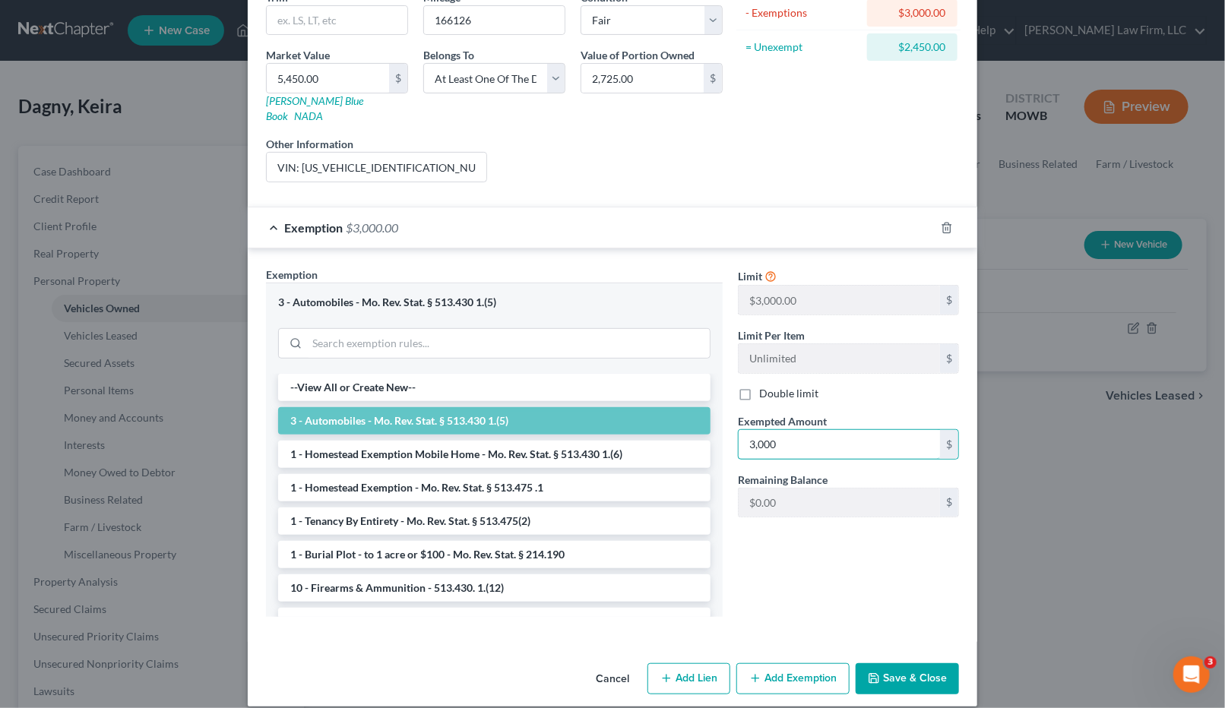
type input "3,000"
click at [917, 673] on button "Save & Close" at bounding box center [907, 679] width 103 height 32
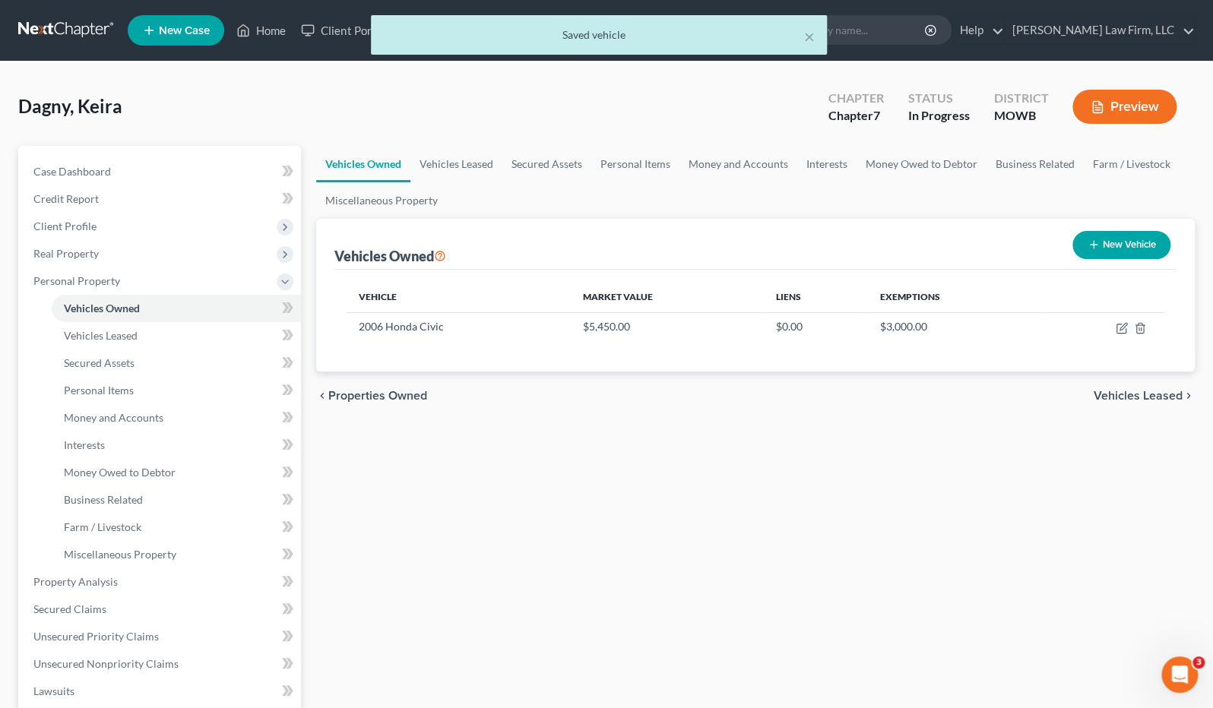
click at [1114, 114] on button "Preview" at bounding box center [1124, 107] width 104 height 34
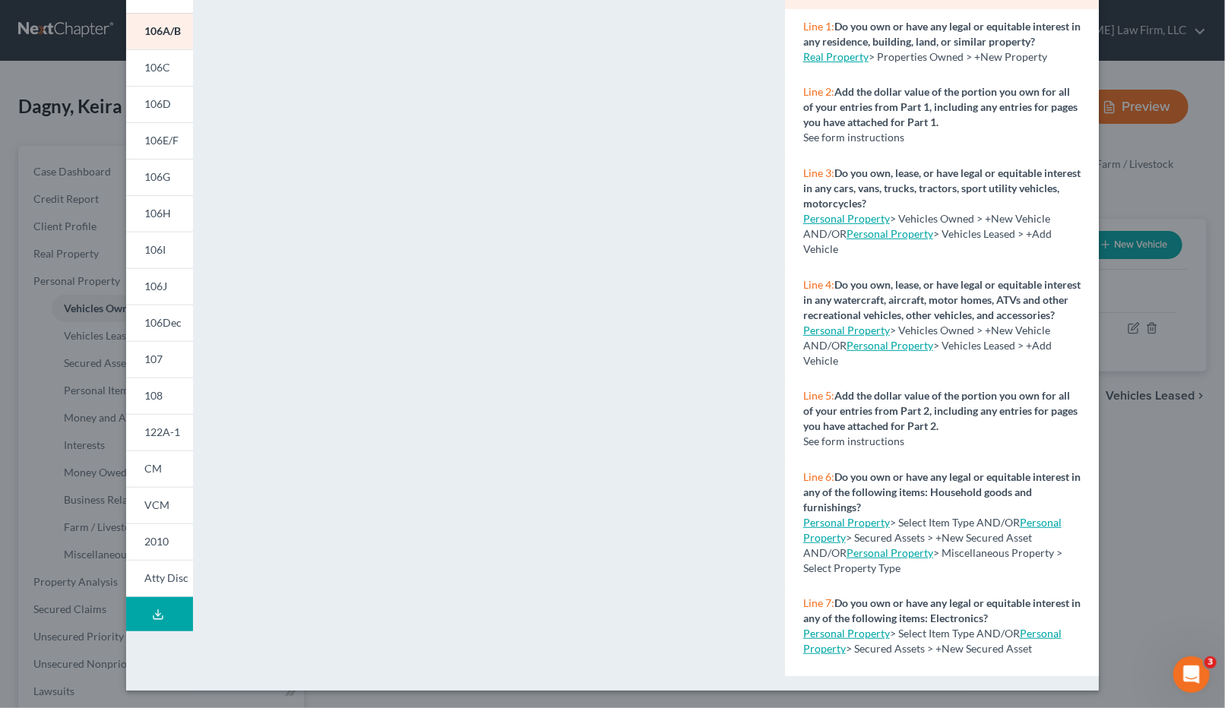
click at [158, 613] on line at bounding box center [158, 613] width 0 height 6
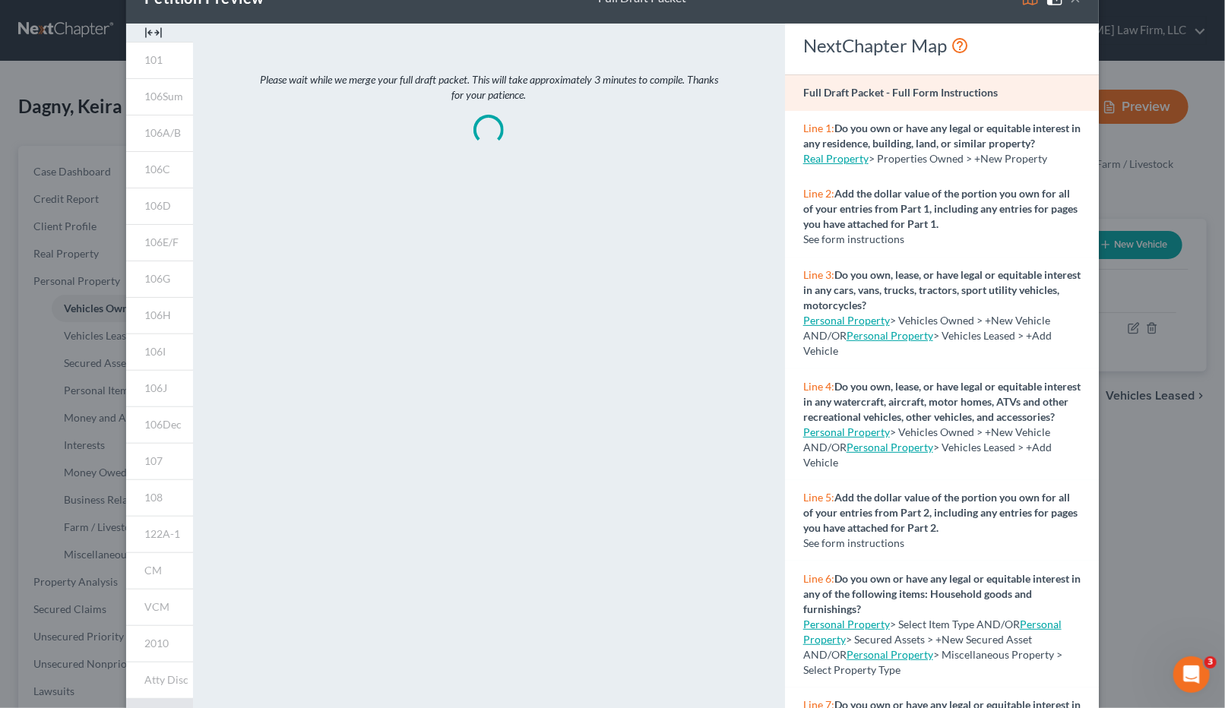
scroll to position [0, 0]
